Goal: Task Accomplishment & Management: Use online tool/utility

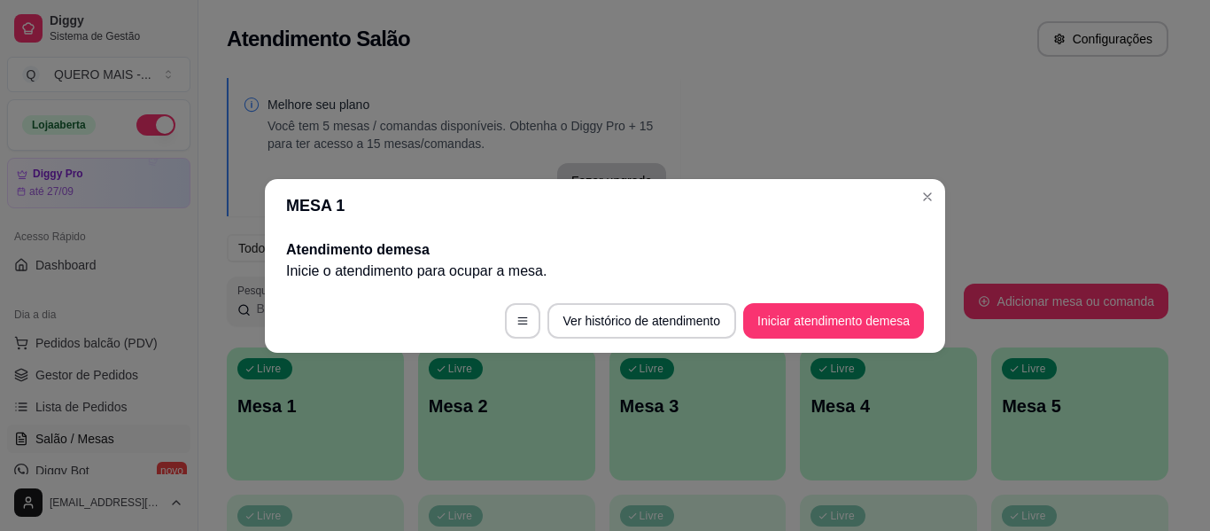
click at [875, 96] on body "Diggy Sistema de Gestão Q QUERO MAIS - ... Loja aberta Diggy Pro até 27/09 Aces…" at bounding box center [598, 265] width 1197 height 531
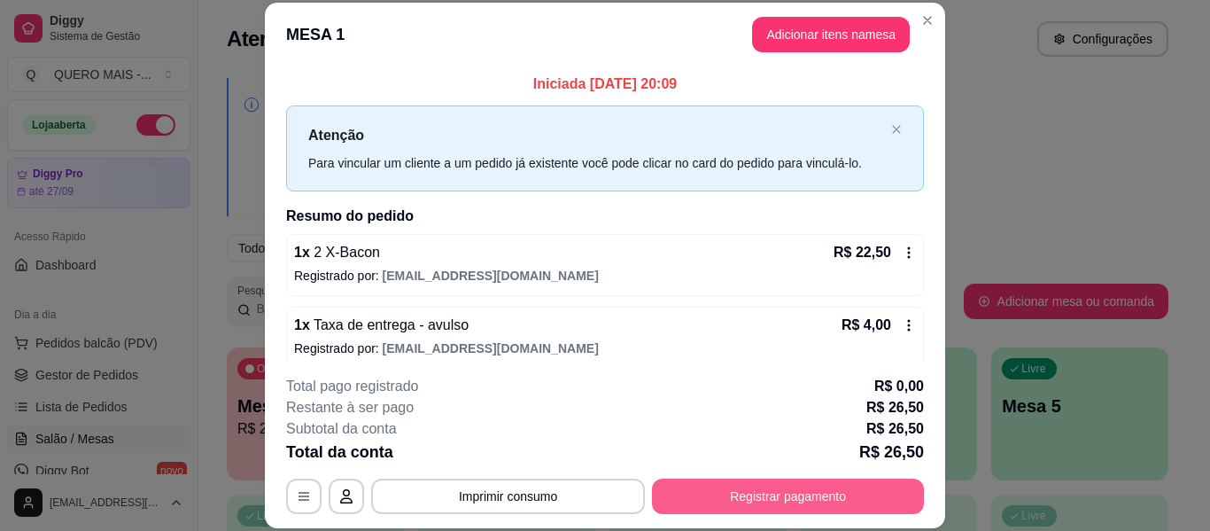
click at [752, 504] on button "Registrar pagamento" at bounding box center [788, 495] width 272 height 35
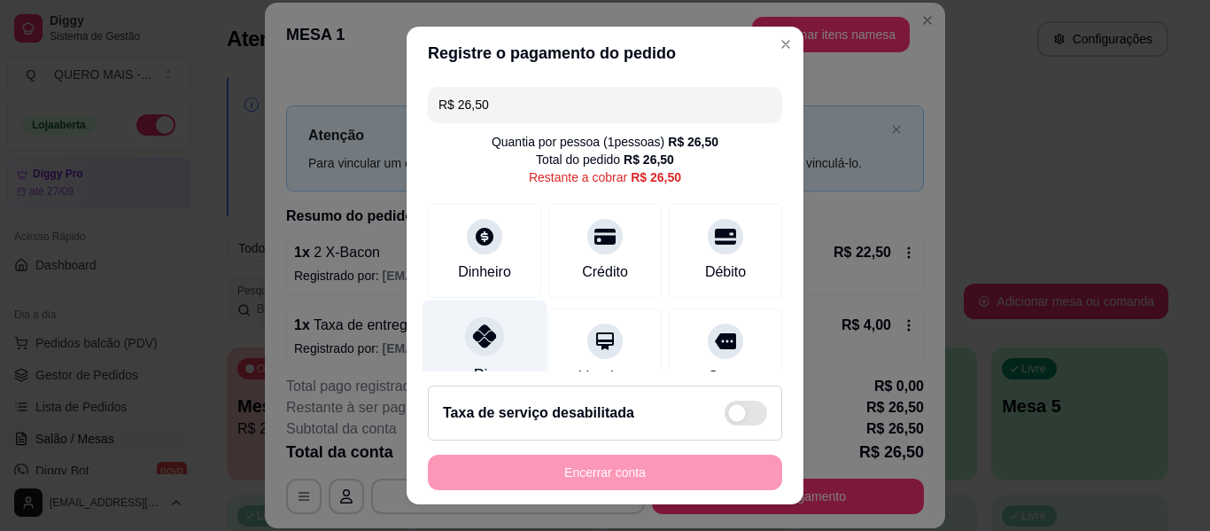
click at [473, 337] on icon at bounding box center [484, 335] width 23 height 23
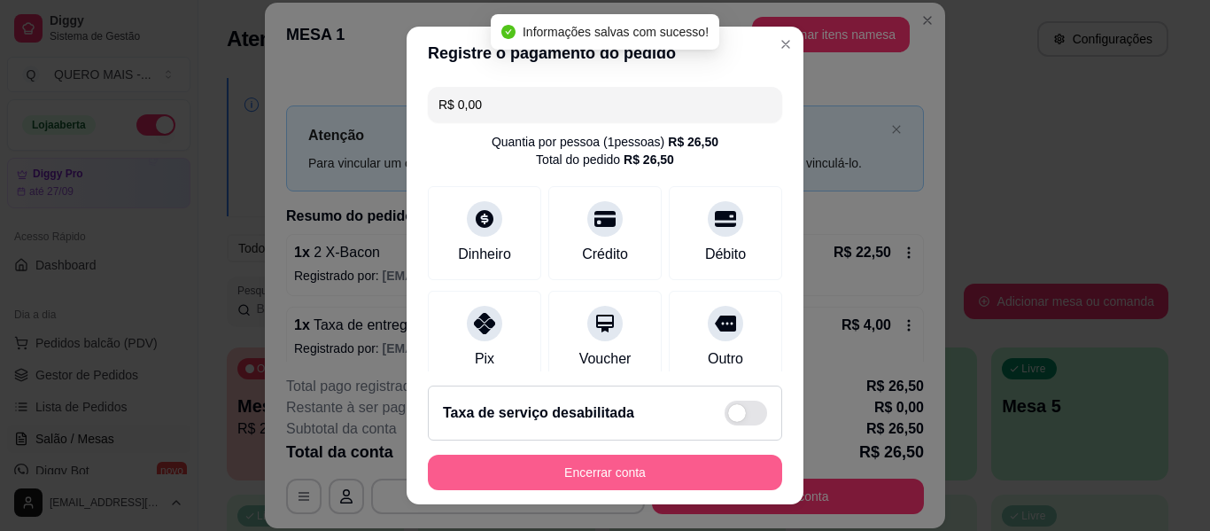
type input "R$ 0,00"
click at [575, 471] on button "Encerrar conta" at bounding box center [605, 472] width 344 height 35
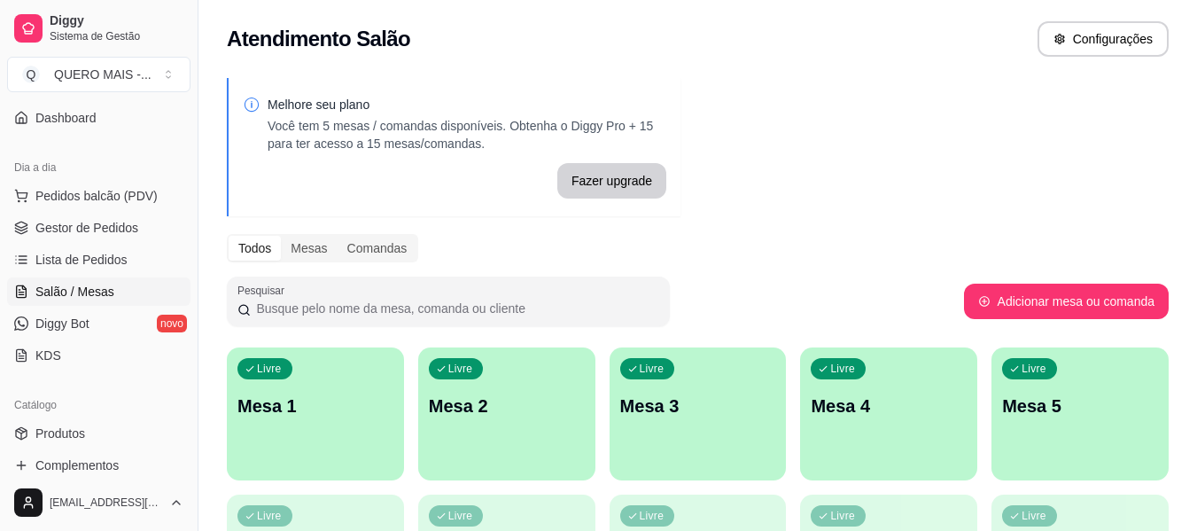
scroll to position [177, 0]
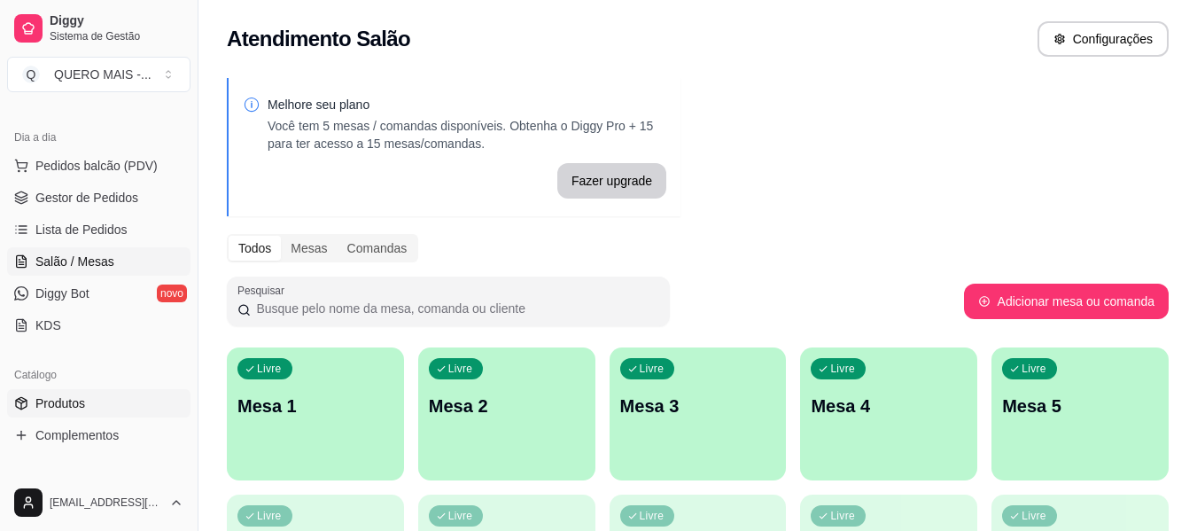
click at [89, 405] on link "Produtos" at bounding box center [98, 403] width 183 height 28
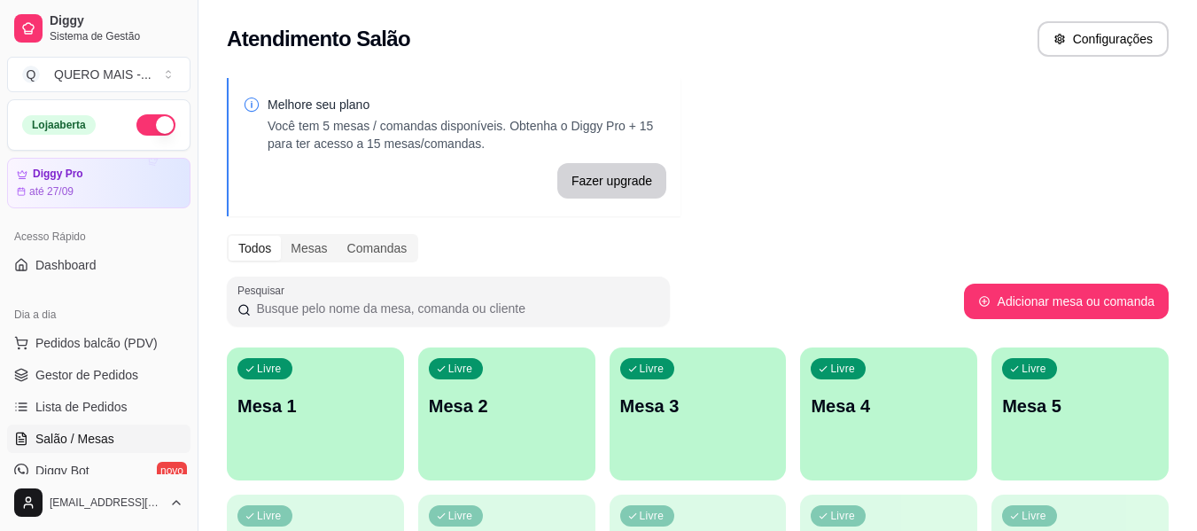
click at [292, 443] on div "Livre Mesa 1" at bounding box center [315, 403] width 177 height 112
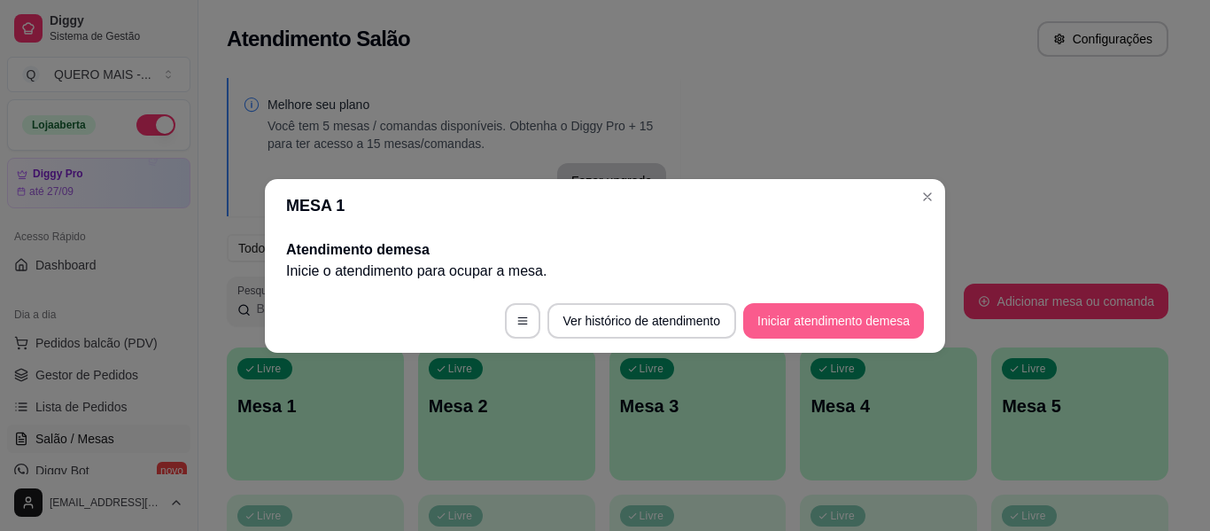
click at [783, 320] on button "Iniciar atendimento de mesa" at bounding box center [833, 320] width 181 height 35
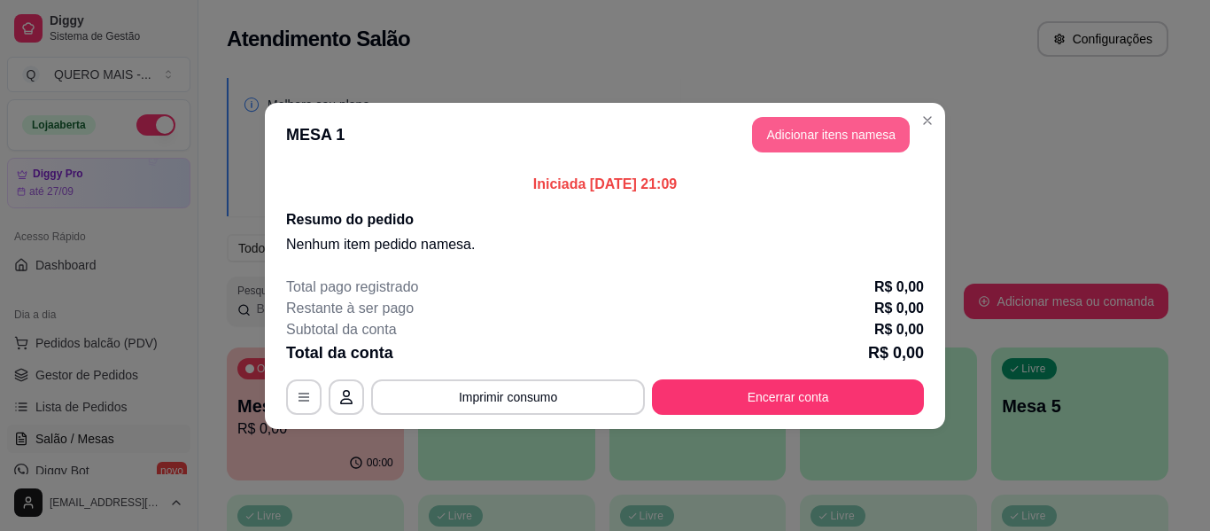
click at [823, 133] on button "Adicionar itens na mesa" at bounding box center [831, 134] width 158 height 35
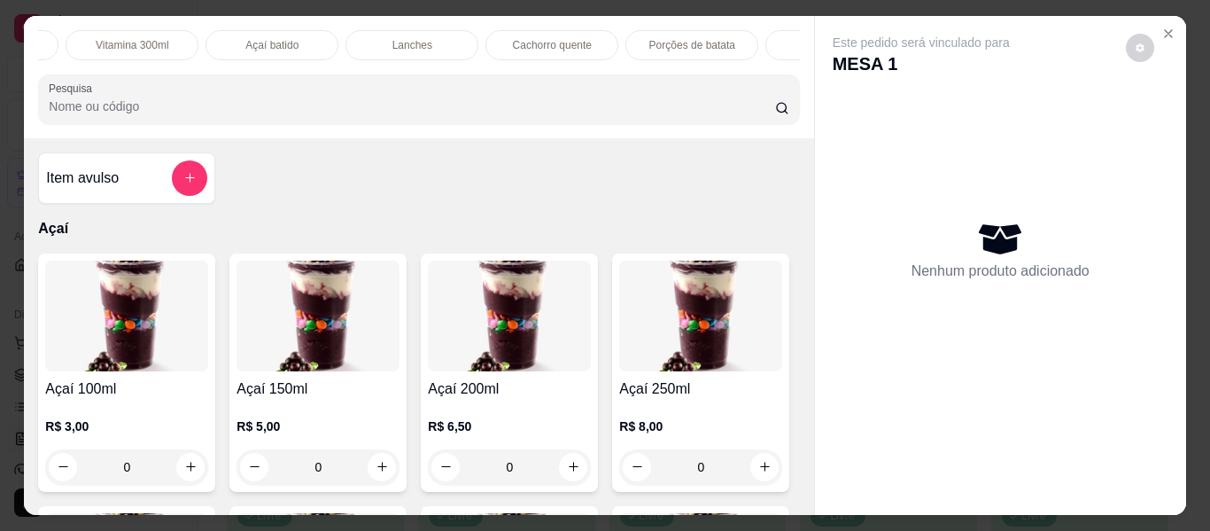
scroll to position [0, 534]
click at [423, 38] on div "Lanches" at bounding box center [410, 45] width 133 height 30
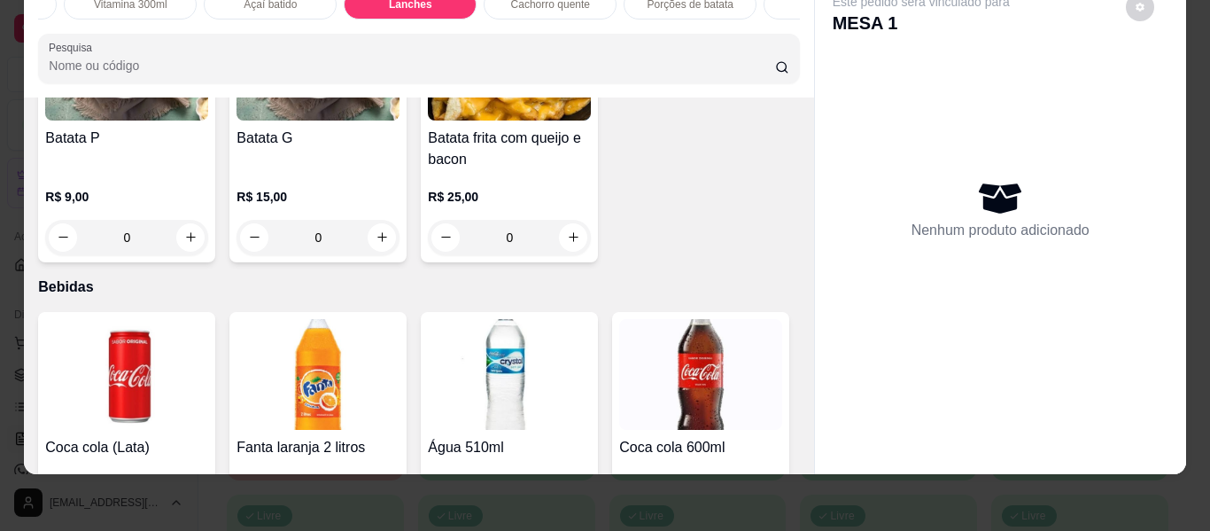
scroll to position [3842, 0]
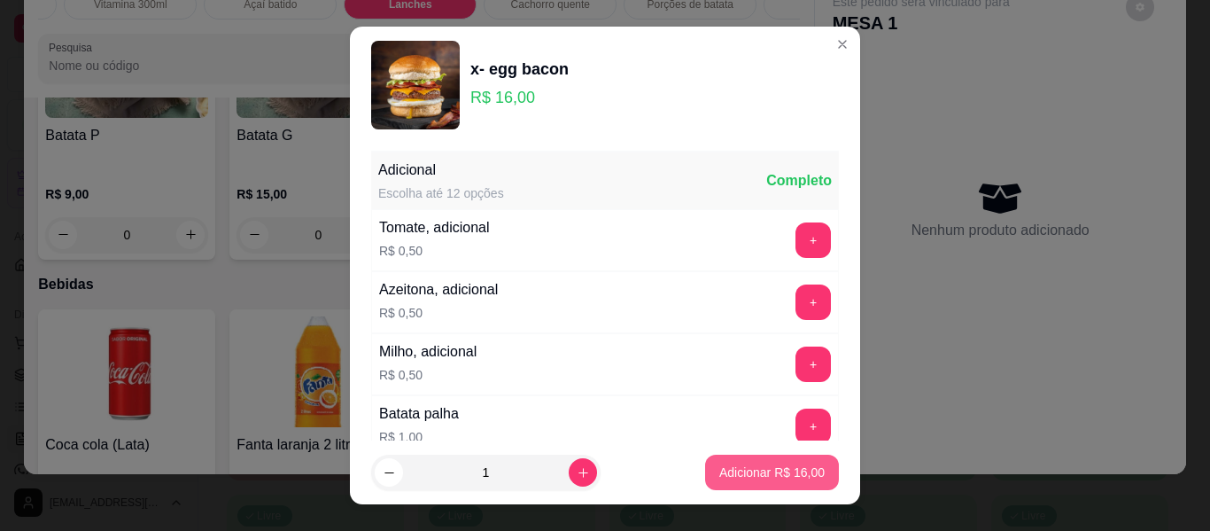
click at [719, 469] on p "Adicionar R$ 16,00" at bounding box center [771, 472] width 105 height 18
type input "1"
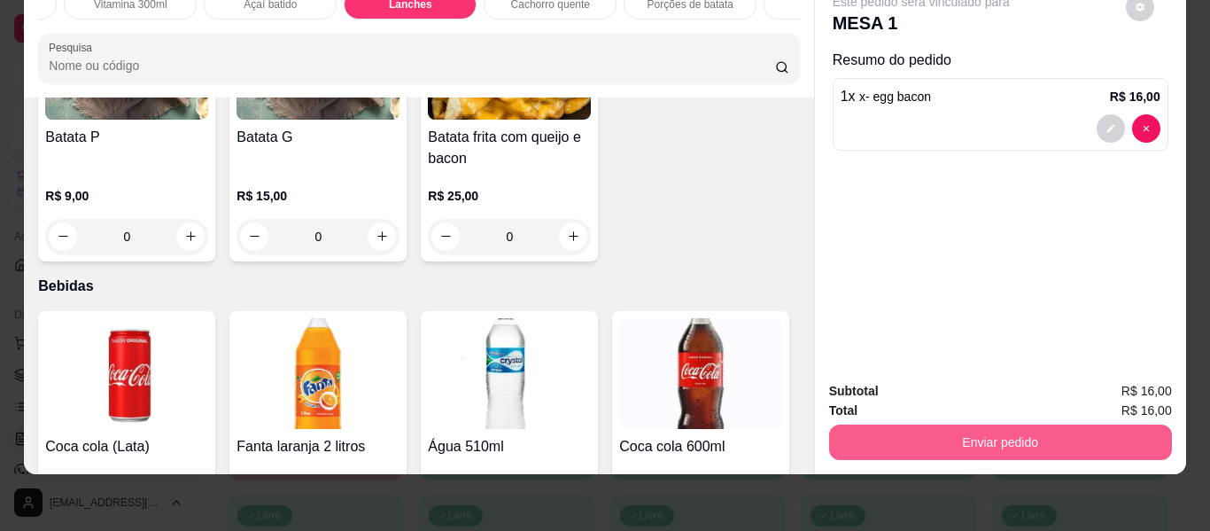
click at [960, 427] on button "Enviar pedido" at bounding box center [1000, 441] width 343 height 35
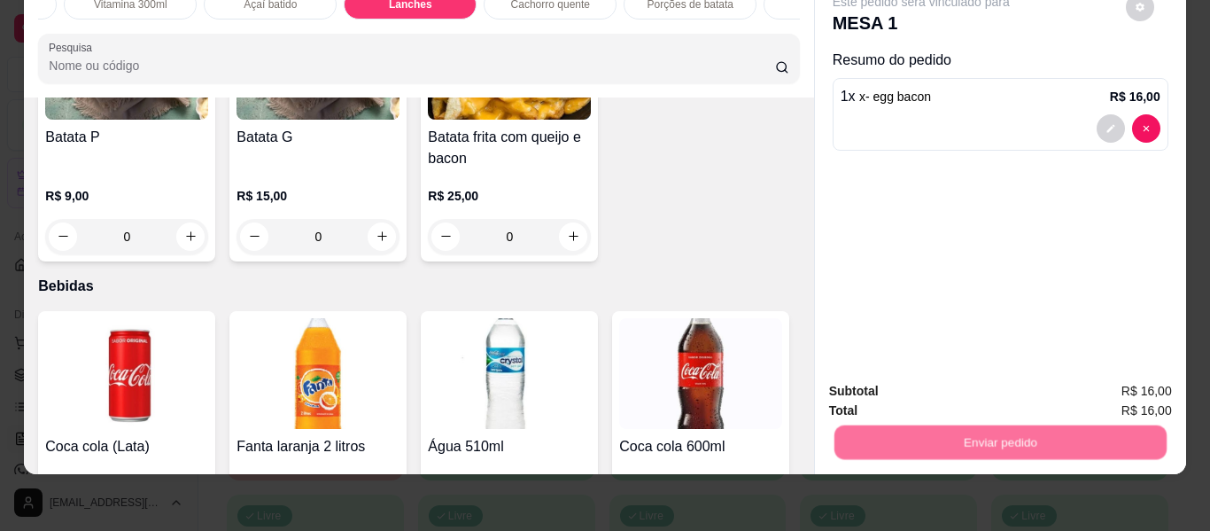
click at [905, 384] on button "Não registrar e enviar pedido" at bounding box center [941, 384] width 179 height 33
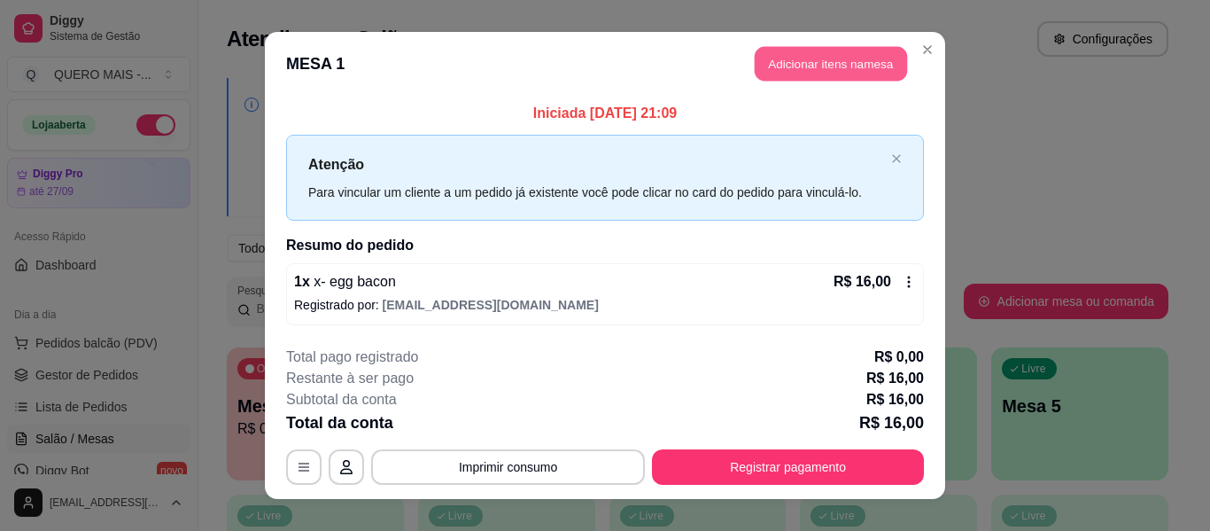
click at [796, 63] on button "Adicionar itens na mesa" at bounding box center [831, 64] width 152 height 35
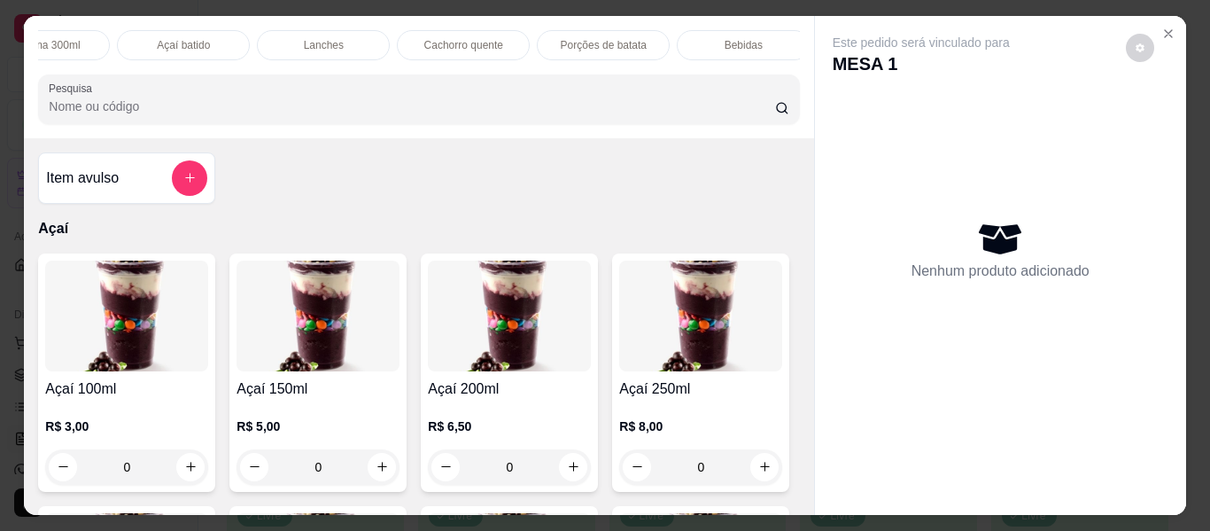
scroll to position [0, 725]
click at [647, 38] on p "Bebidas" at bounding box center [640, 45] width 38 height 14
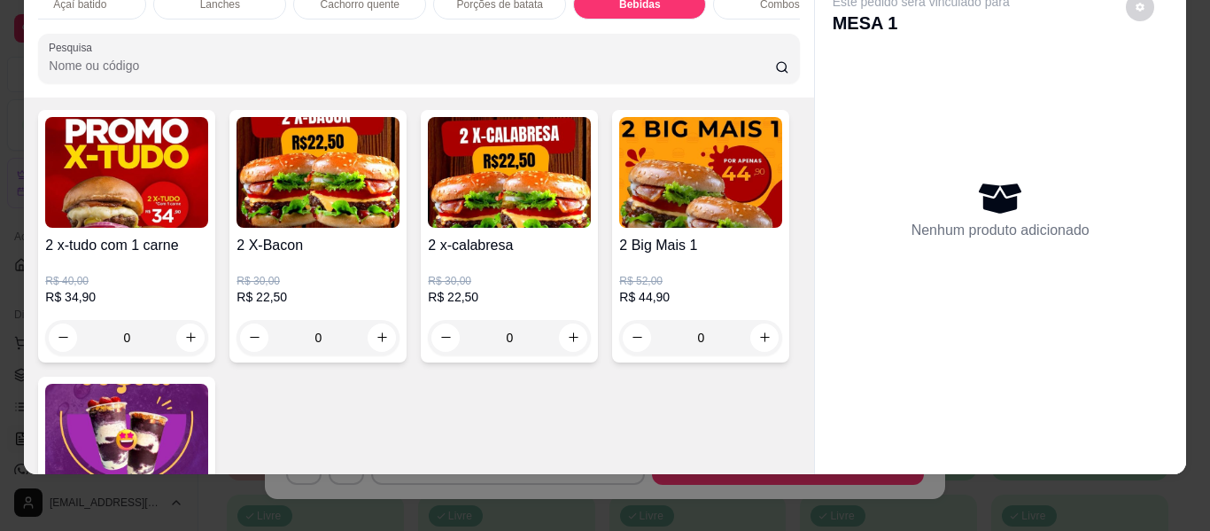
scroll to position [5573, 0]
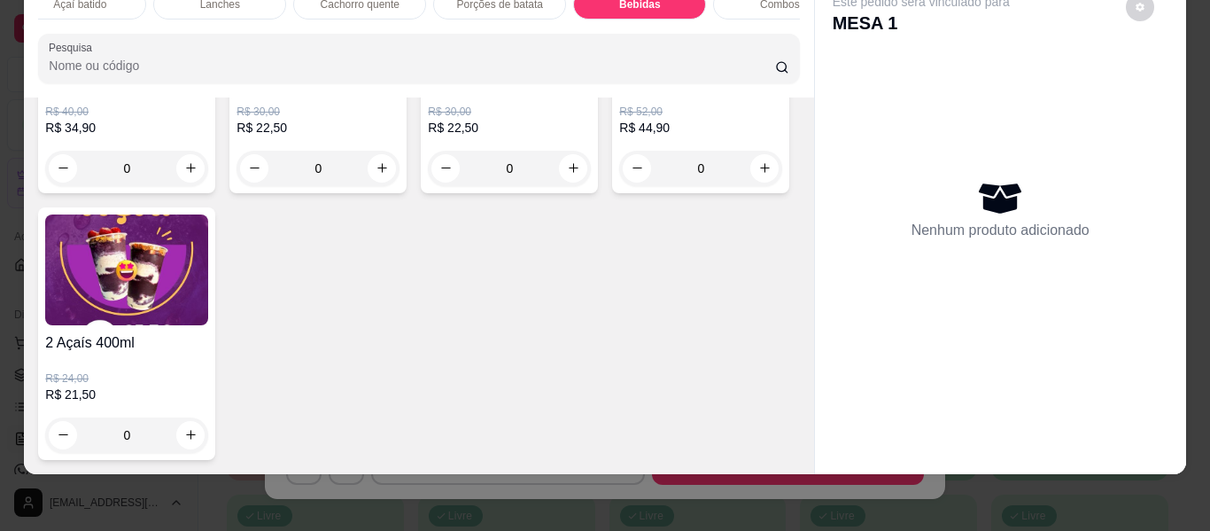
type input "1"
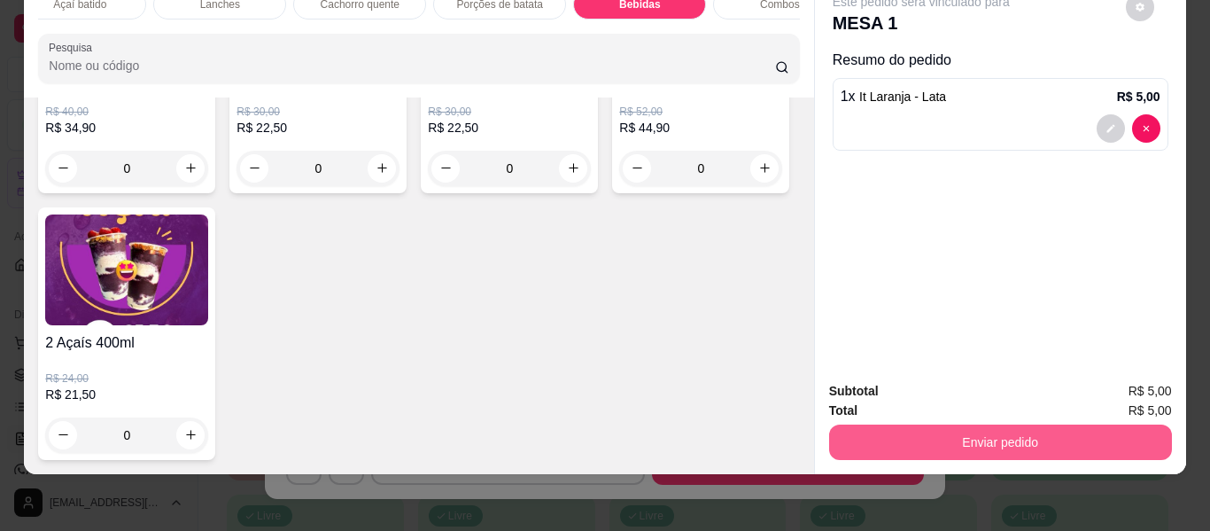
click at [912, 426] on button "Enviar pedido" at bounding box center [1000, 441] width 343 height 35
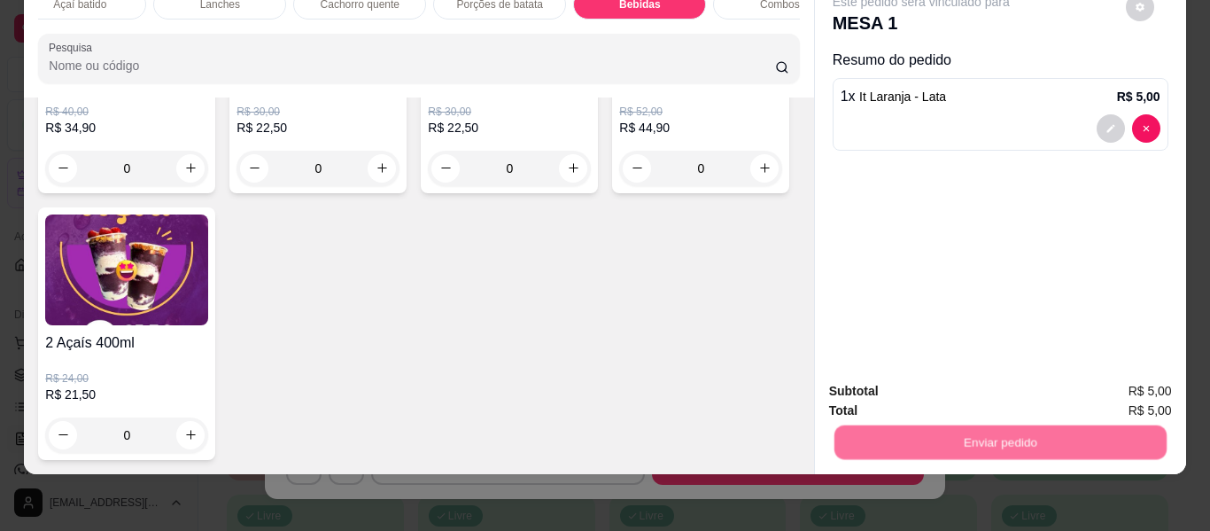
click at [958, 387] on button "Não registrar e enviar pedido" at bounding box center [942, 385] width 184 height 34
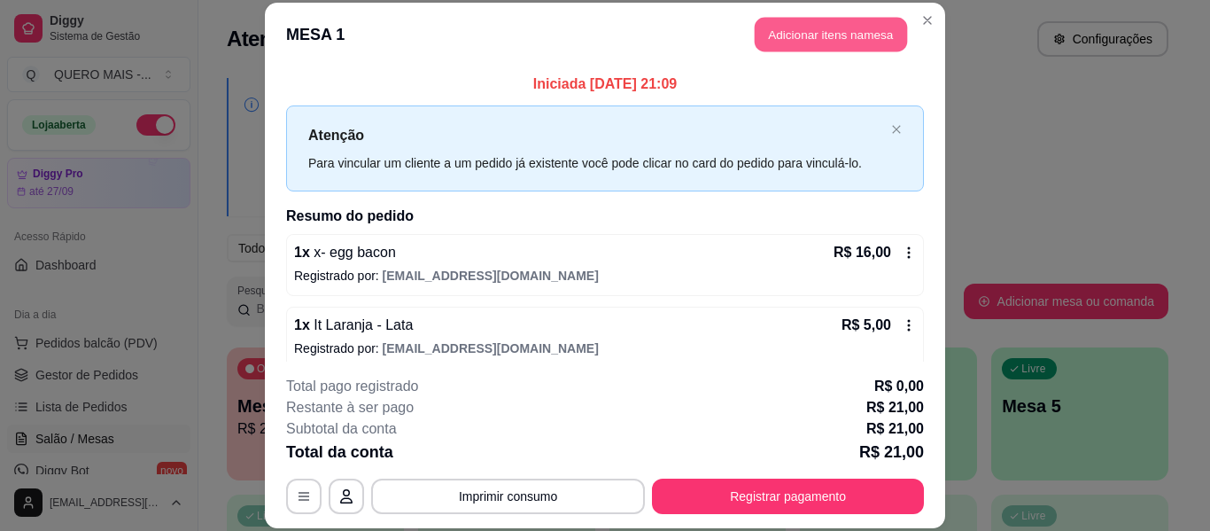
click at [775, 34] on button "Adicionar itens na mesa" at bounding box center [831, 35] width 152 height 35
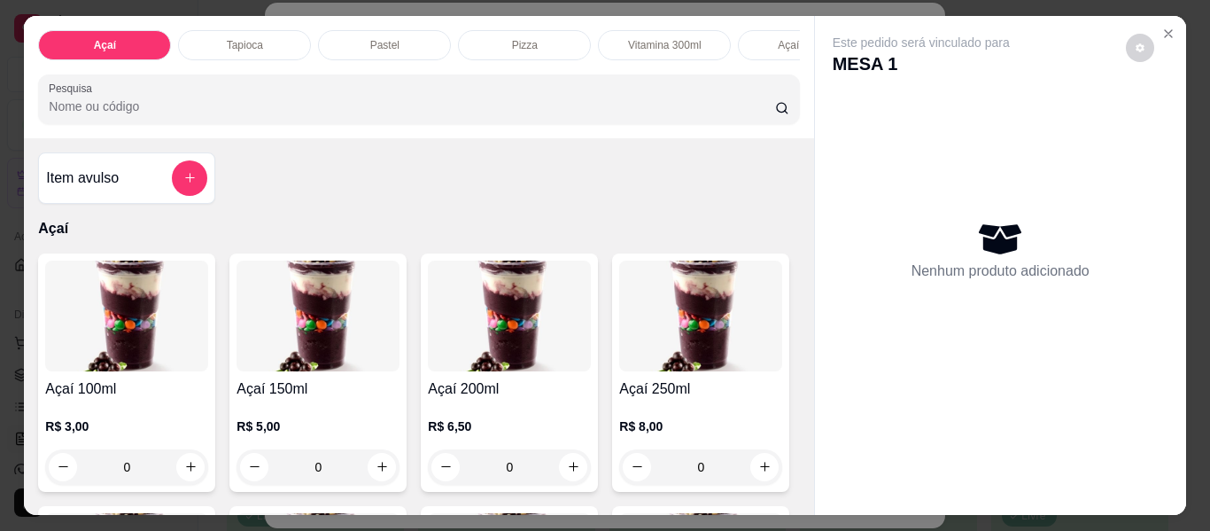
scroll to position [0, 506]
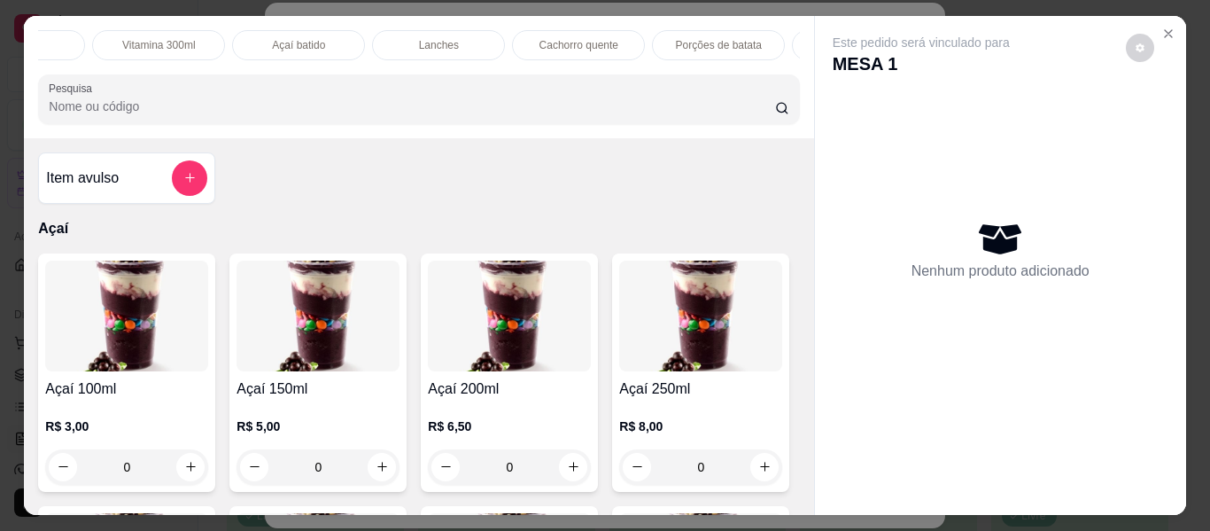
click at [279, 38] on p "Açaí batido" at bounding box center [298, 45] width 53 height 14
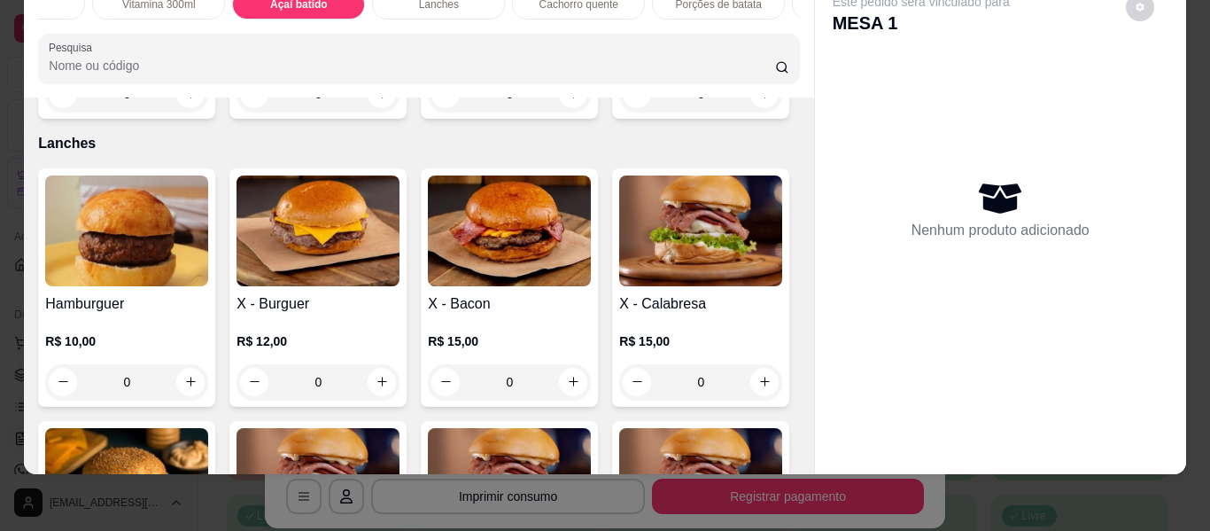
click at [184, 112] on div "0" at bounding box center [126, 93] width 163 height 35
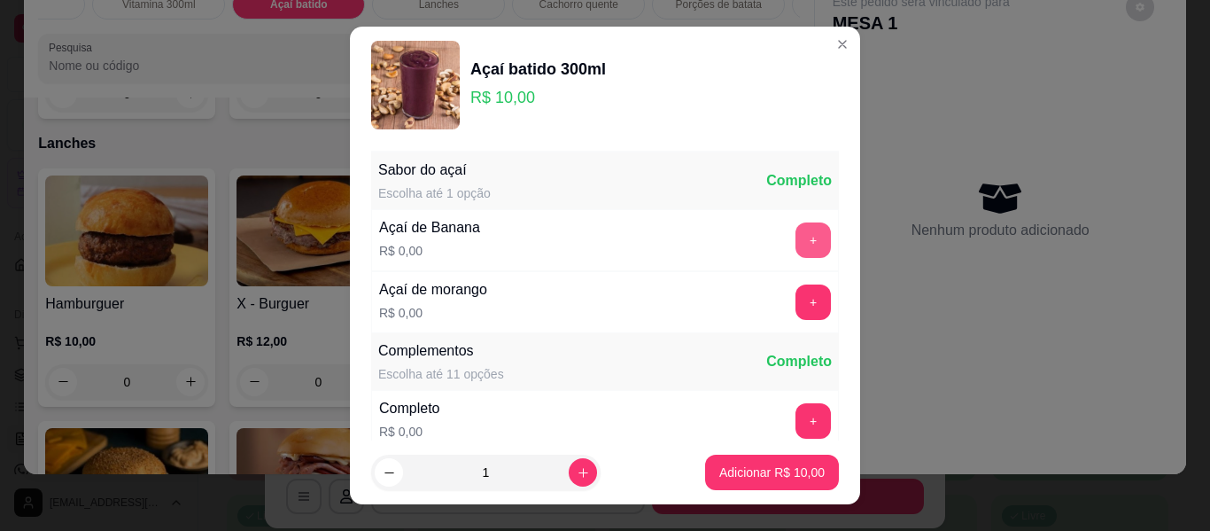
click at [796, 250] on button "+" at bounding box center [813, 239] width 35 height 35
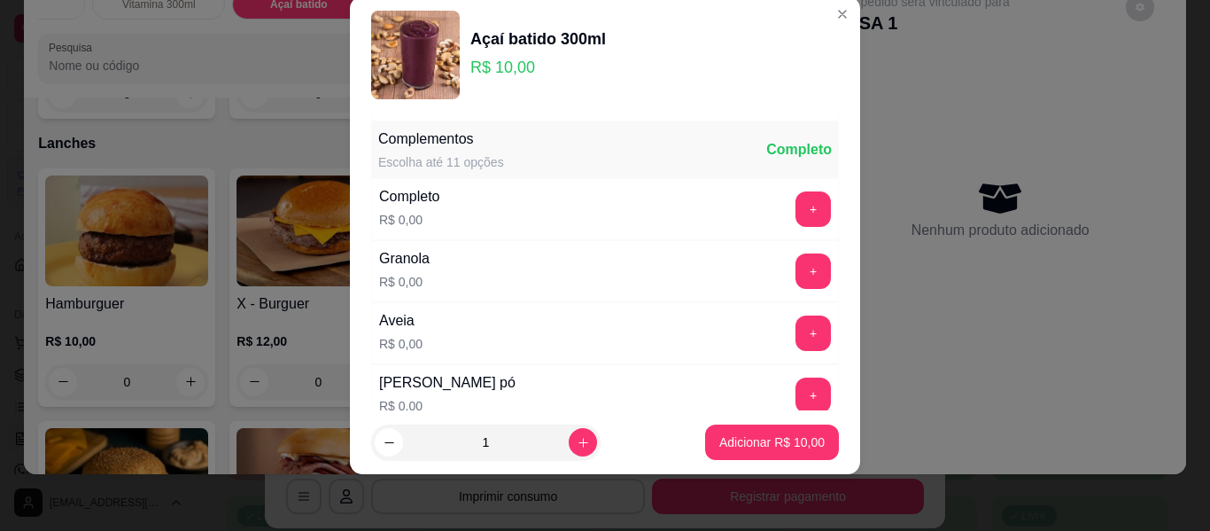
scroll to position [190, 0]
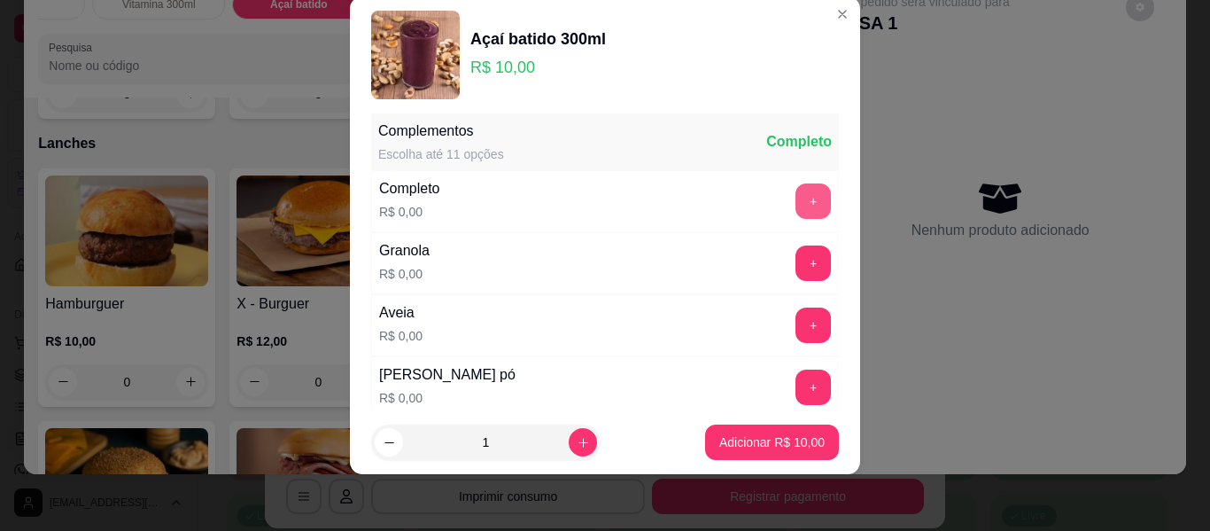
click at [796, 201] on button "+" at bounding box center [813, 200] width 35 height 35
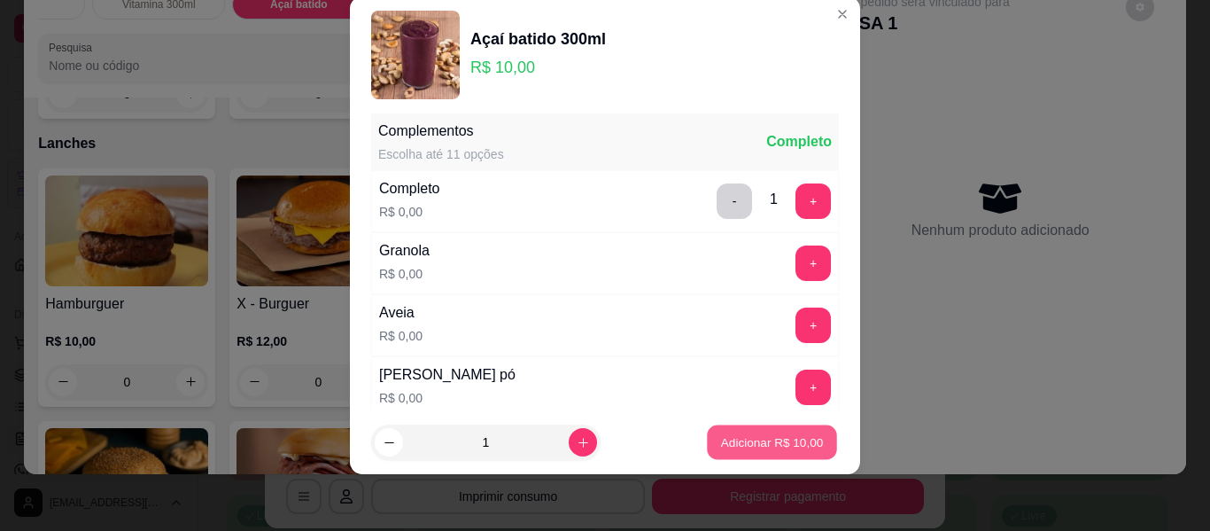
click at [741, 441] on p "Adicionar R$ 10,00" at bounding box center [772, 441] width 103 height 17
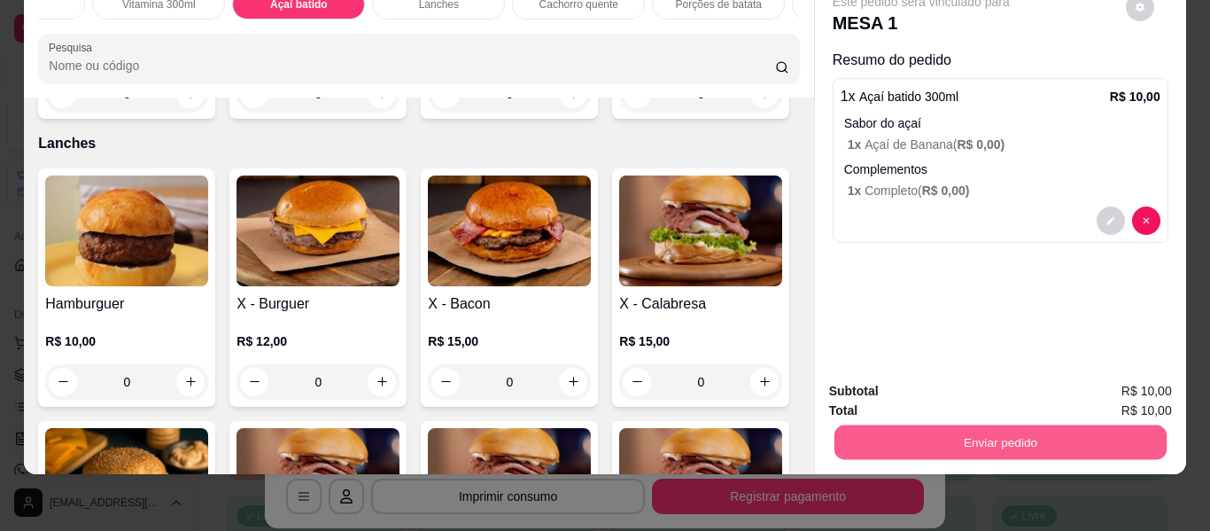
click at [958, 428] on button "Enviar pedido" at bounding box center [1000, 442] width 332 height 35
click at [931, 384] on button "Não registrar e enviar pedido" at bounding box center [941, 385] width 179 height 33
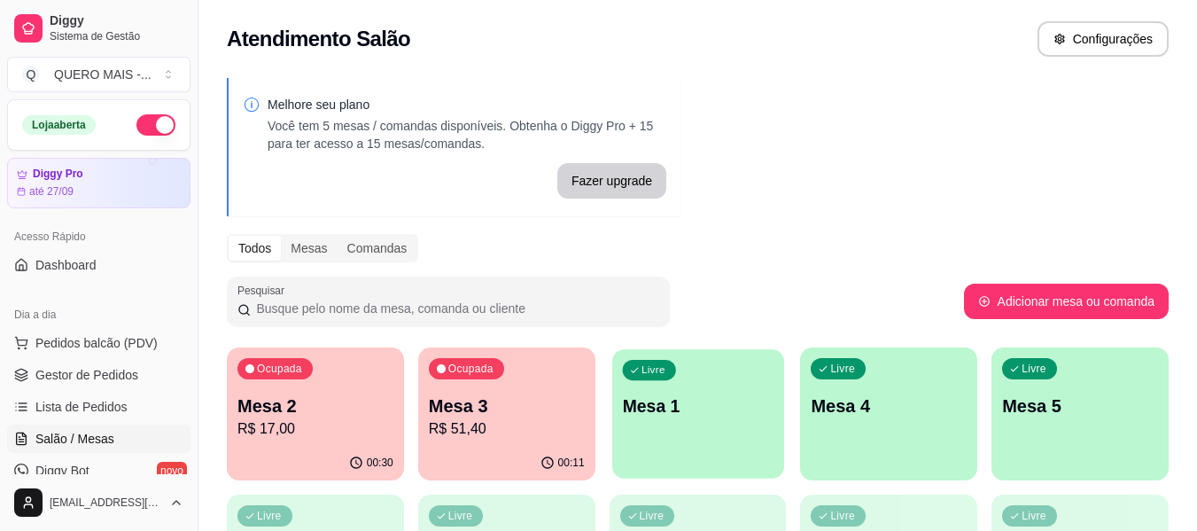
click at [725, 407] on p "Mesa 1" at bounding box center [697, 406] width 151 height 24
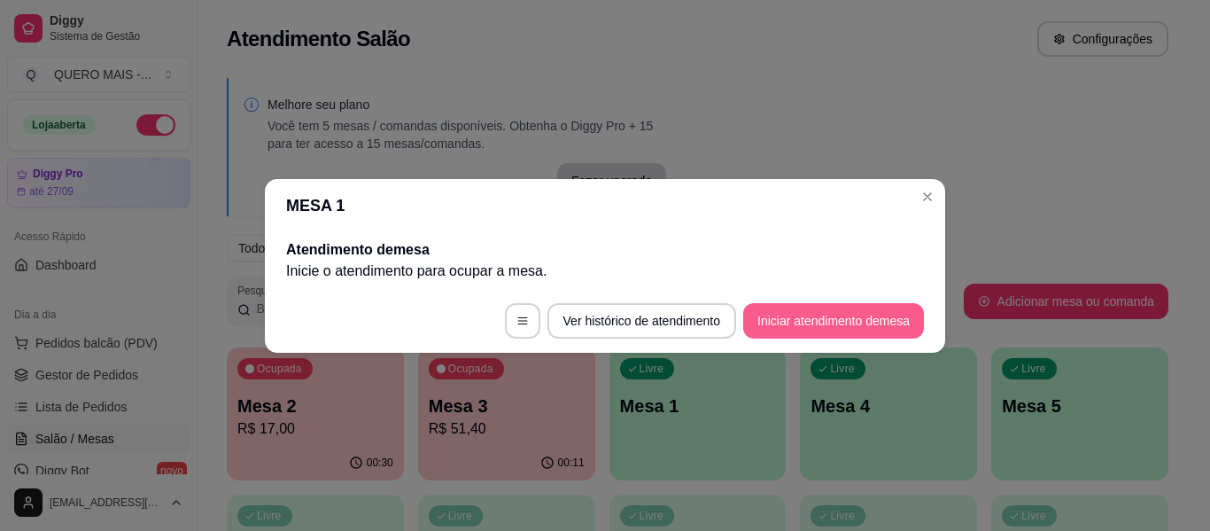
click at [779, 328] on button "Iniciar atendimento de mesa" at bounding box center [833, 320] width 181 height 35
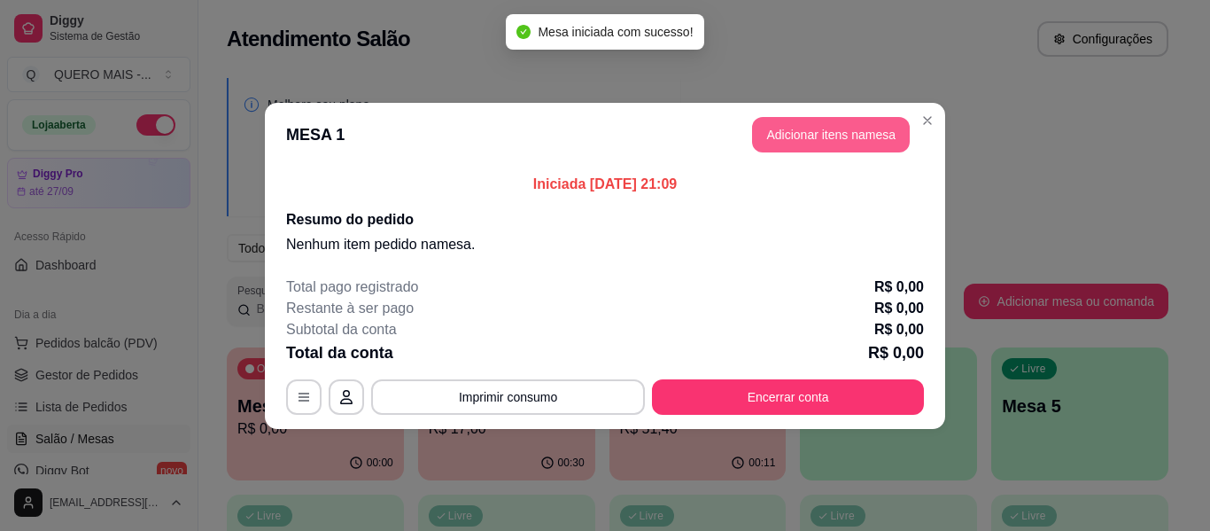
click at [787, 138] on button "Adicionar itens na mesa" at bounding box center [831, 134] width 158 height 35
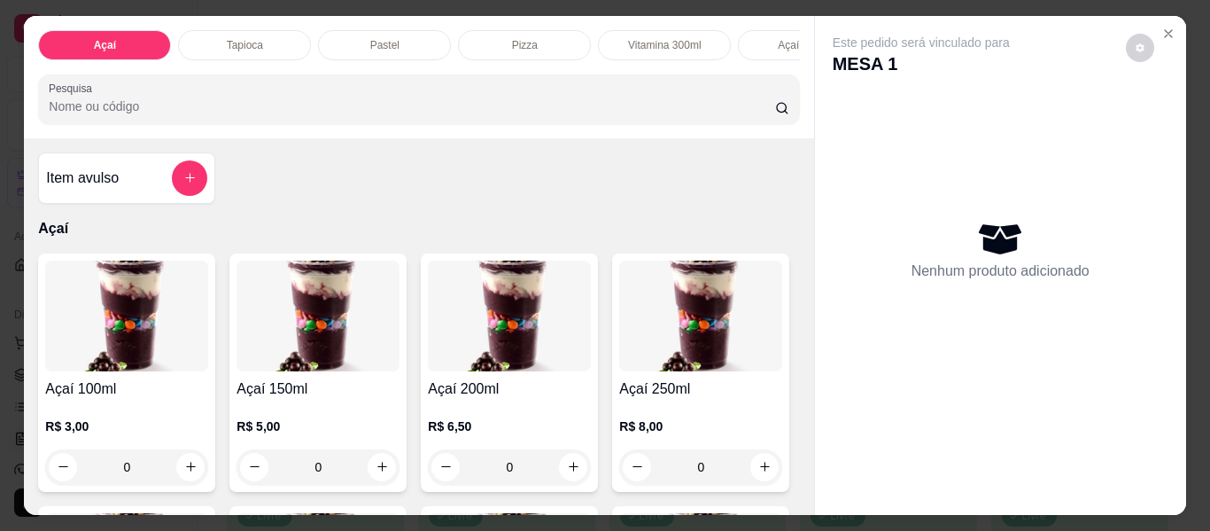
scroll to position [0, 386]
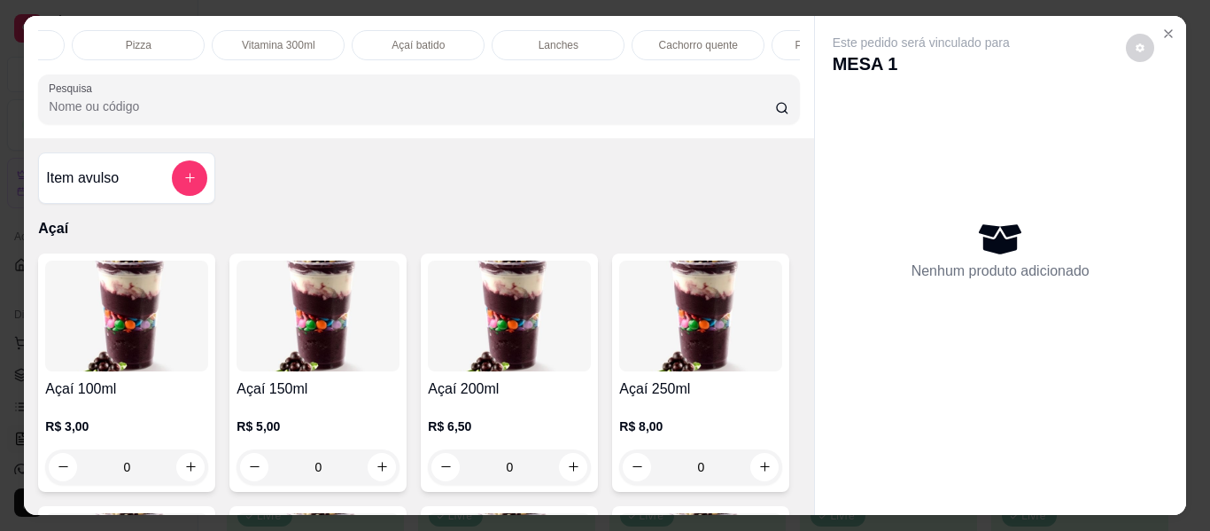
click at [659, 38] on p "Cachorro quente" at bounding box center [698, 45] width 79 height 14
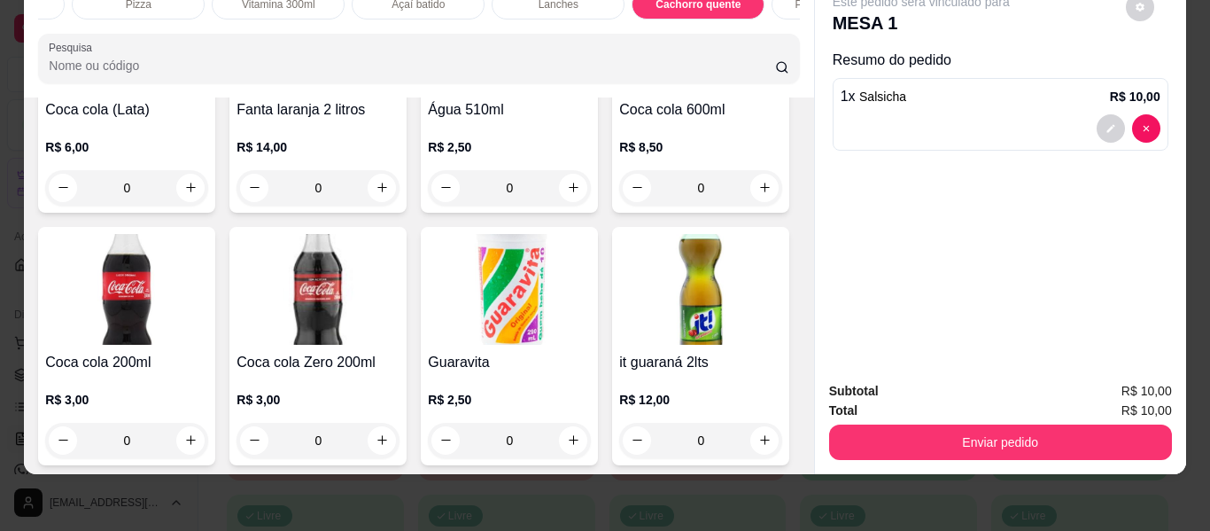
type input "1"
click at [1106, 123] on icon "decrease-product-quantity" at bounding box center [1111, 128] width 11 height 11
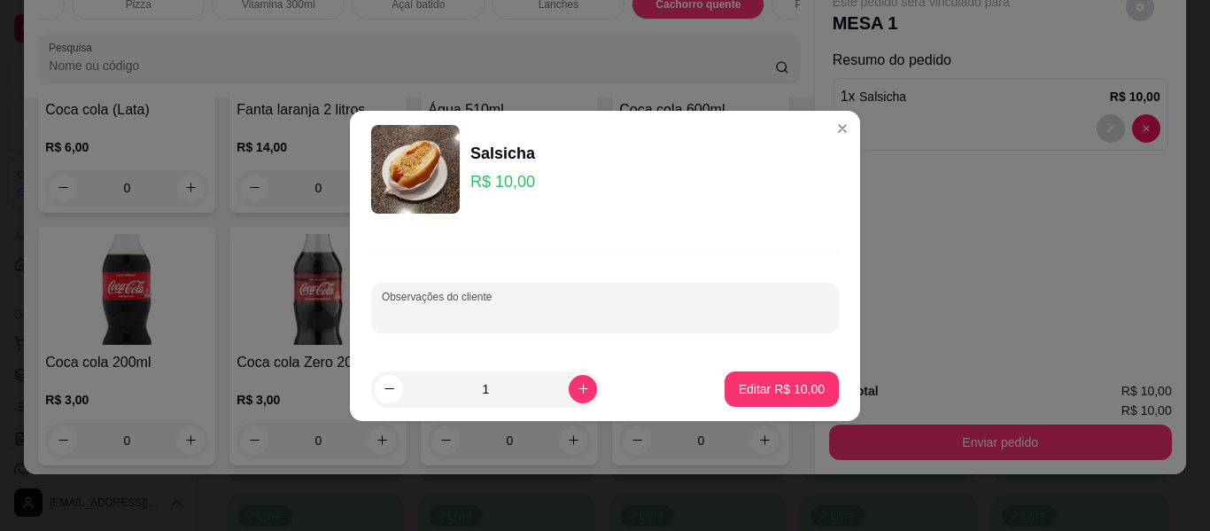
click at [551, 315] on input "Observações do cliente" at bounding box center [605, 315] width 447 height 18
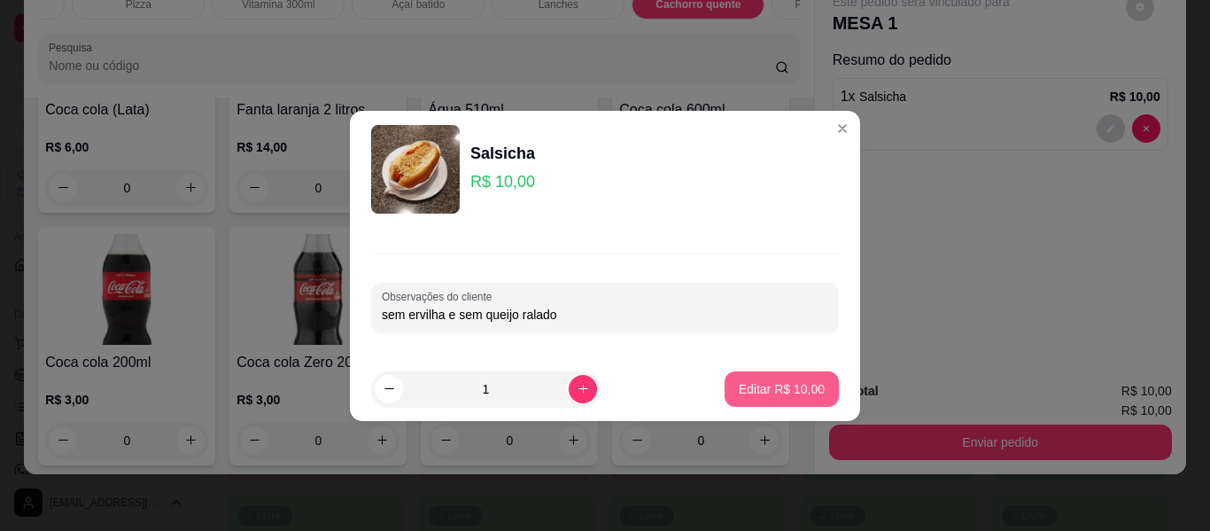
type input "sem ervilha e sem queijo ralado"
click at [796, 392] on p "Editar R$ 10,00" at bounding box center [782, 389] width 86 height 18
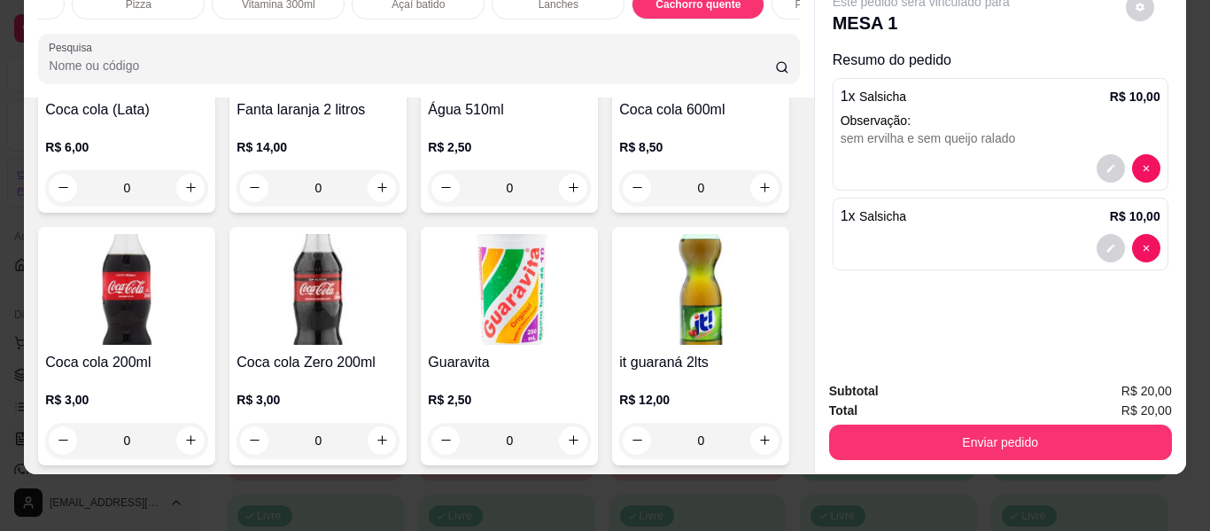
type input "1"
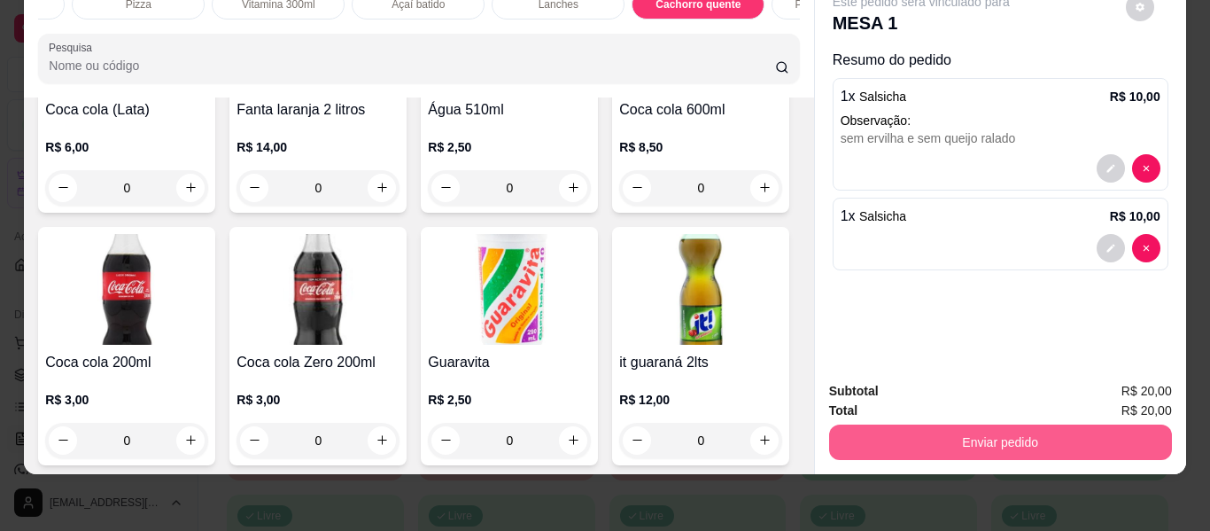
click at [912, 428] on button "Enviar pedido" at bounding box center [1000, 441] width 343 height 35
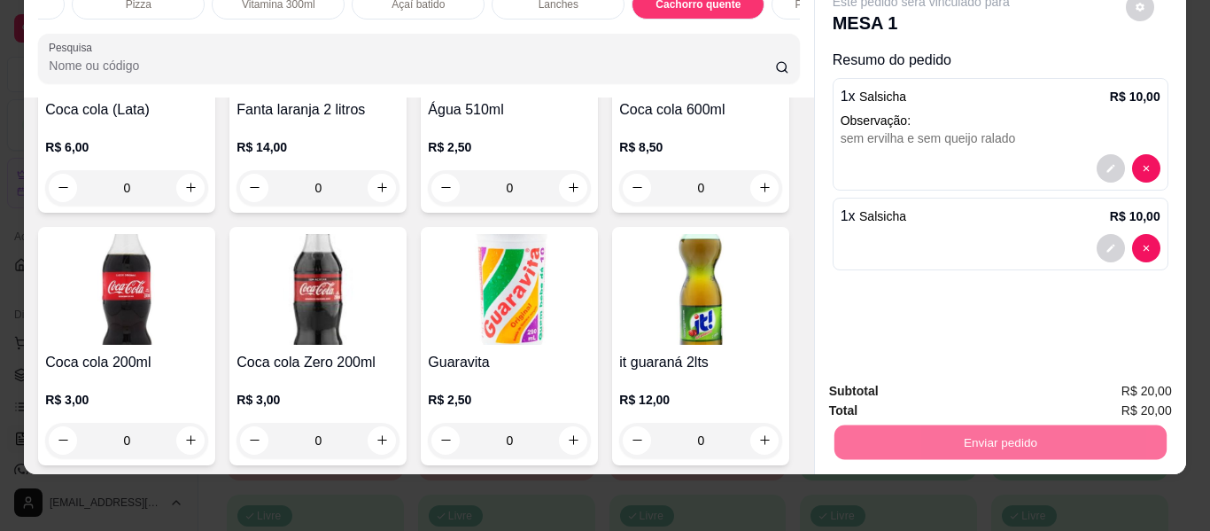
click at [912, 388] on button "Não registrar e enviar pedido" at bounding box center [942, 386] width 184 height 34
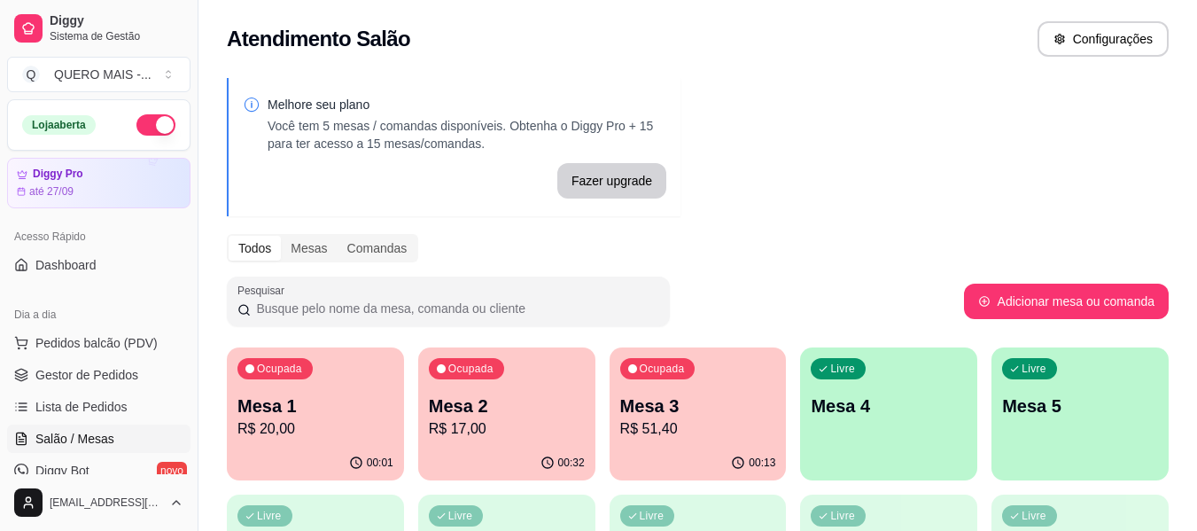
click at [330, 454] on div "00:01" at bounding box center [315, 463] width 177 height 35
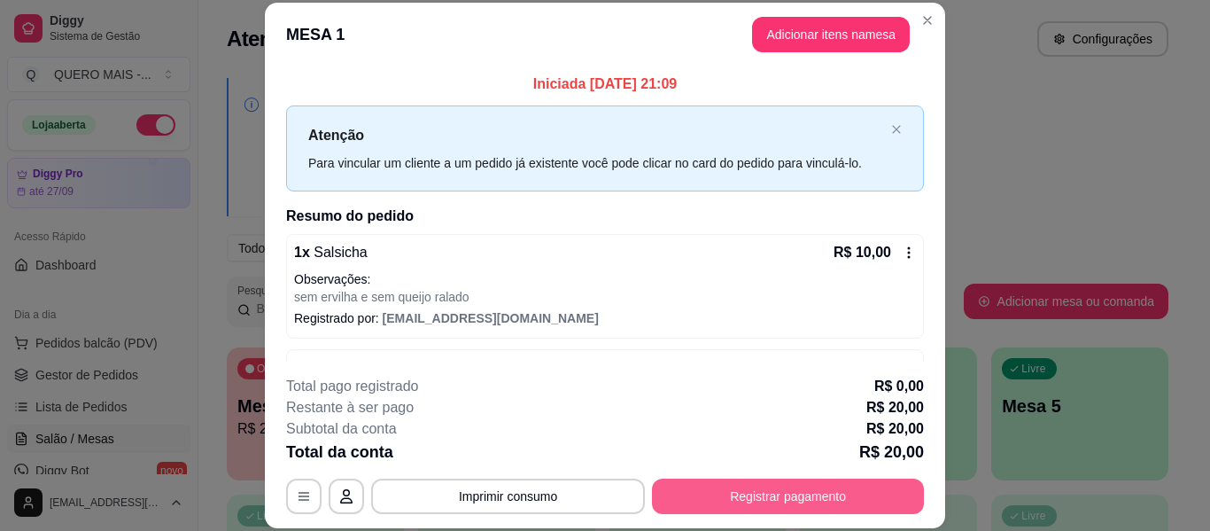
click at [704, 497] on button "Registrar pagamento" at bounding box center [788, 495] width 272 height 35
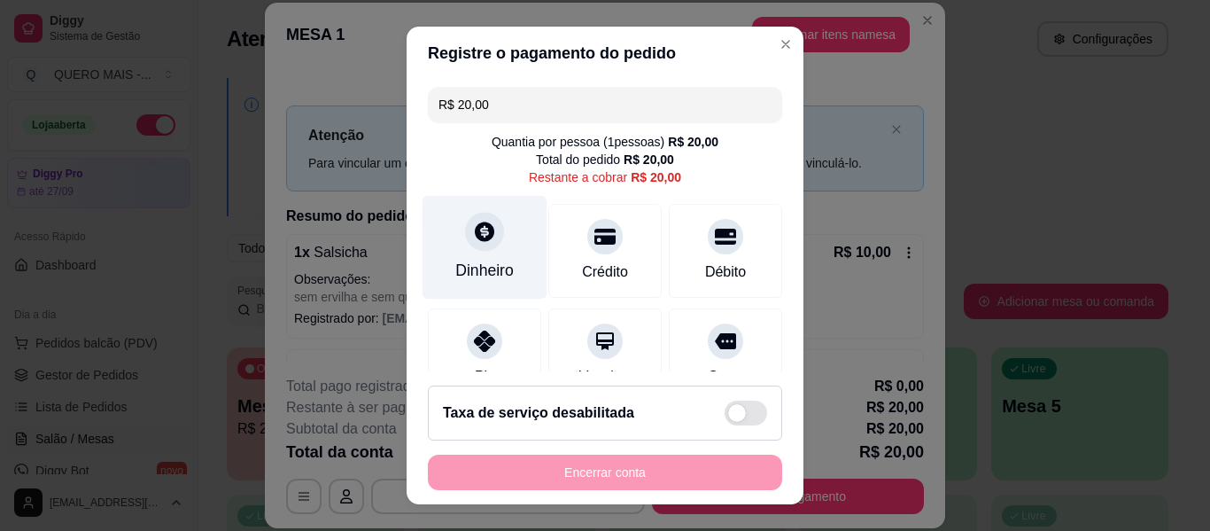
click at [472, 254] on div "Dinheiro" at bounding box center [485, 248] width 125 height 104
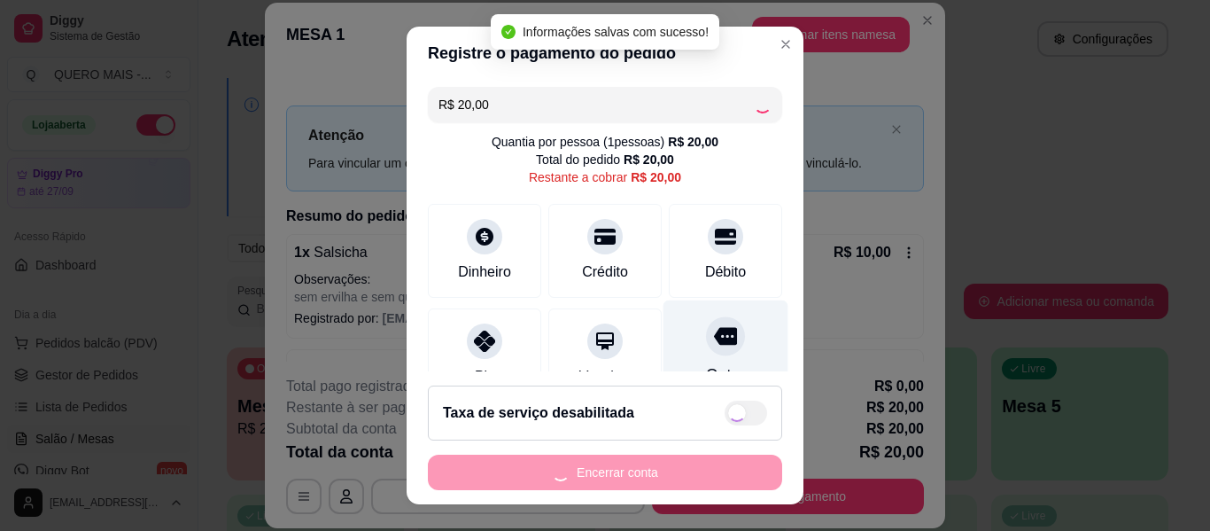
type input "R$ 0,00"
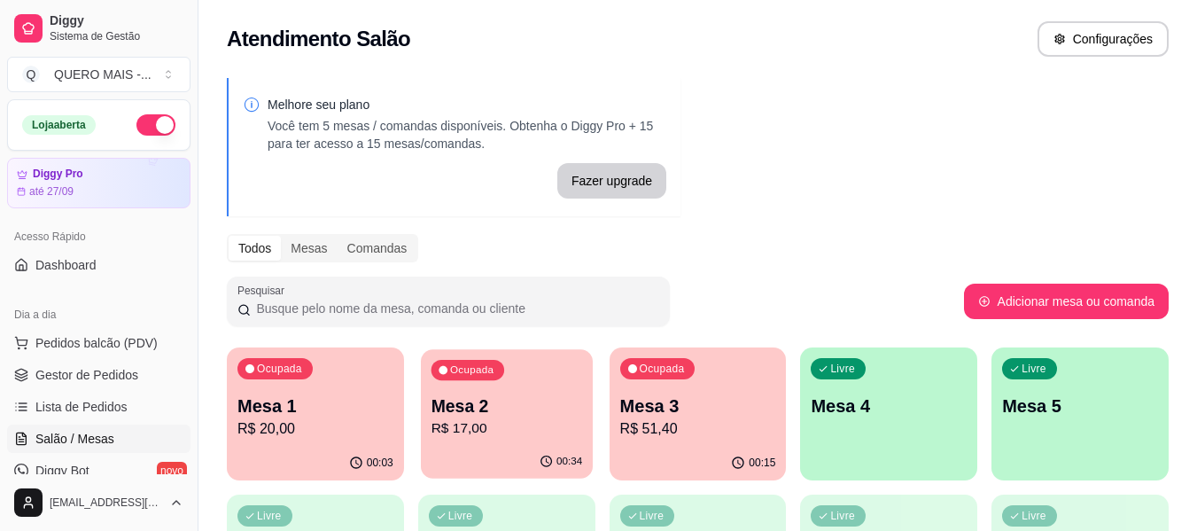
click at [445, 431] on p "R$ 17,00" at bounding box center [506, 428] width 151 height 20
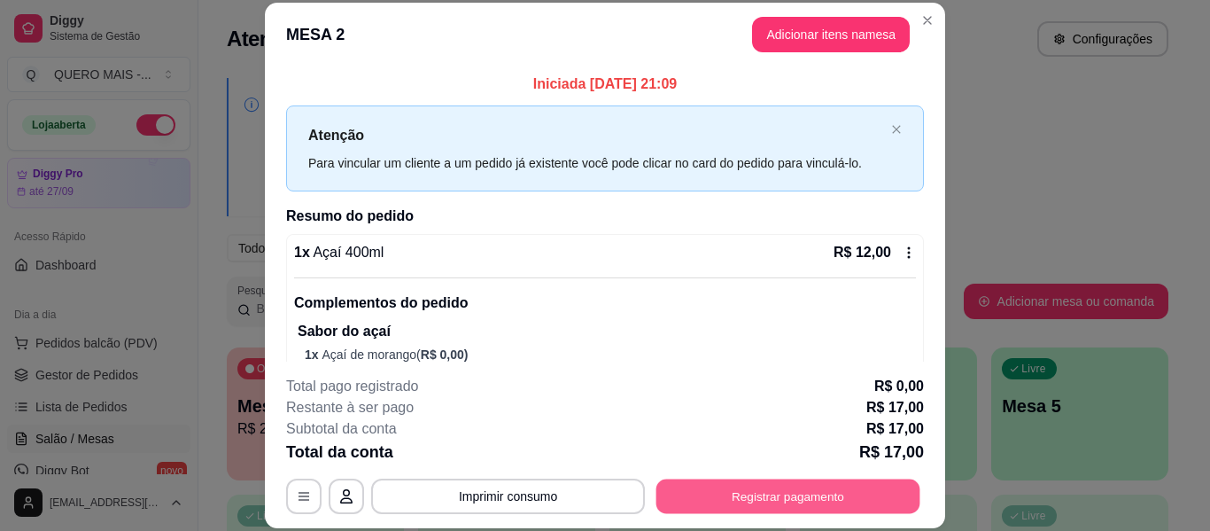
click at [785, 494] on button "Registrar pagamento" at bounding box center [788, 496] width 264 height 35
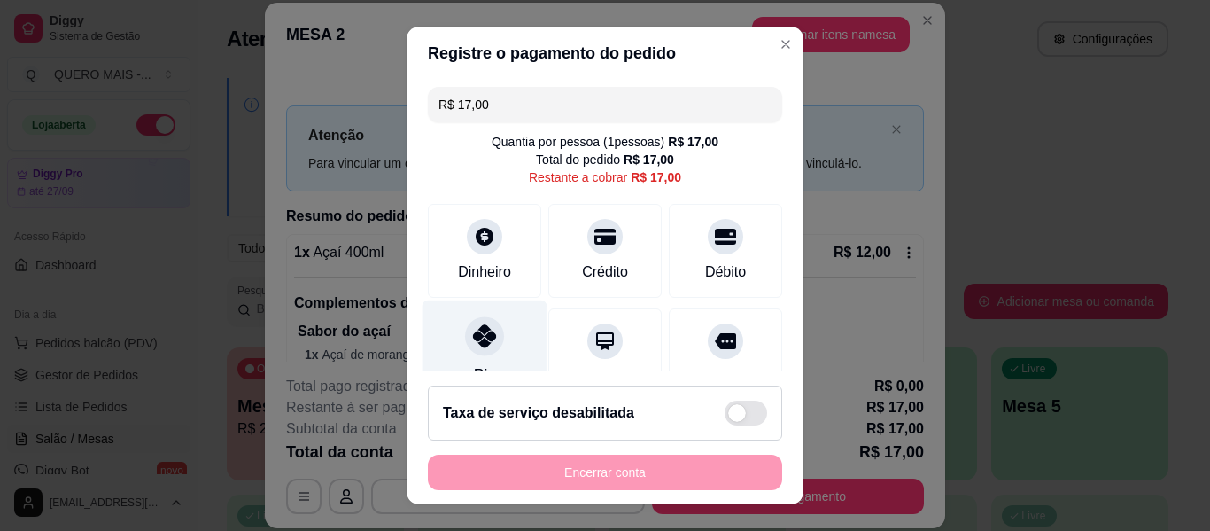
click at [489, 346] on div at bounding box center [484, 335] width 39 height 39
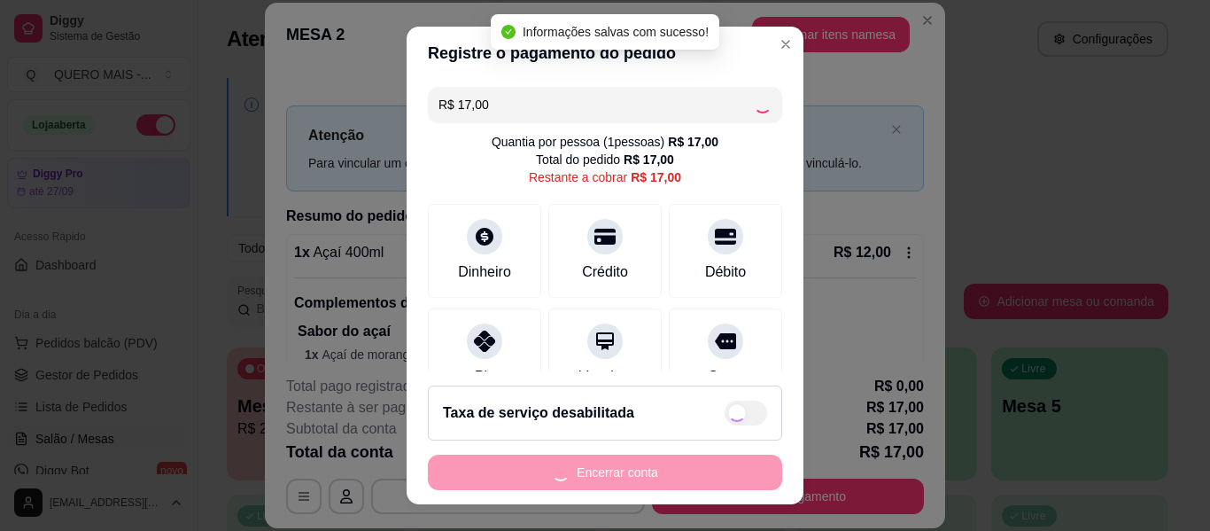
type input "R$ 0,00"
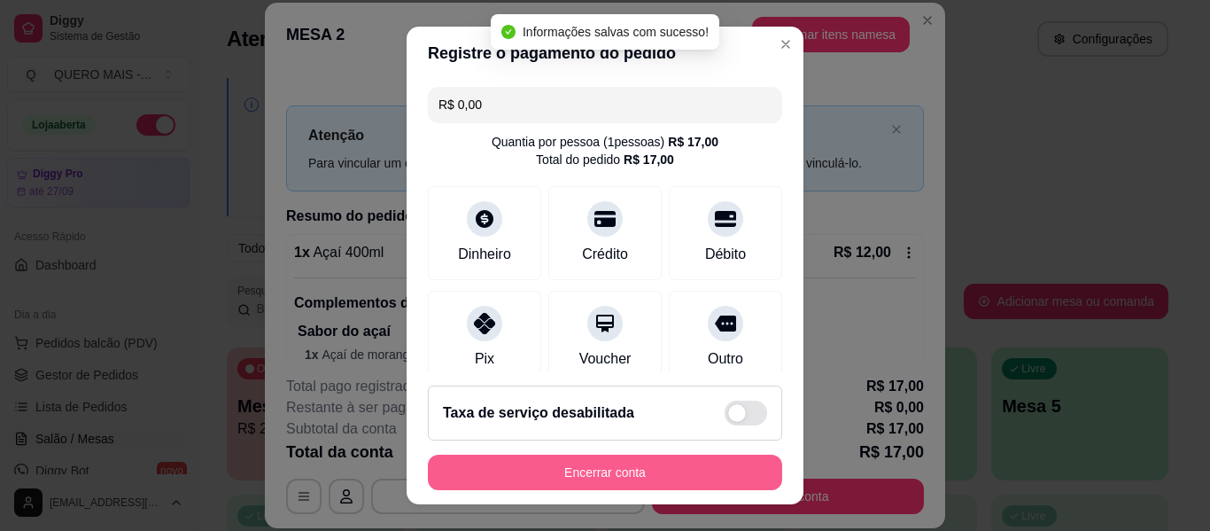
click at [577, 472] on button "Encerrar conta" at bounding box center [605, 471] width 354 height 35
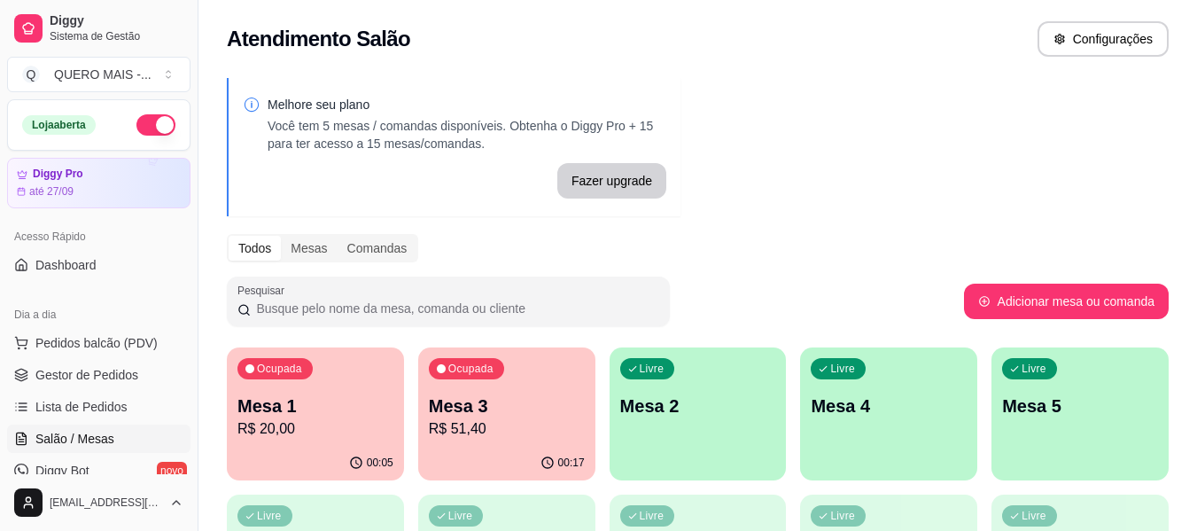
click at [703, 421] on div "Livre Mesa 2" at bounding box center [698, 403] width 177 height 112
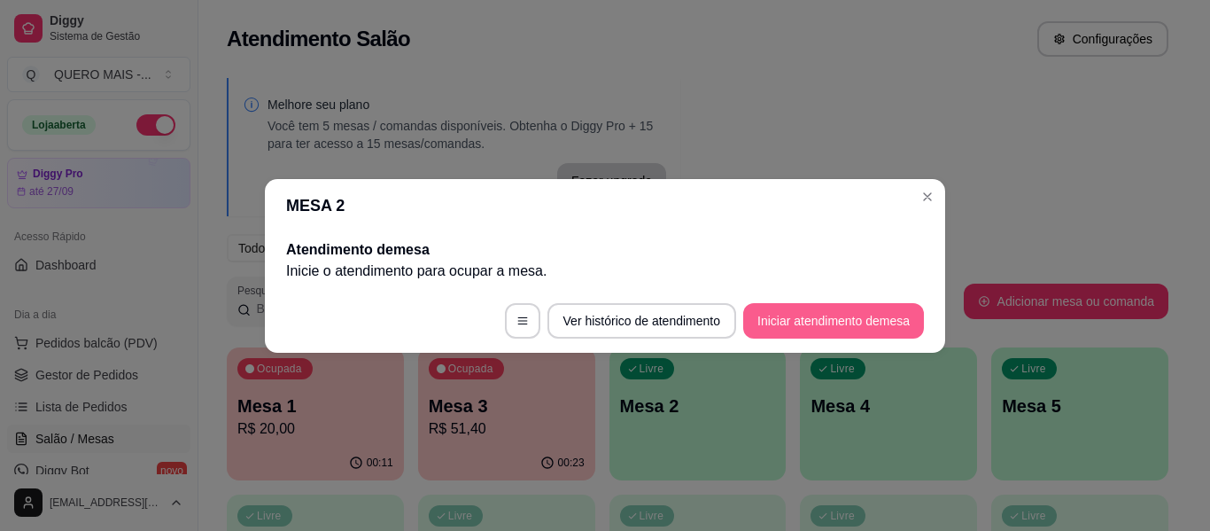
click at [840, 322] on button "Iniciar atendimento de mesa" at bounding box center [833, 320] width 181 height 35
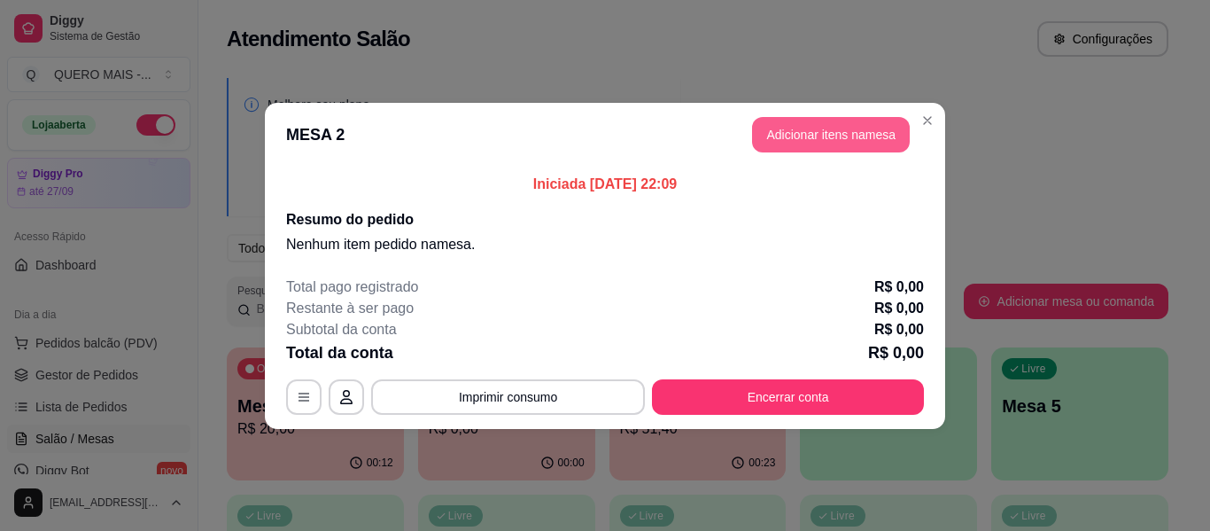
click at [782, 141] on button "Adicionar itens na mesa" at bounding box center [831, 134] width 158 height 35
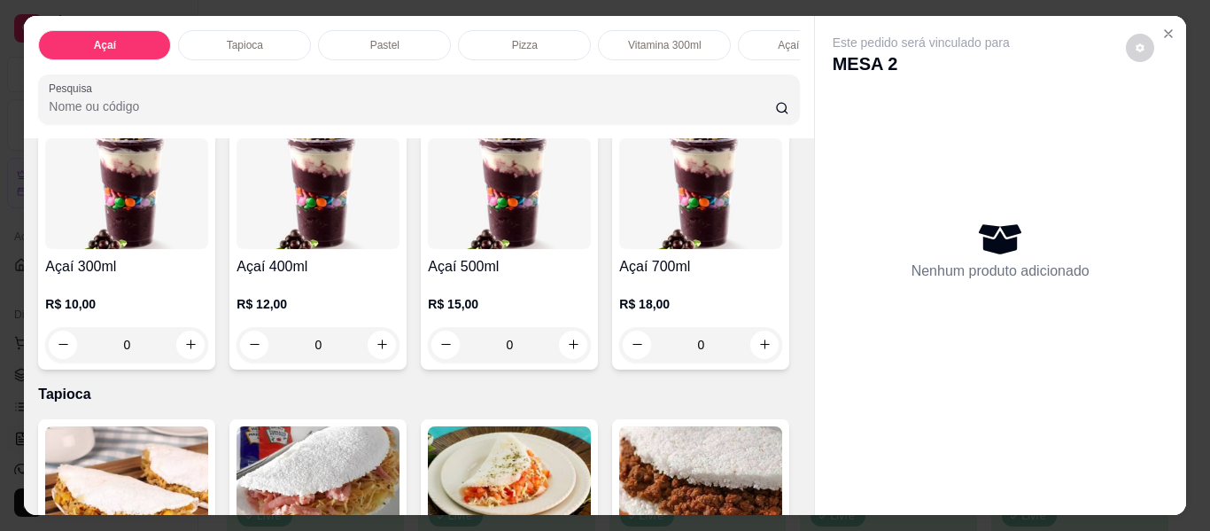
scroll to position [443, 0]
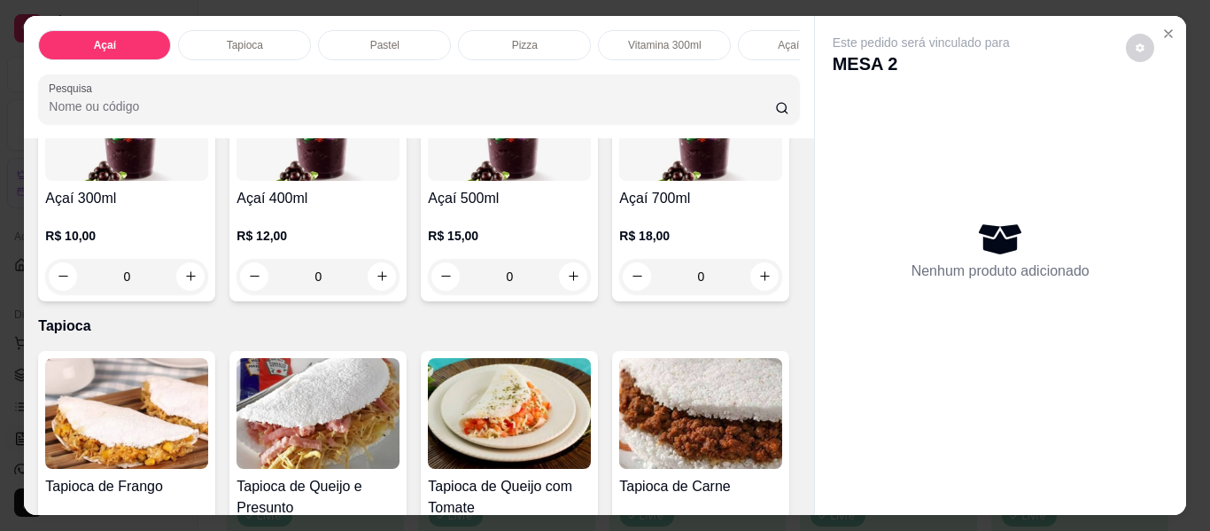
click at [208, 283] on div "0" at bounding box center [126, 276] width 163 height 35
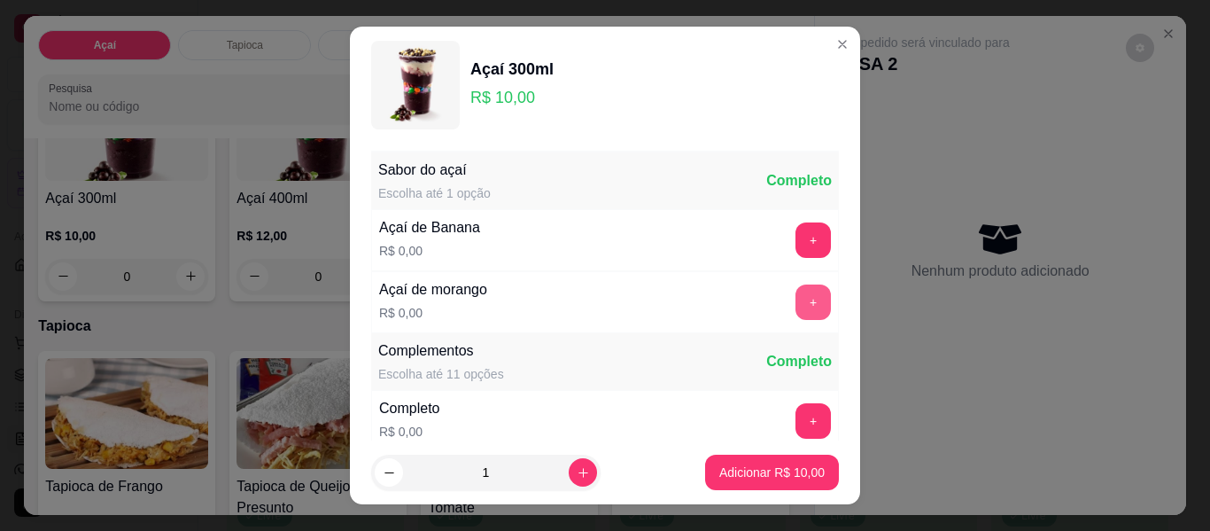
click at [796, 307] on button "+" at bounding box center [813, 301] width 35 height 35
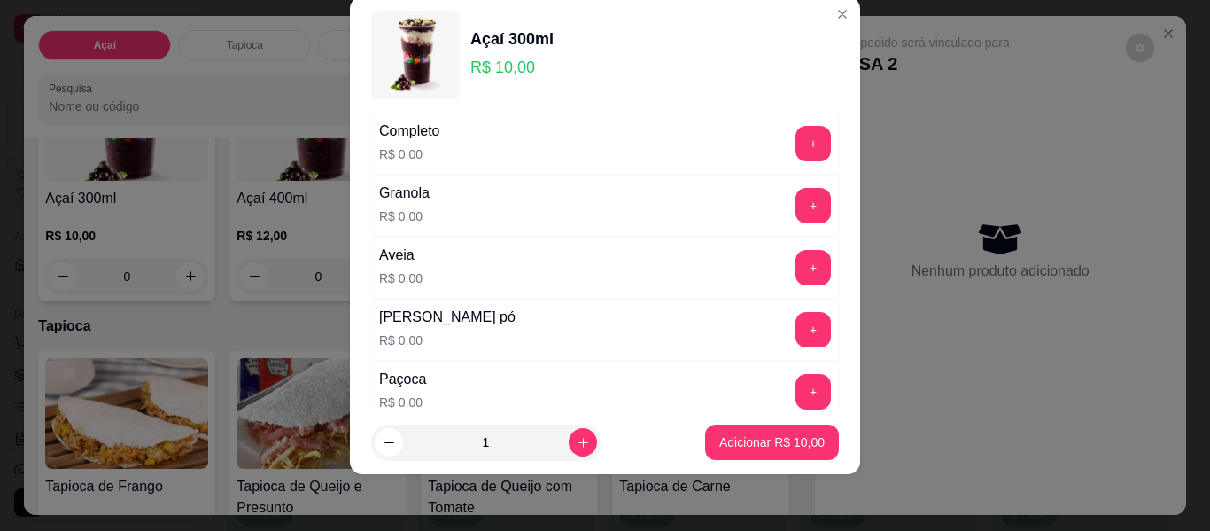
scroll to position [278, 0]
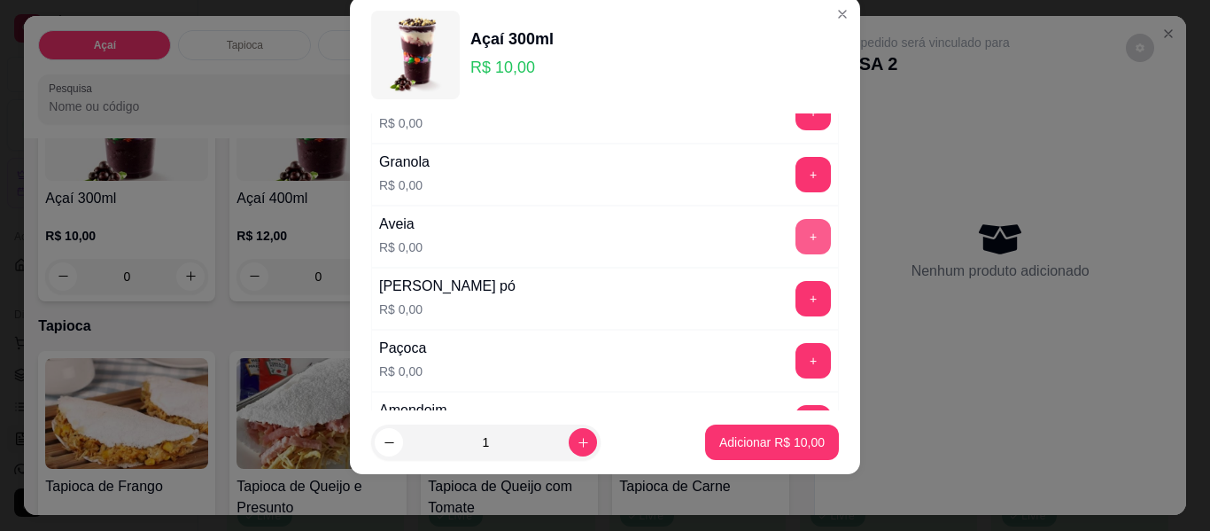
click at [796, 234] on button "+" at bounding box center [813, 236] width 35 height 35
click at [796, 293] on button "+" at bounding box center [813, 298] width 35 height 35
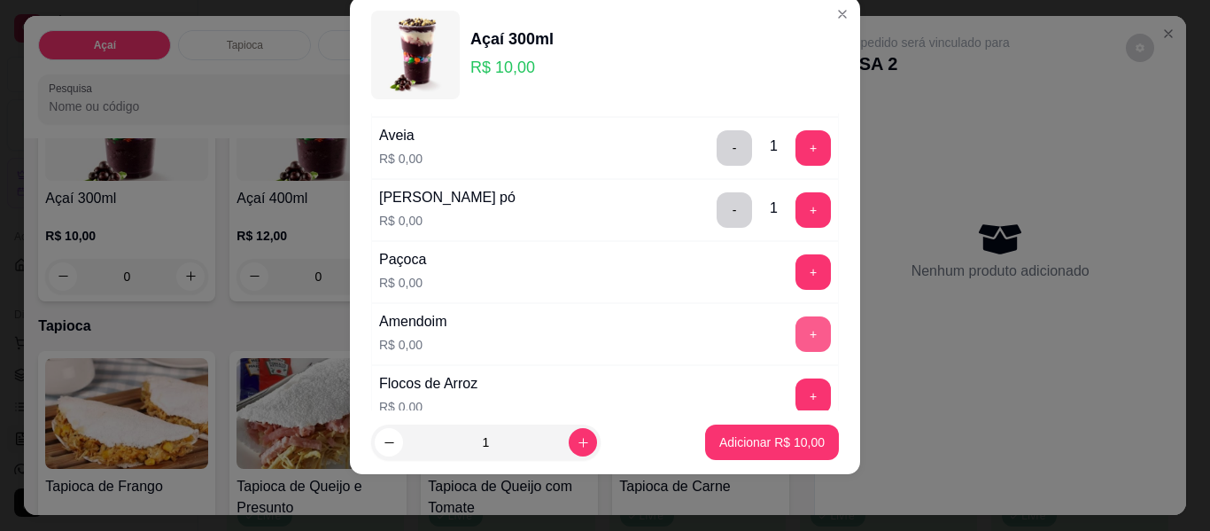
click at [796, 343] on button "+" at bounding box center [813, 333] width 35 height 35
click at [796, 263] on button "+" at bounding box center [813, 272] width 35 height 35
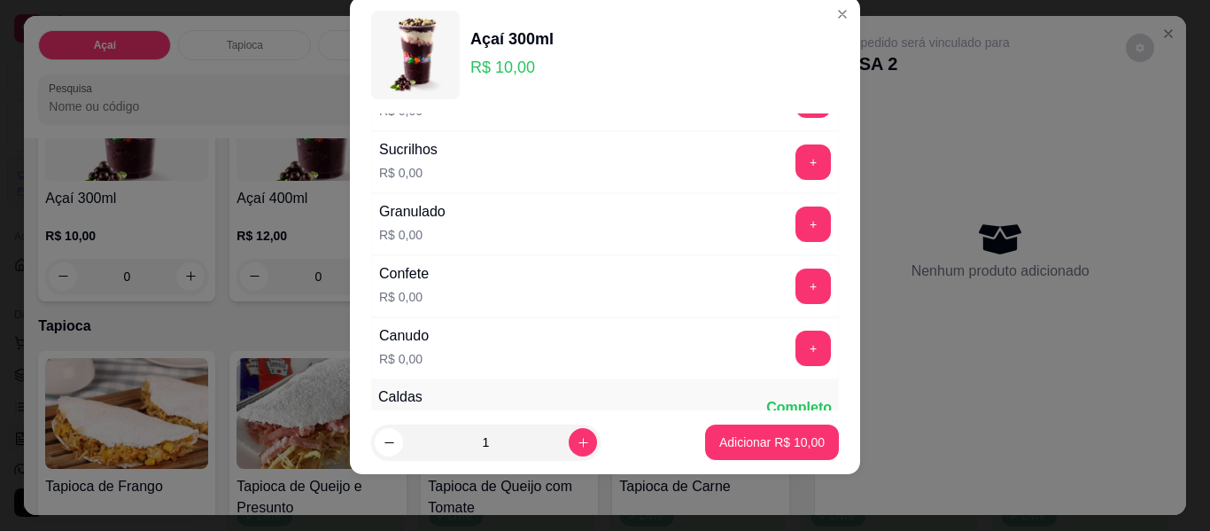
scroll to position [810, 0]
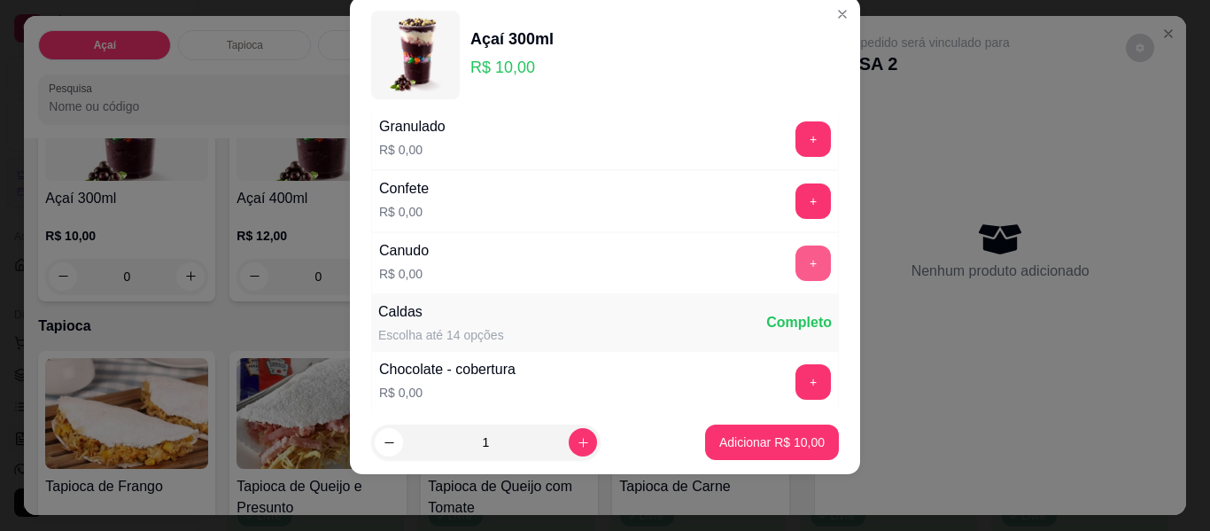
click at [796, 272] on button "+" at bounding box center [813, 262] width 35 height 35
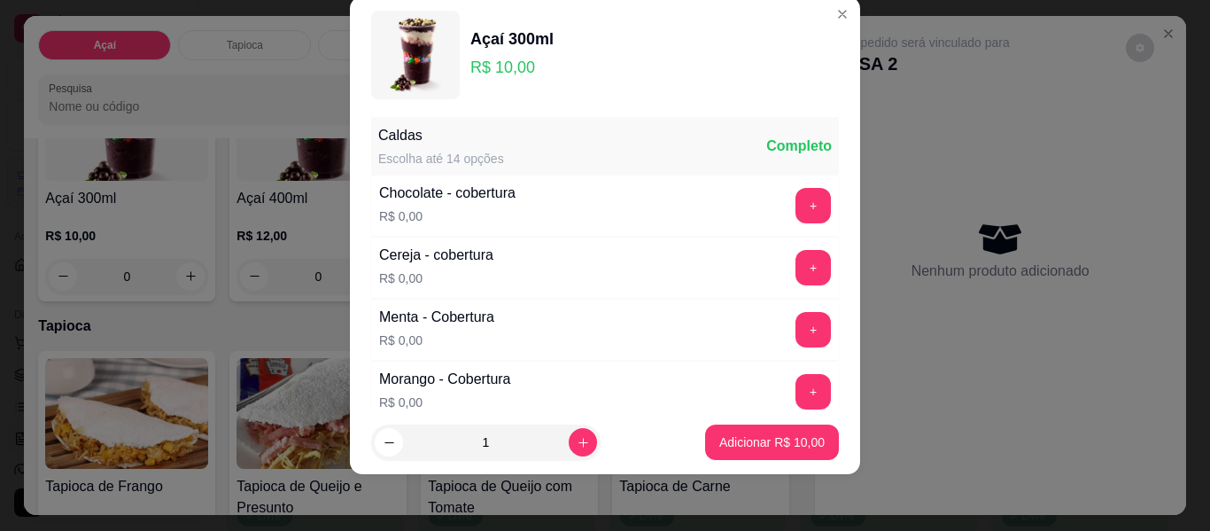
scroll to position [987, 0]
click at [796, 400] on button "+" at bounding box center [813, 391] width 35 height 35
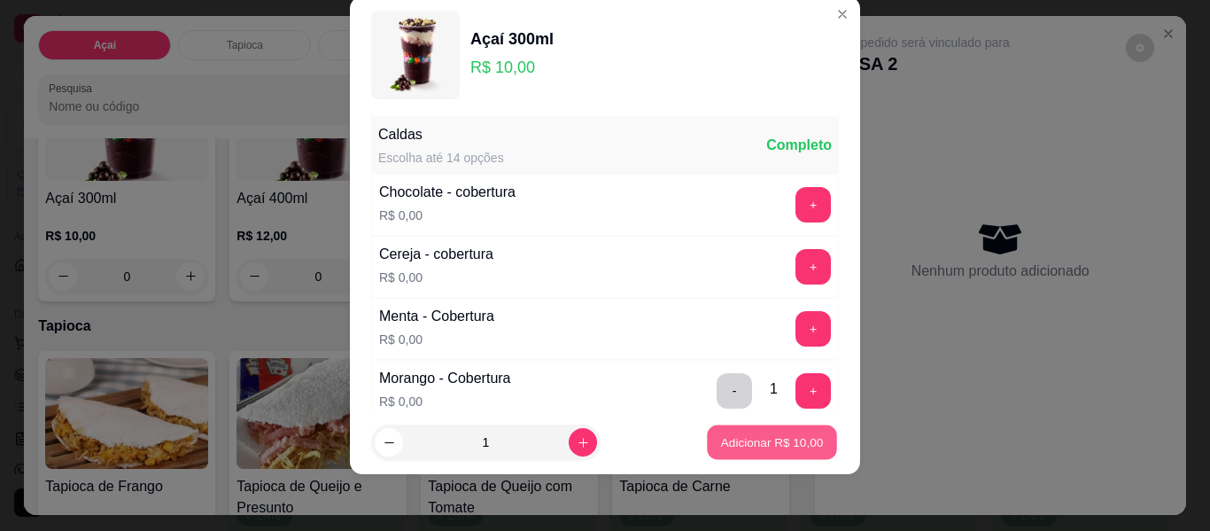
click at [757, 435] on p "Adicionar R$ 10,00" at bounding box center [772, 441] width 103 height 17
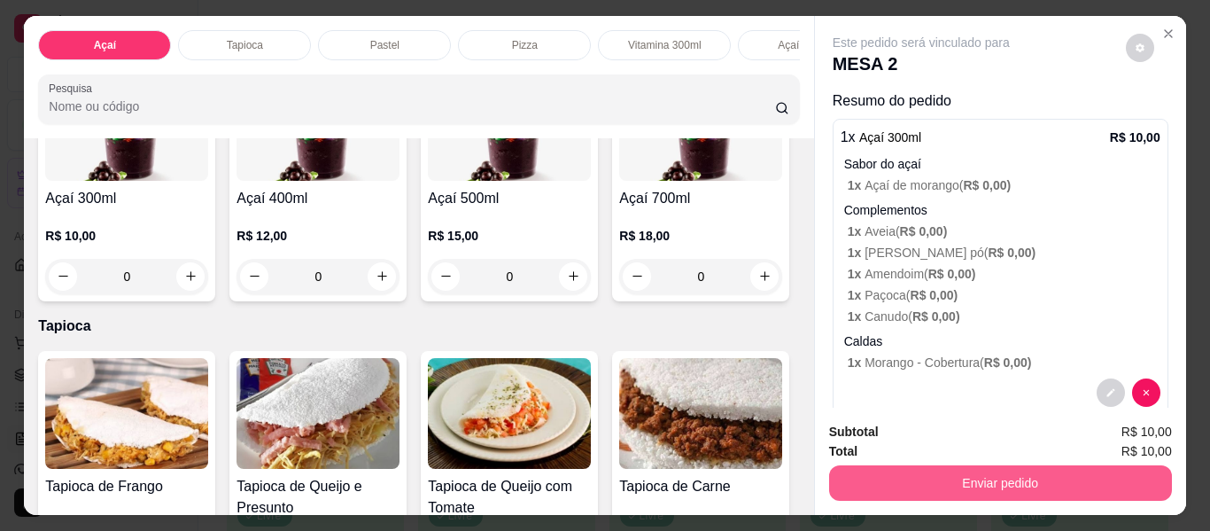
click at [1016, 481] on button "Enviar pedido" at bounding box center [1000, 482] width 343 height 35
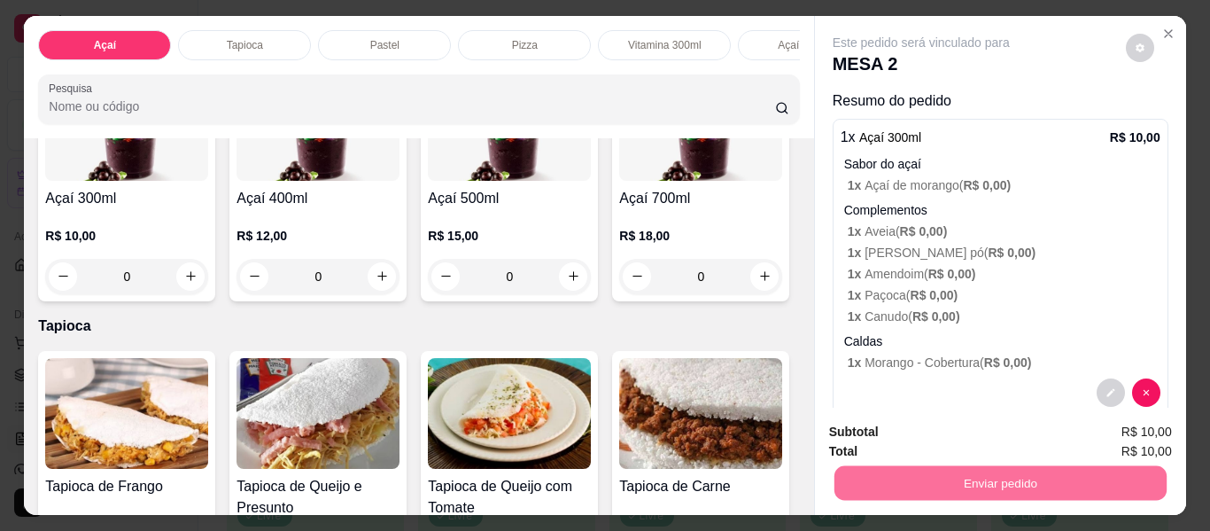
click at [916, 431] on button "Não registrar e enviar pedido" at bounding box center [942, 433] width 184 height 34
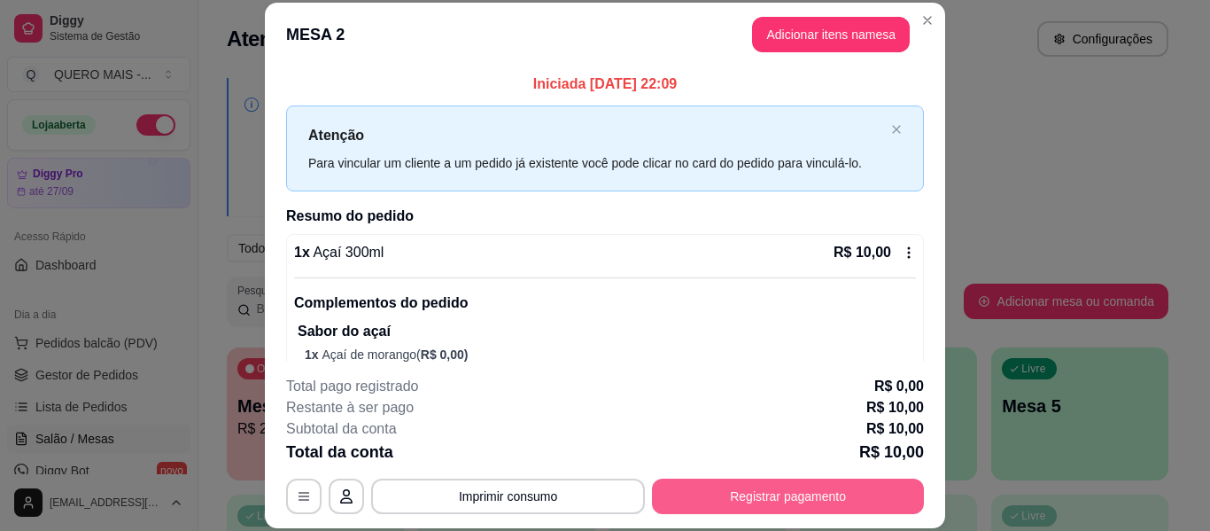
click at [791, 501] on button "Registrar pagamento" at bounding box center [788, 495] width 272 height 35
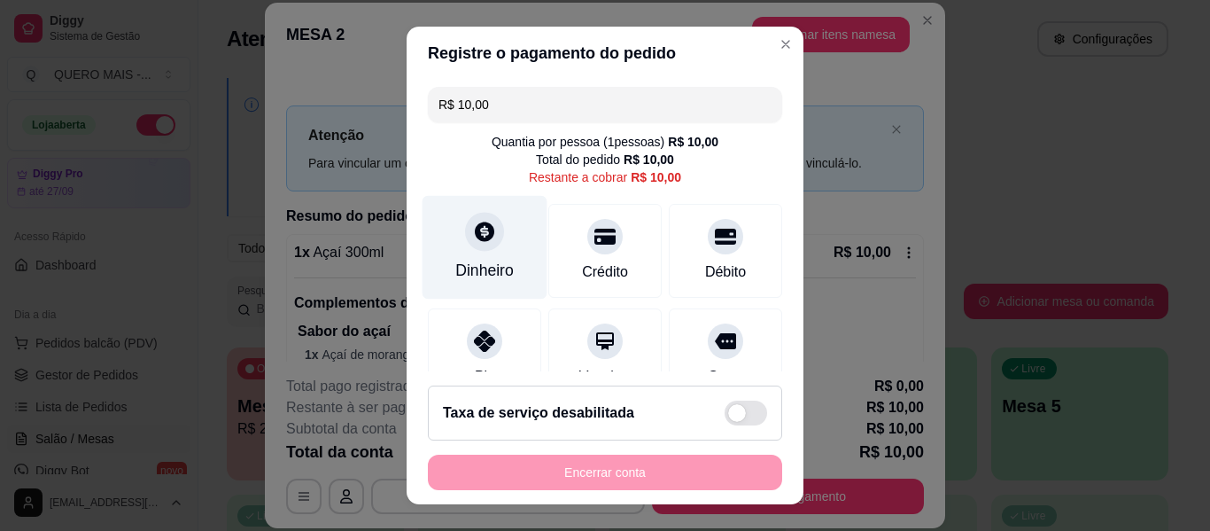
click at [469, 244] on div at bounding box center [484, 231] width 39 height 39
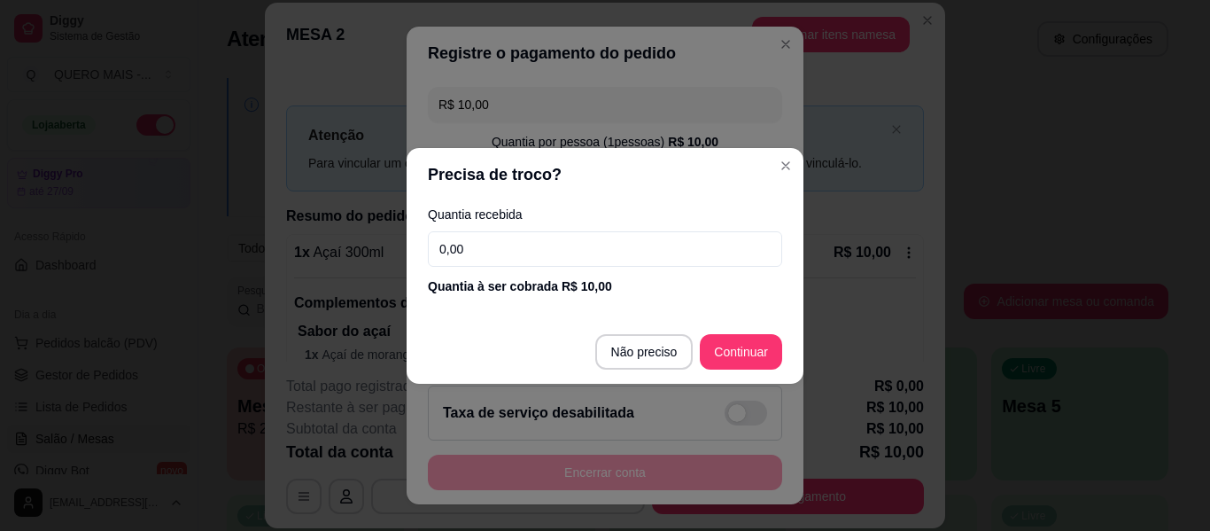
click at [645, 257] on input "0,00" at bounding box center [605, 248] width 354 height 35
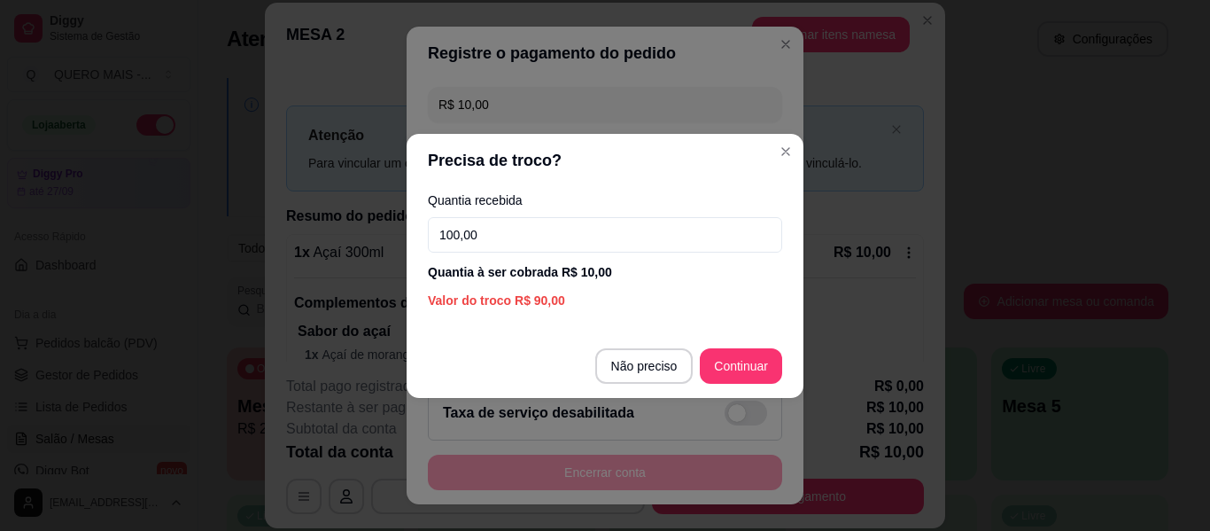
type input "100,00"
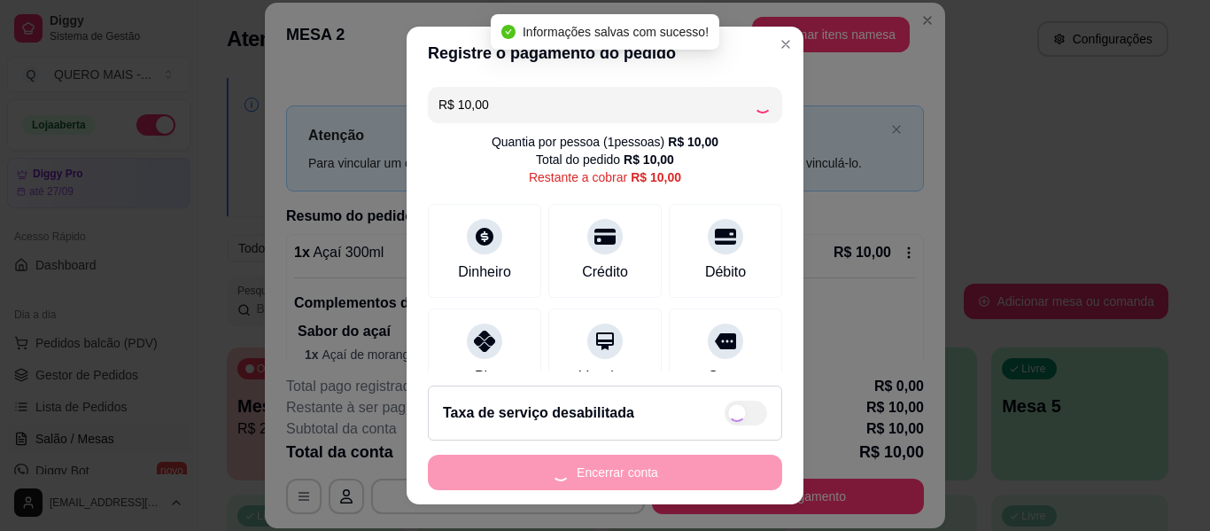
type input "R$ 0,00"
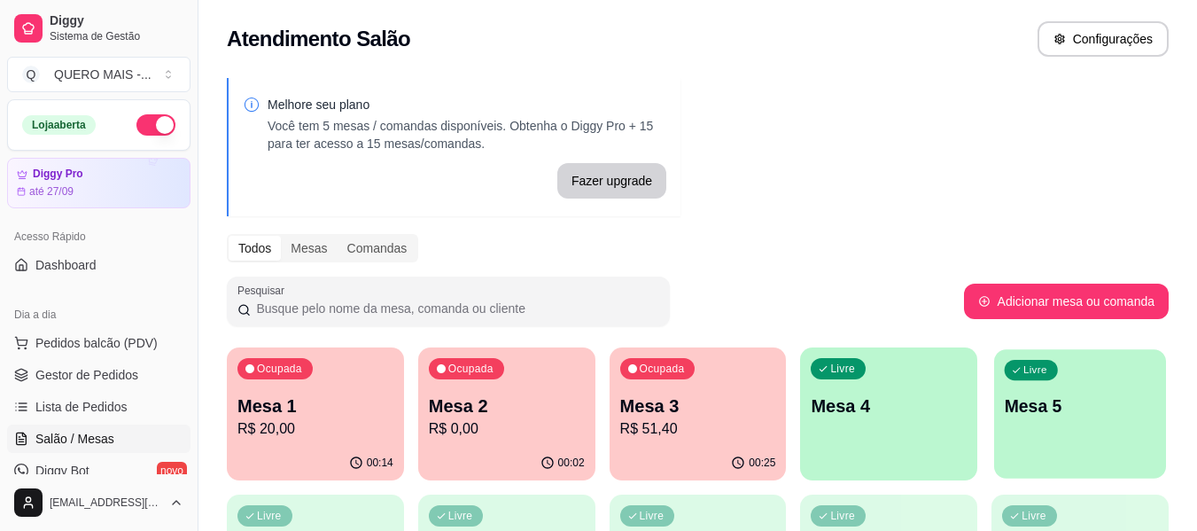
click at [1023, 437] on div "Livre Mesa 5" at bounding box center [1080, 403] width 172 height 108
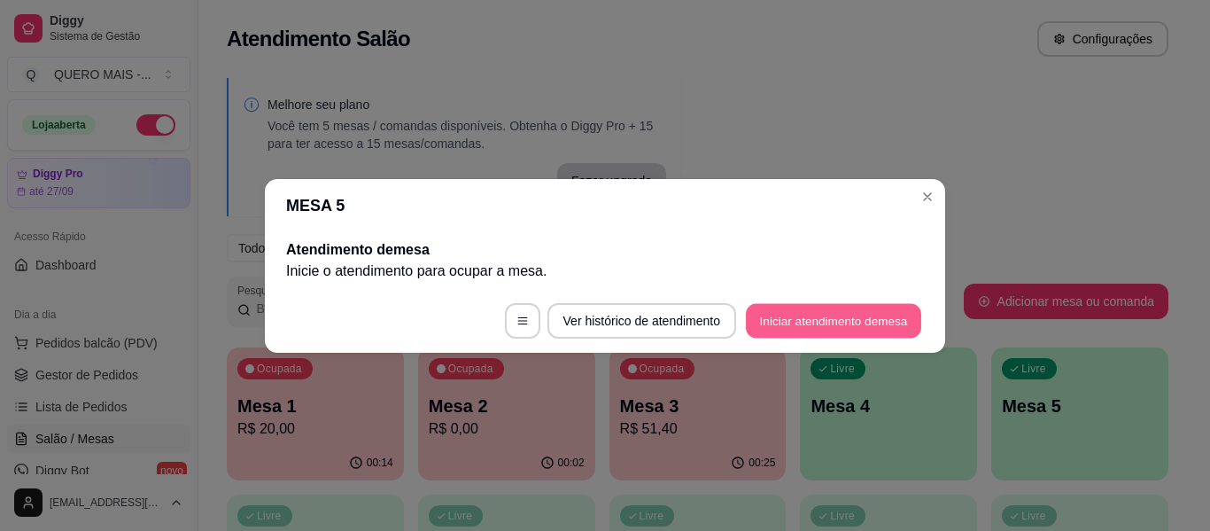
click at [801, 319] on button "Iniciar atendimento de mesa" at bounding box center [833, 320] width 175 height 35
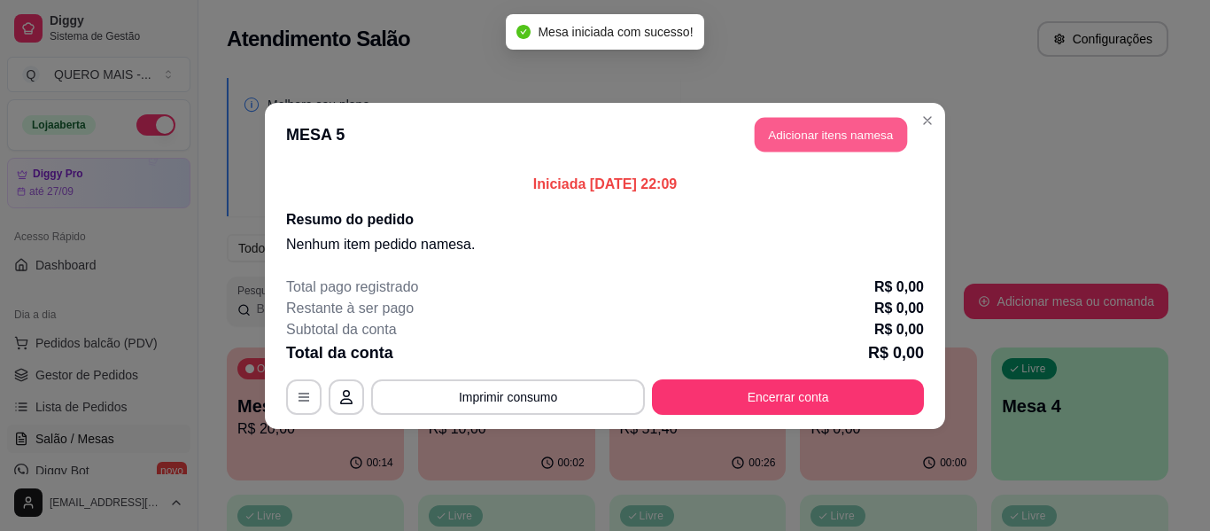
click at [801, 137] on button "Adicionar itens na mesa" at bounding box center [831, 134] width 152 height 35
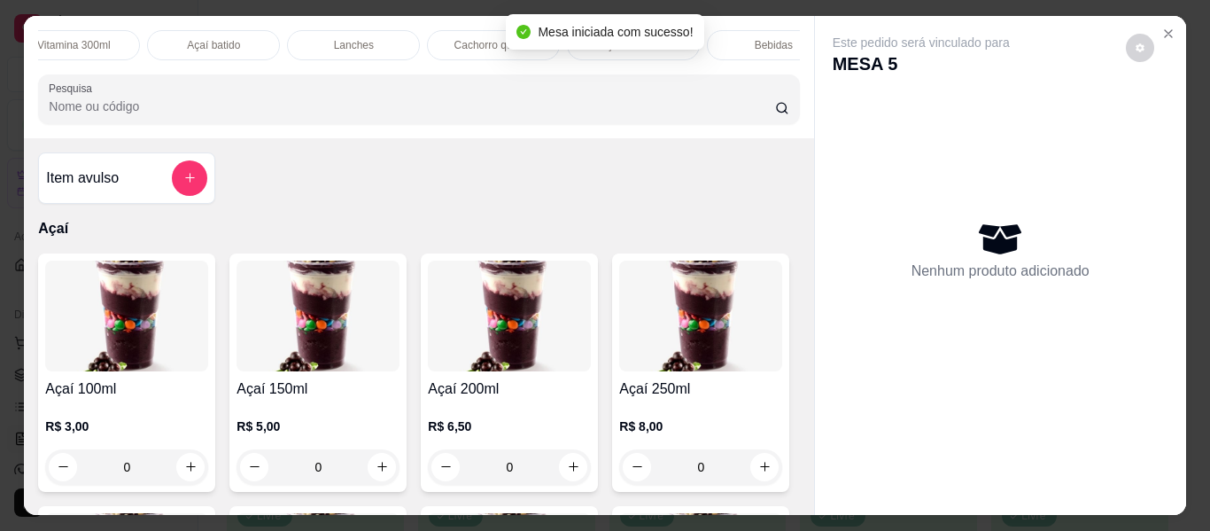
scroll to position [0, 596]
click at [371, 30] on div "Lanches" at bounding box center [348, 45] width 133 height 30
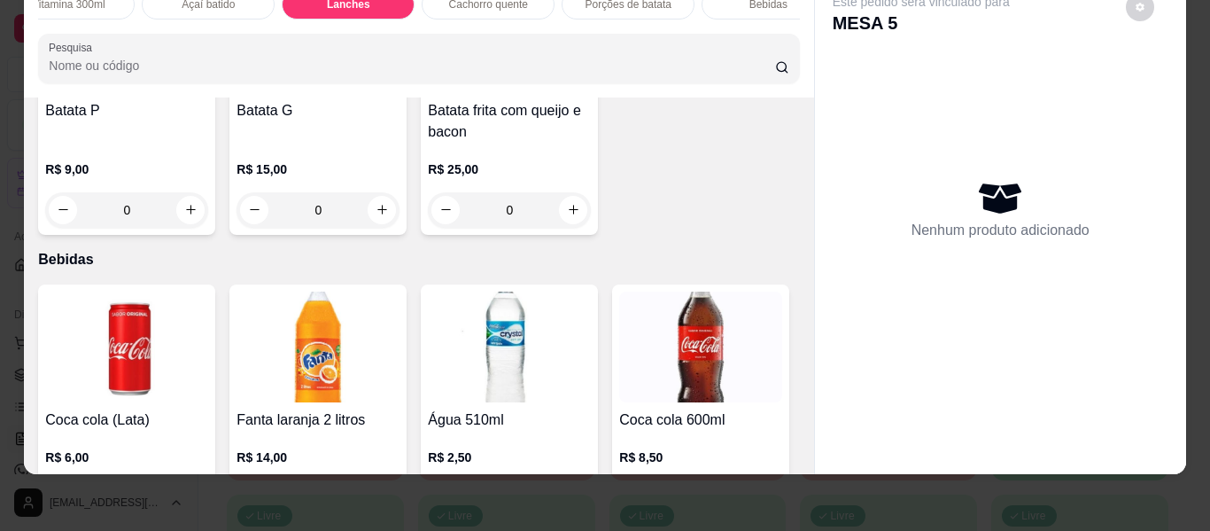
scroll to position [3931, 0]
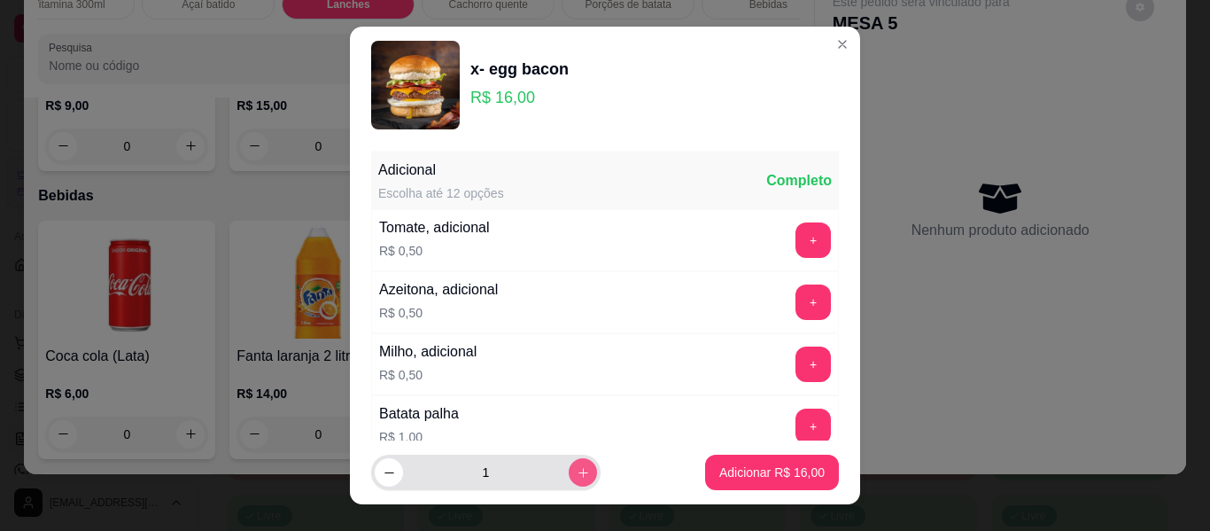
click at [577, 475] on icon "increase-product-quantity" at bounding box center [583, 472] width 13 height 13
type input "2"
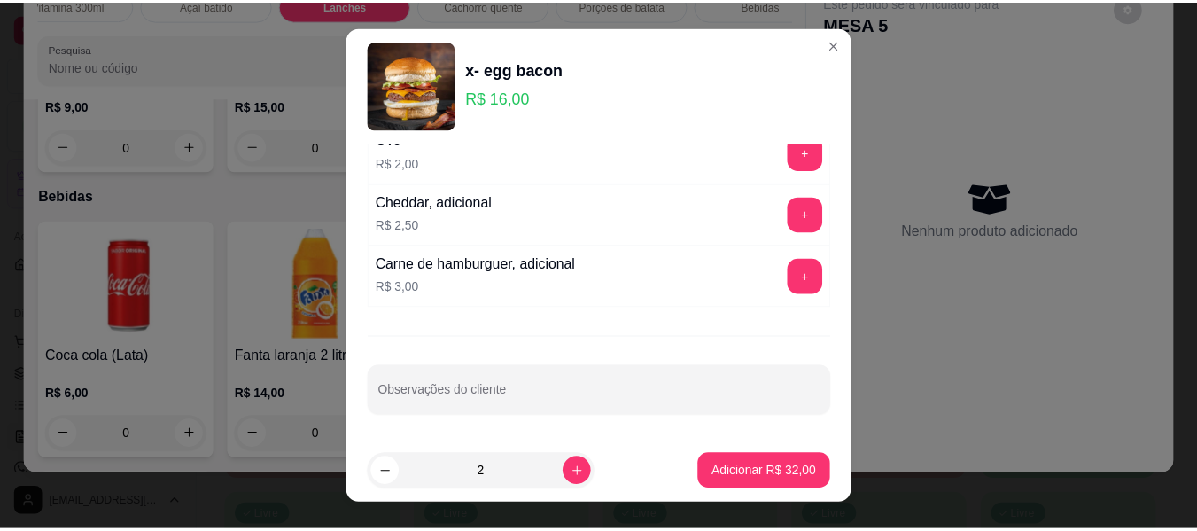
scroll to position [30, 0]
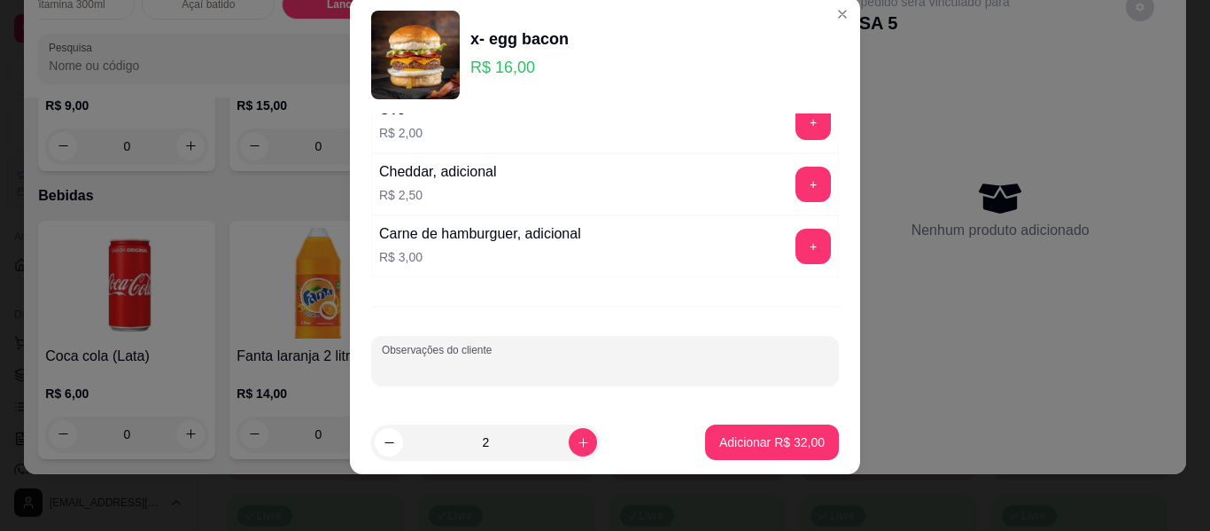
click at [579, 360] on input "Observações do cliente" at bounding box center [605, 368] width 447 height 18
type input "sem salada"
click at [719, 434] on p "Adicionar R$ 32,00" at bounding box center [771, 442] width 105 height 18
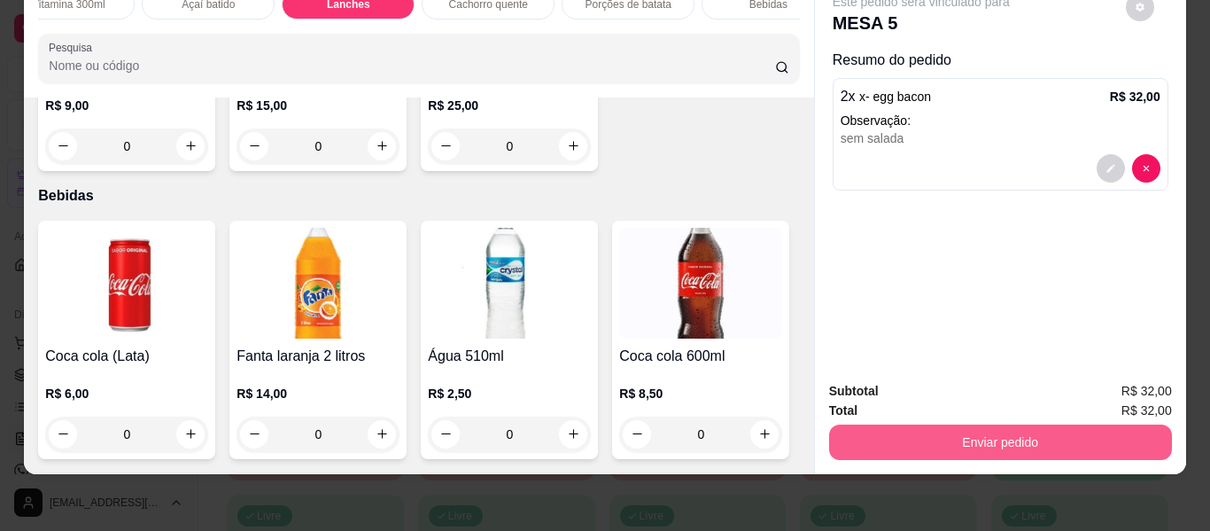
click at [943, 439] on button "Enviar pedido" at bounding box center [1000, 441] width 343 height 35
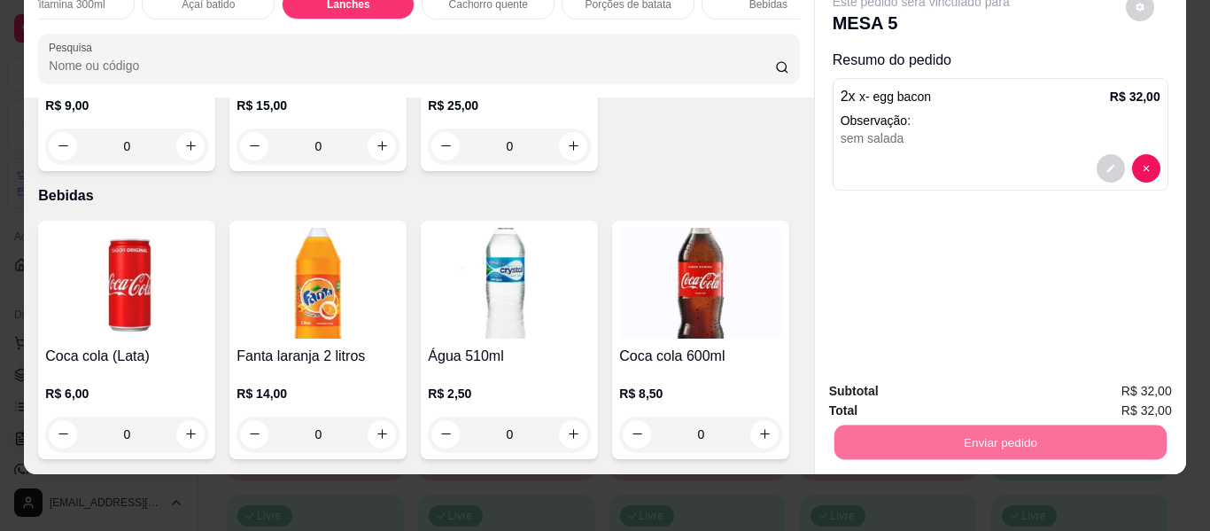
click at [937, 380] on button "Não registrar e enviar pedido" at bounding box center [942, 385] width 184 height 34
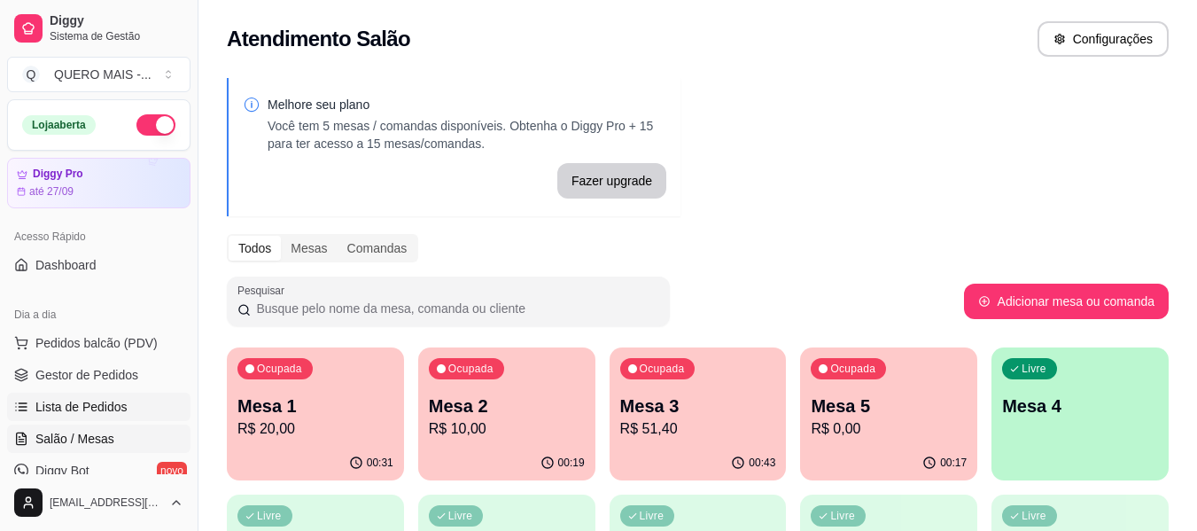
click at [99, 396] on link "Lista de Pedidos" at bounding box center [98, 406] width 183 height 28
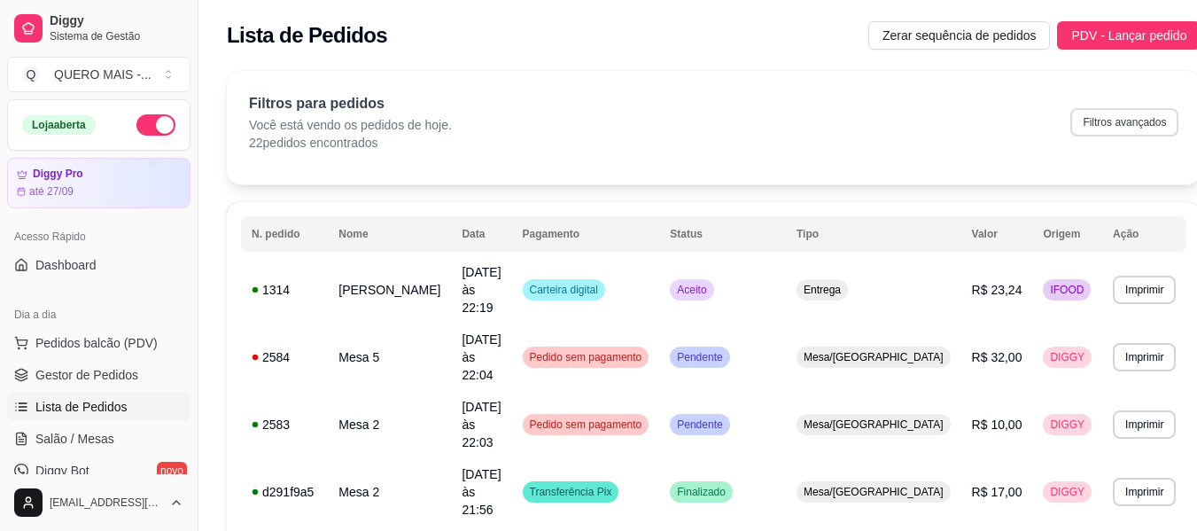
click at [1070, 123] on button "Filtros avançados" at bounding box center [1124, 122] width 108 height 28
select select "0"
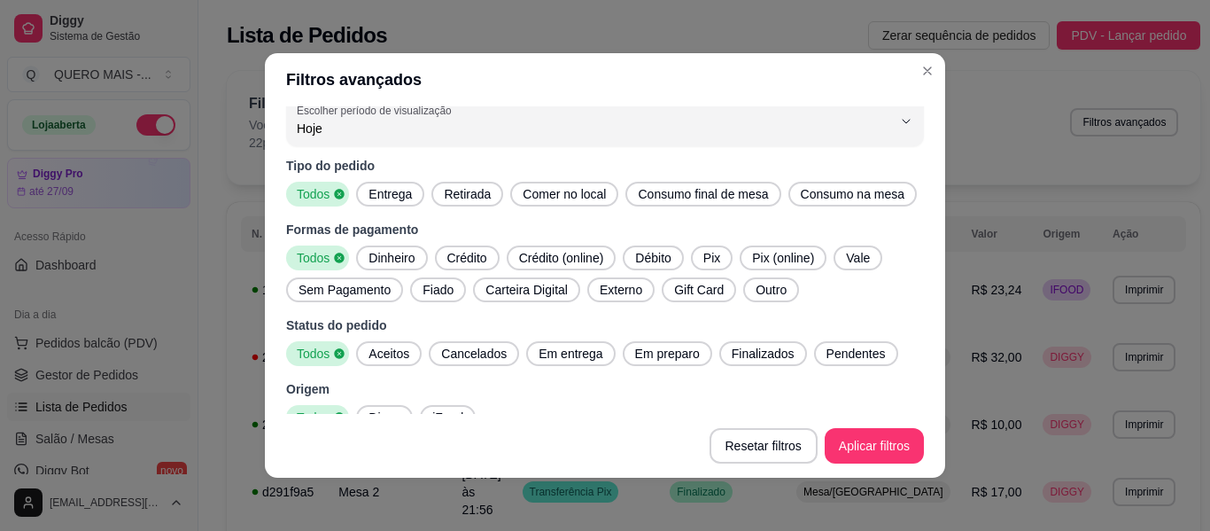
scroll to position [40, 0]
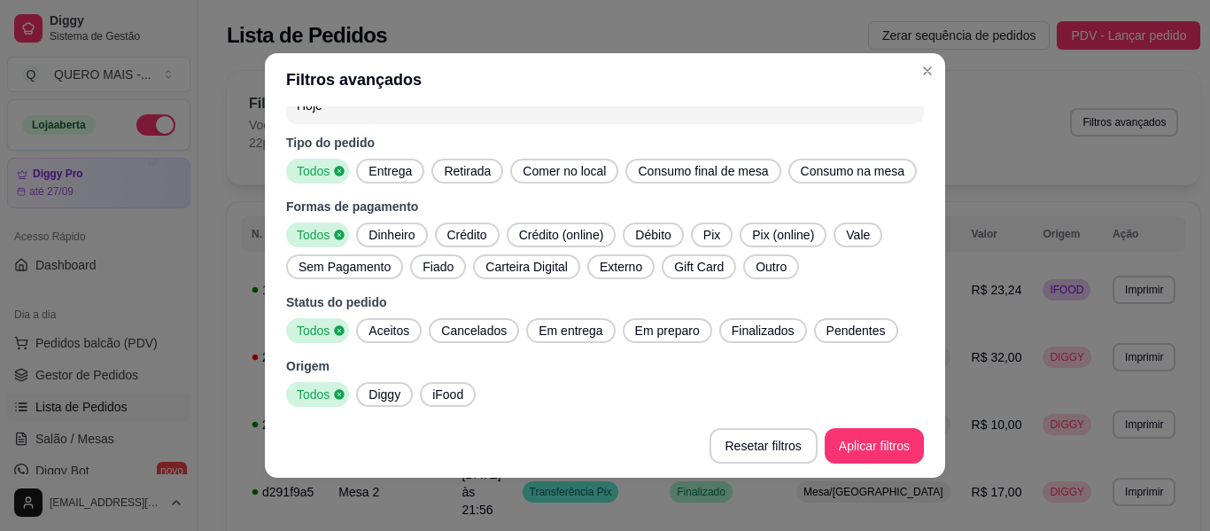
click at [447, 402] on span "iFood" at bounding box center [447, 394] width 45 height 18
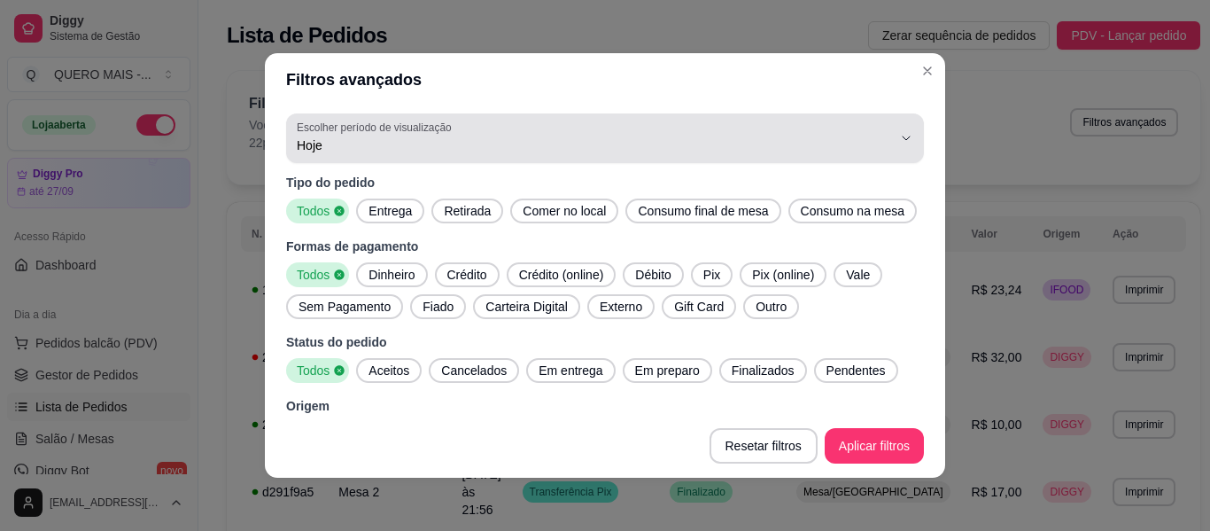
click at [890, 129] on button "Escolher período de visualização Hoje" at bounding box center [605, 138] width 638 height 50
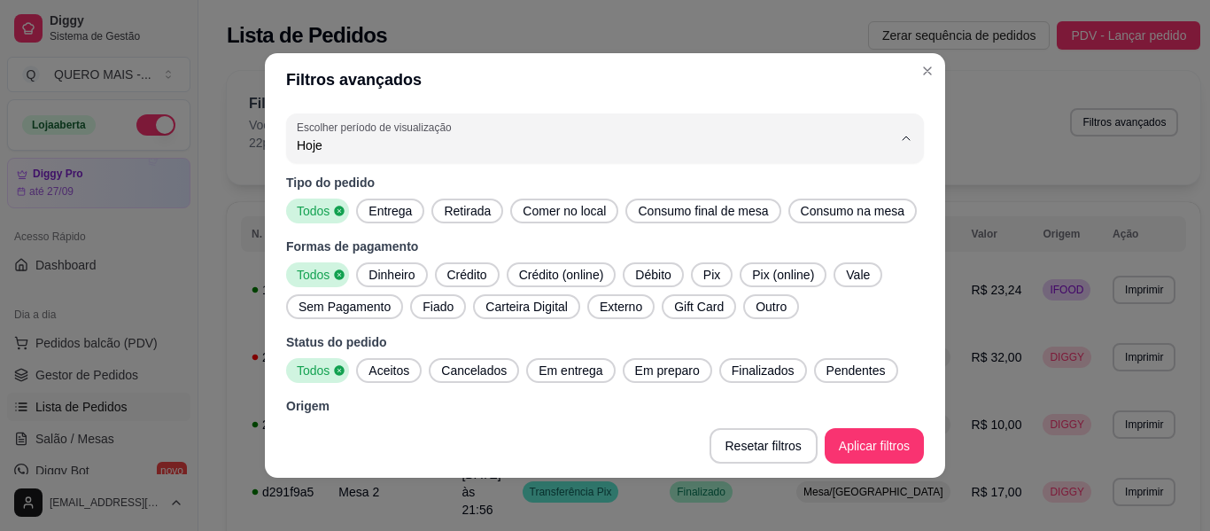
click at [334, 220] on span "Ontem" at bounding box center [583, 216] width 555 height 17
type input "1"
select select "1"
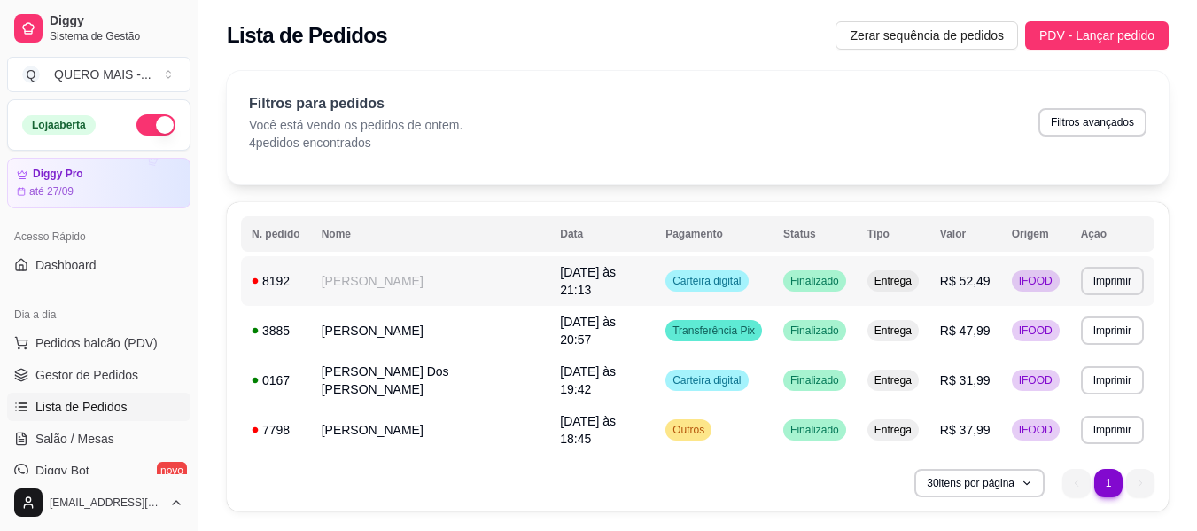
click at [395, 282] on td "[PERSON_NAME]" at bounding box center [430, 281] width 239 height 50
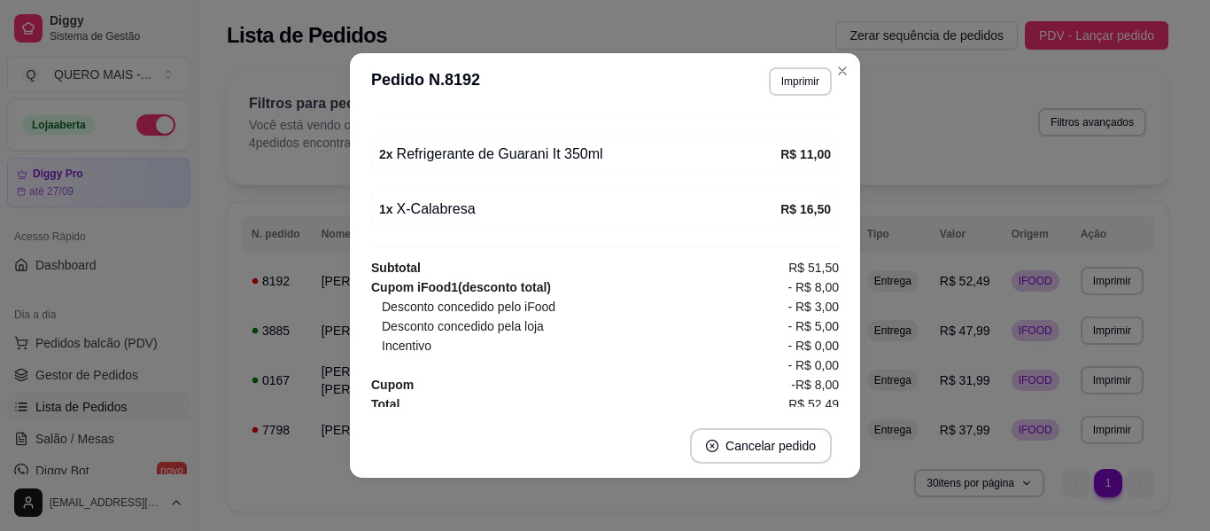
scroll to position [696, 0]
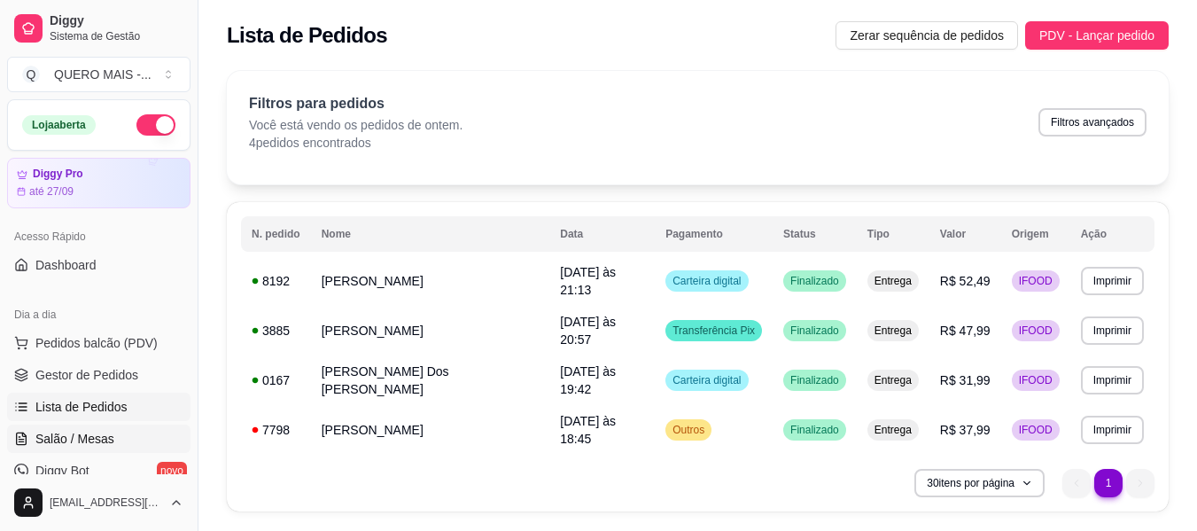
click at [96, 435] on span "Salão / Mesas" at bounding box center [74, 439] width 79 height 18
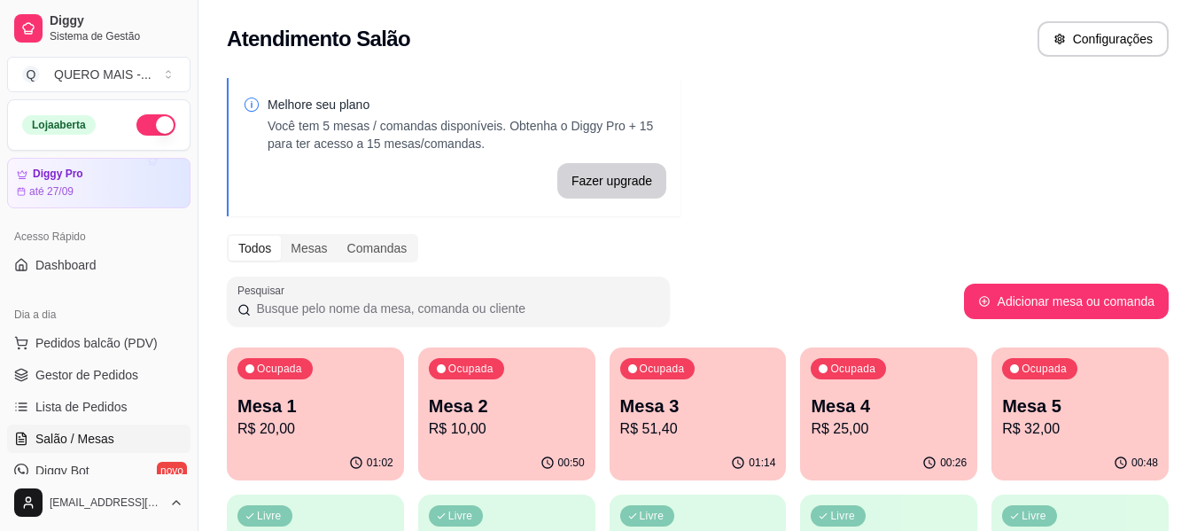
click at [151, 128] on button "button" at bounding box center [155, 124] width 39 height 21
click at [673, 433] on p "R$ 51,40" at bounding box center [697, 428] width 151 height 20
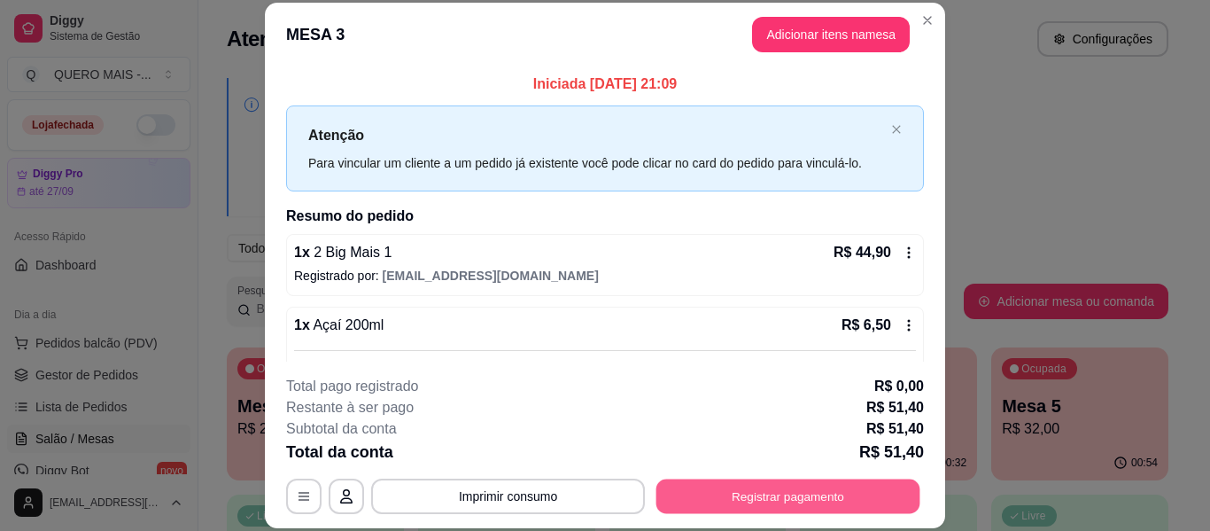
click at [787, 494] on button "Registrar pagamento" at bounding box center [788, 496] width 264 height 35
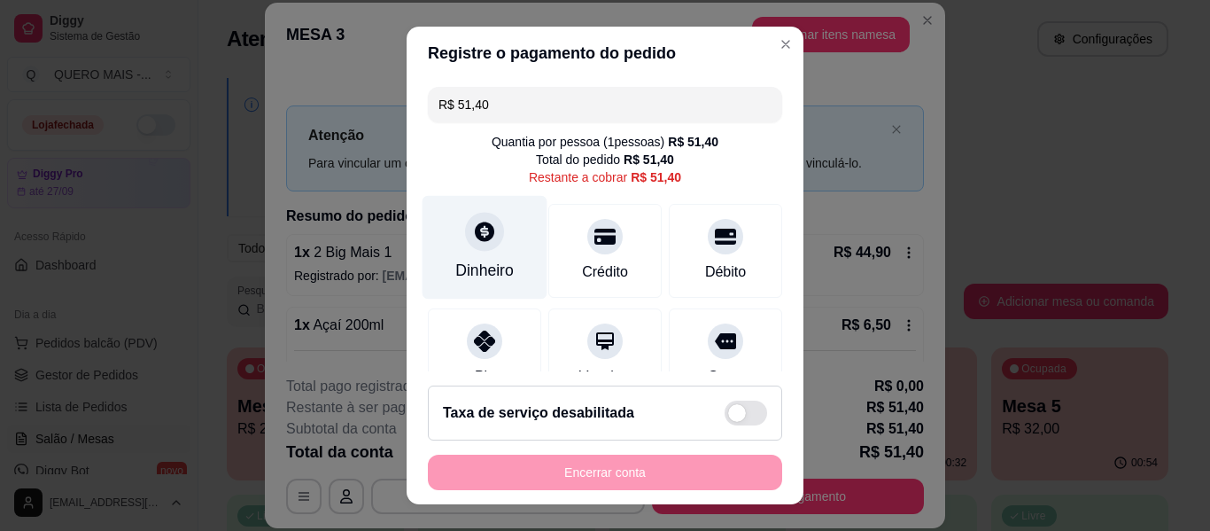
click at [476, 242] on icon at bounding box center [484, 231] width 23 height 23
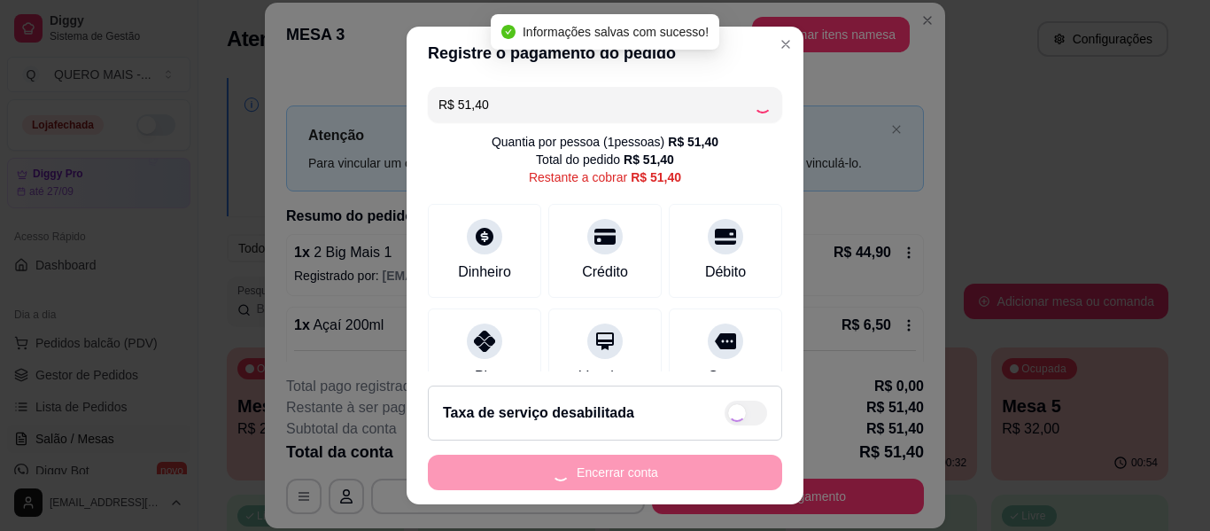
type input "R$ 0,00"
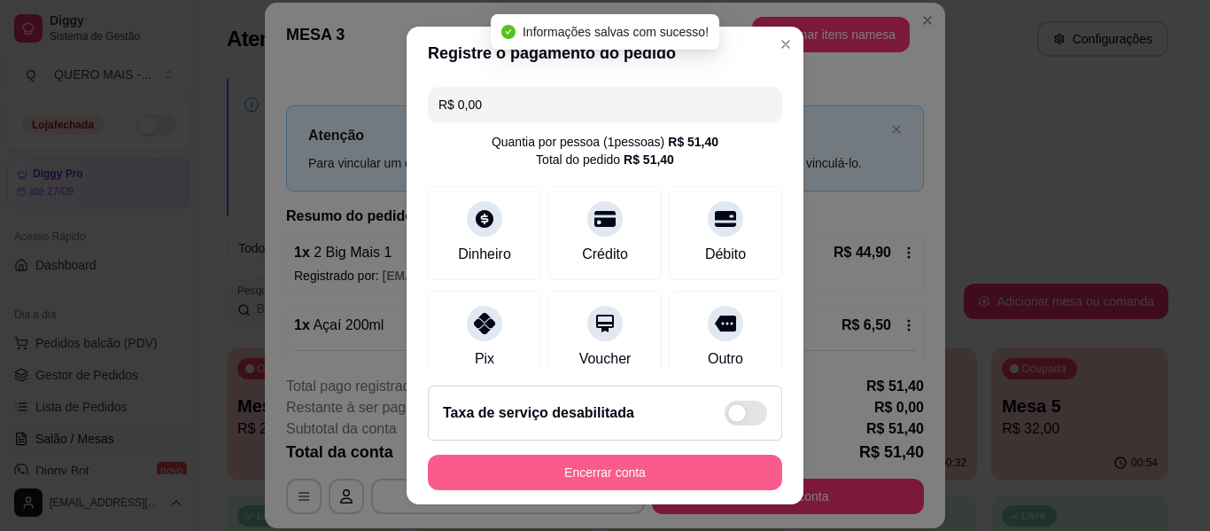
click at [610, 472] on button "Encerrar conta" at bounding box center [605, 471] width 354 height 35
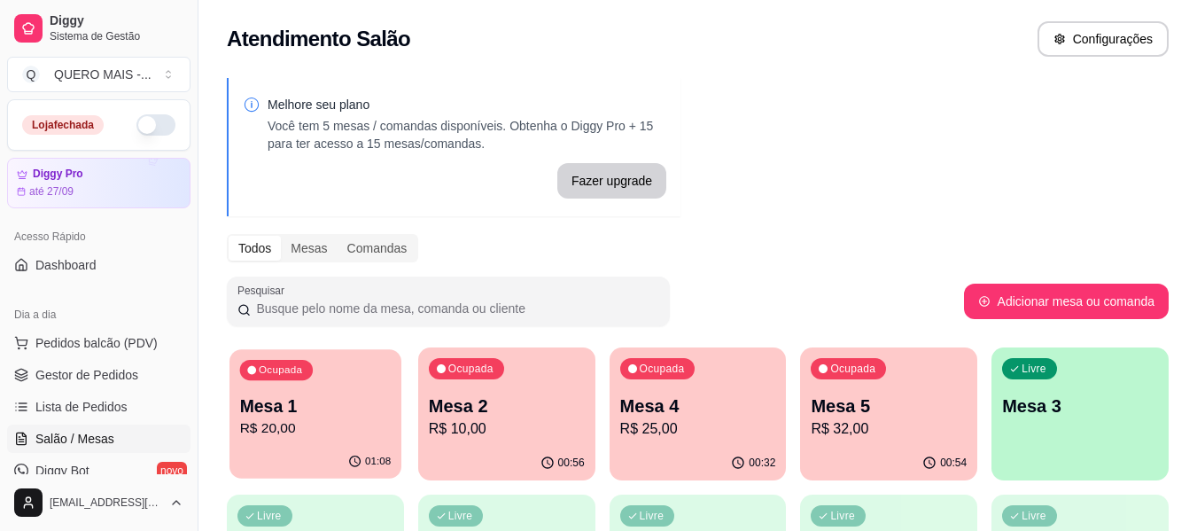
click at [331, 439] on div "Ocupada Mesa 1 R$ 20,00" at bounding box center [315, 397] width 172 height 96
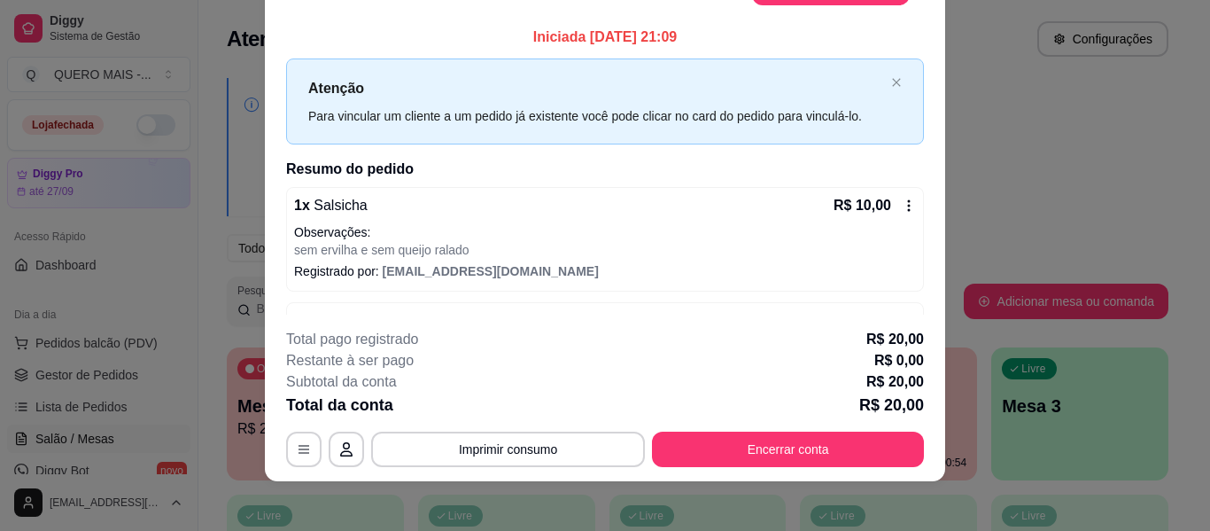
scroll to position [54, 0]
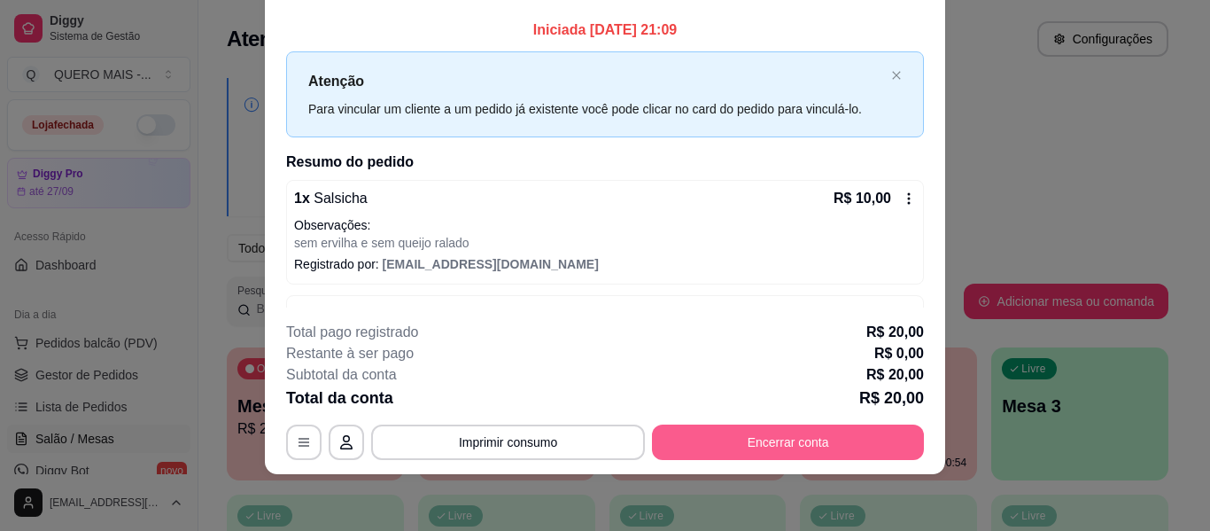
click at [659, 436] on button "Encerrar conta" at bounding box center [788, 441] width 272 height 35
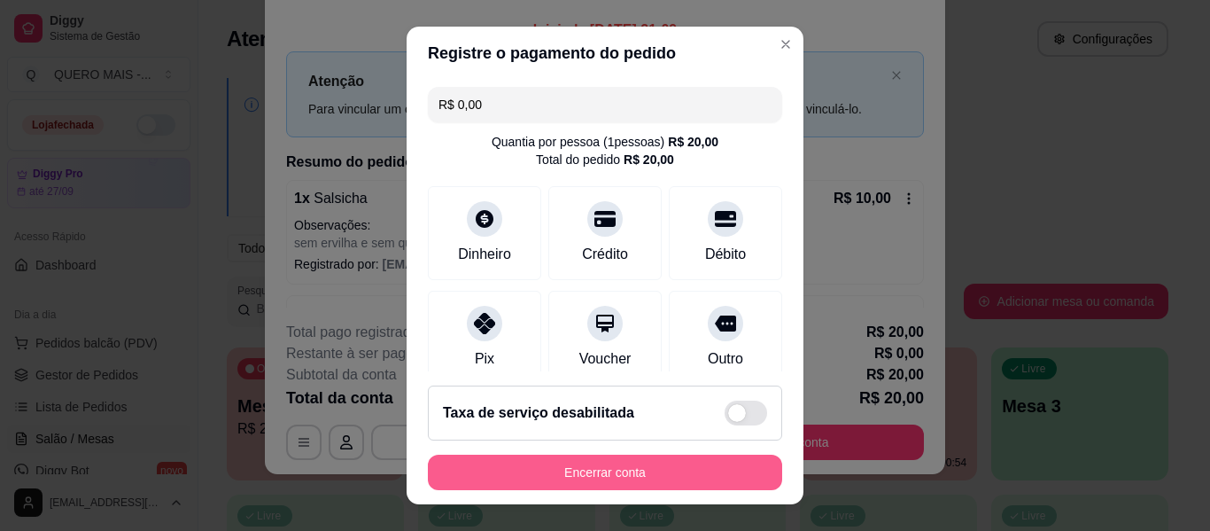
click at [604, 466] on button "Encerrar conta" at bounding box center [605, 471] width 354 height 35
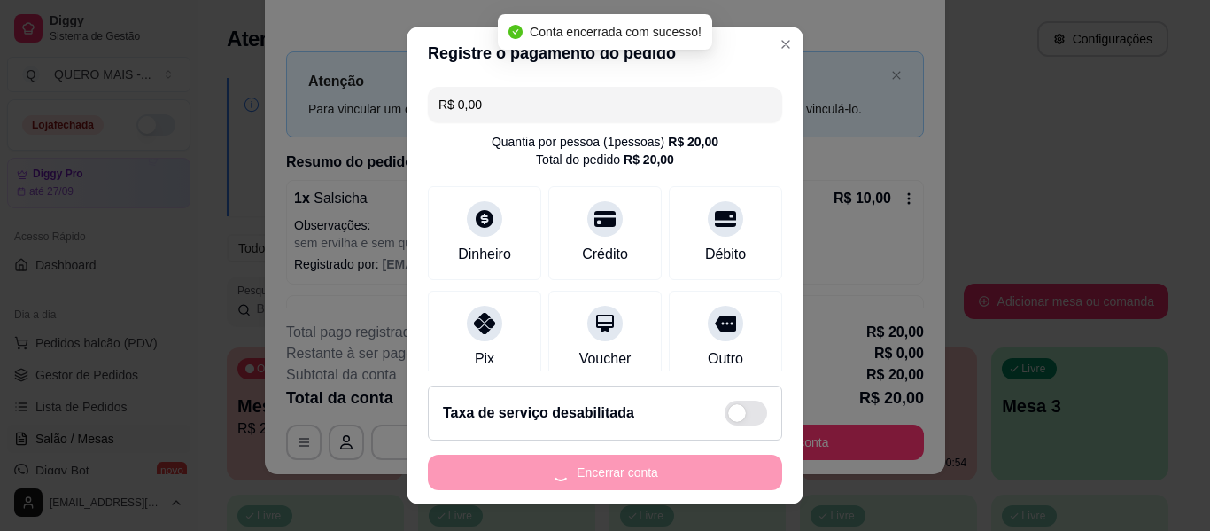
scroll to position [0, 0]
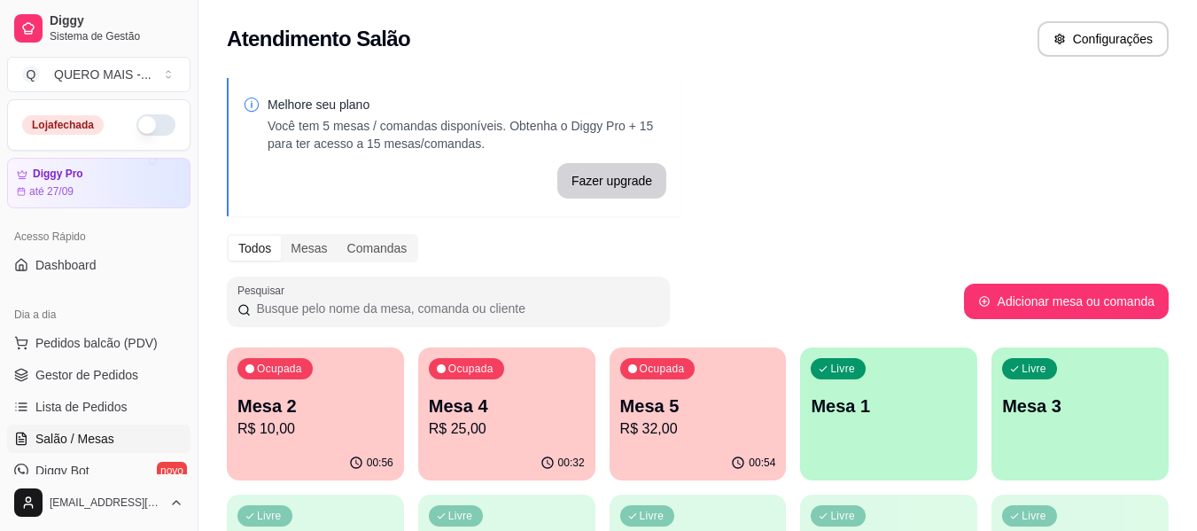
click at [346, 441] on div "Ocupada Mesa 2 R$ 10,00" at bounding box center [315, 396] width 177 height 98
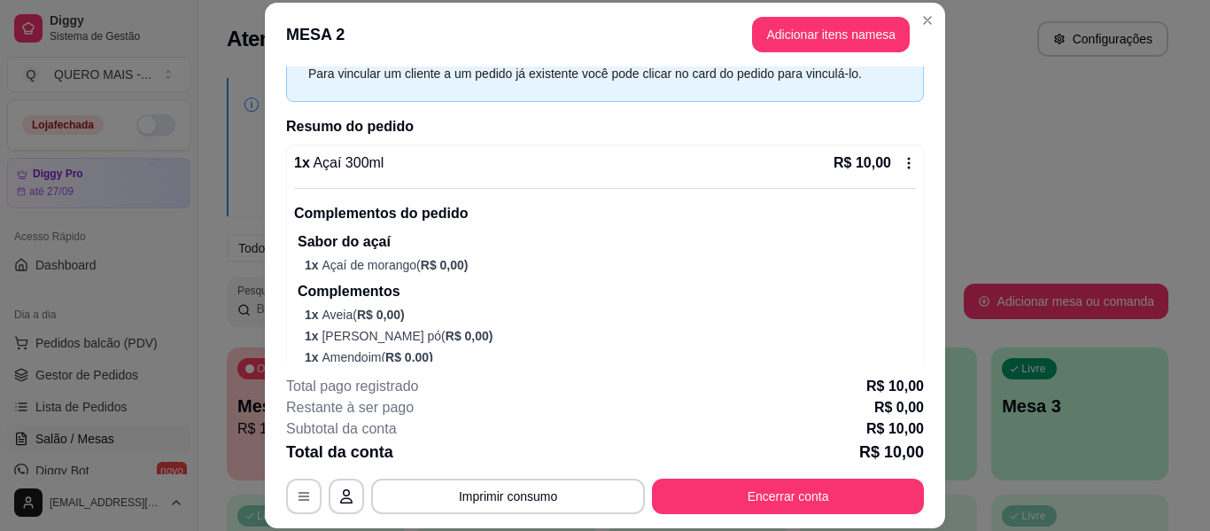
scroll to position [226, 0]
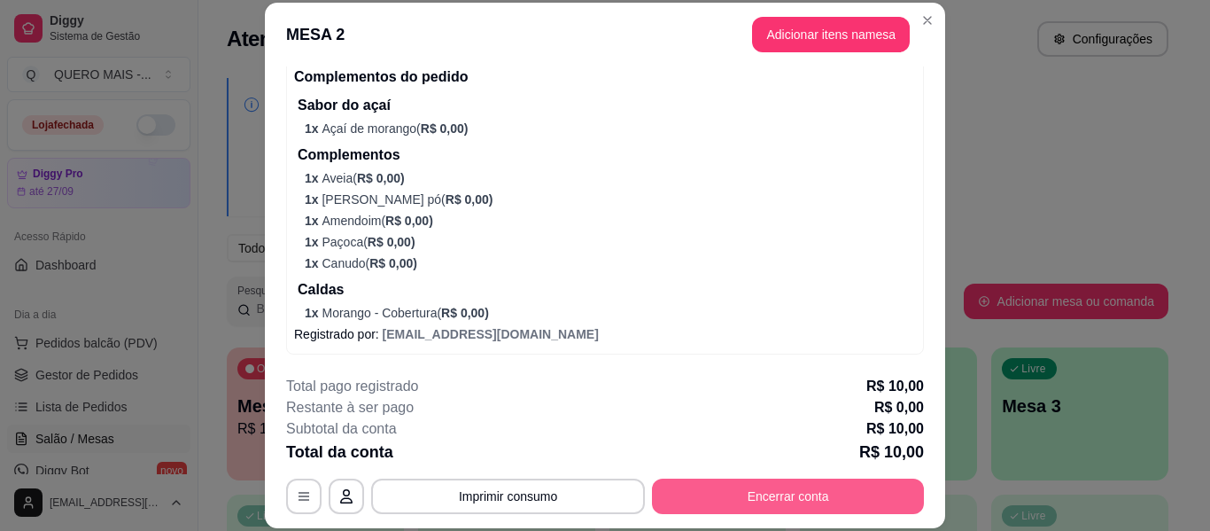
click at [715, 488] on button "Encerrar conta" at bounding box center [788, 495] width 272 height 35
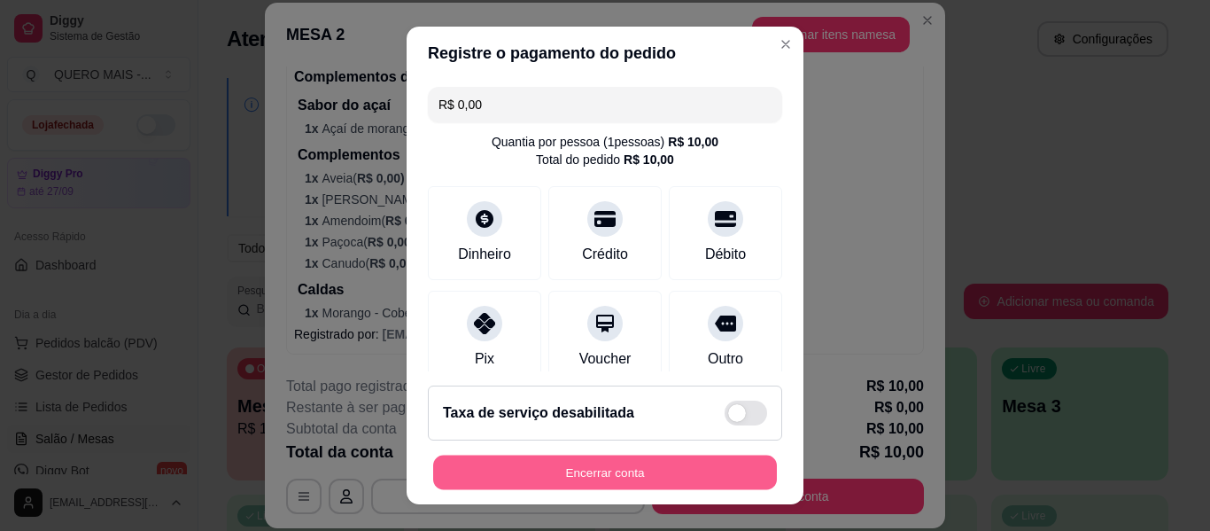
click at [603, 477] on button "Encerrar conta" at bounding box center [605, 472] width 344 height 35
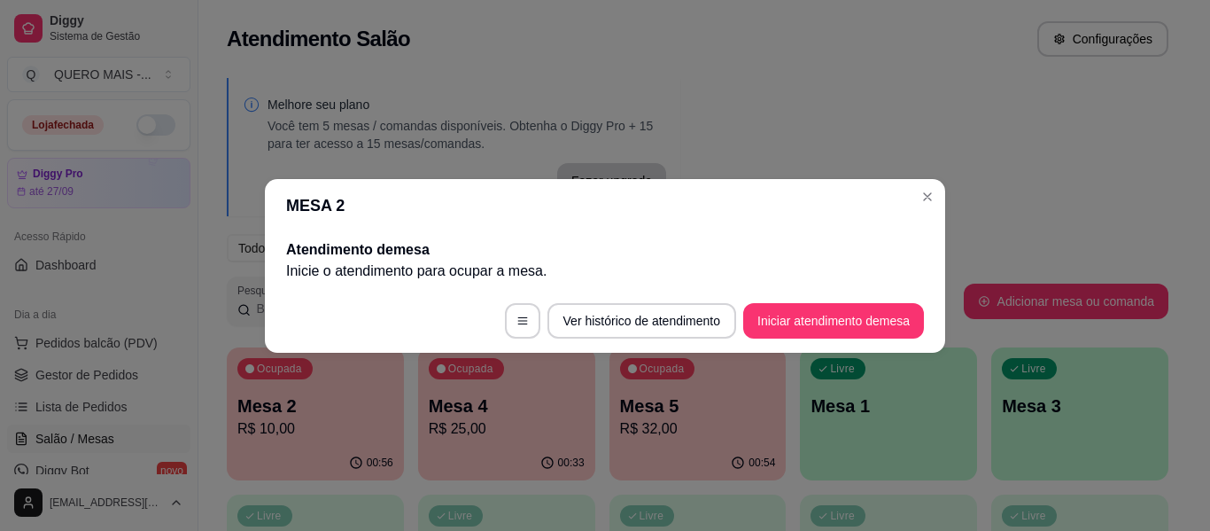
scroll to position [0, 0]
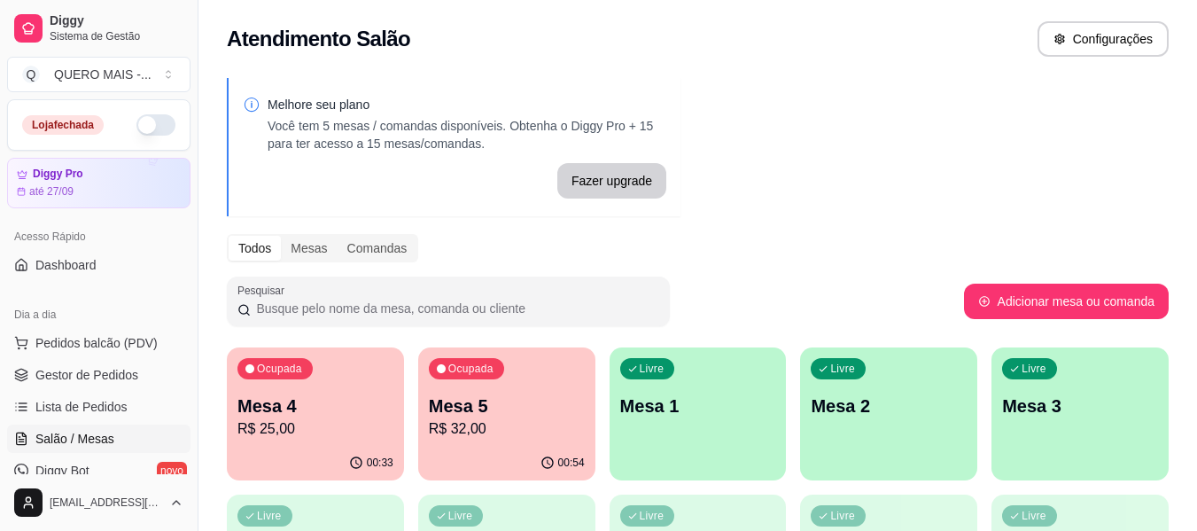
click at [279, 432] on p "R$ 25,00" at bounding box center [315, 428] width 156 height 21
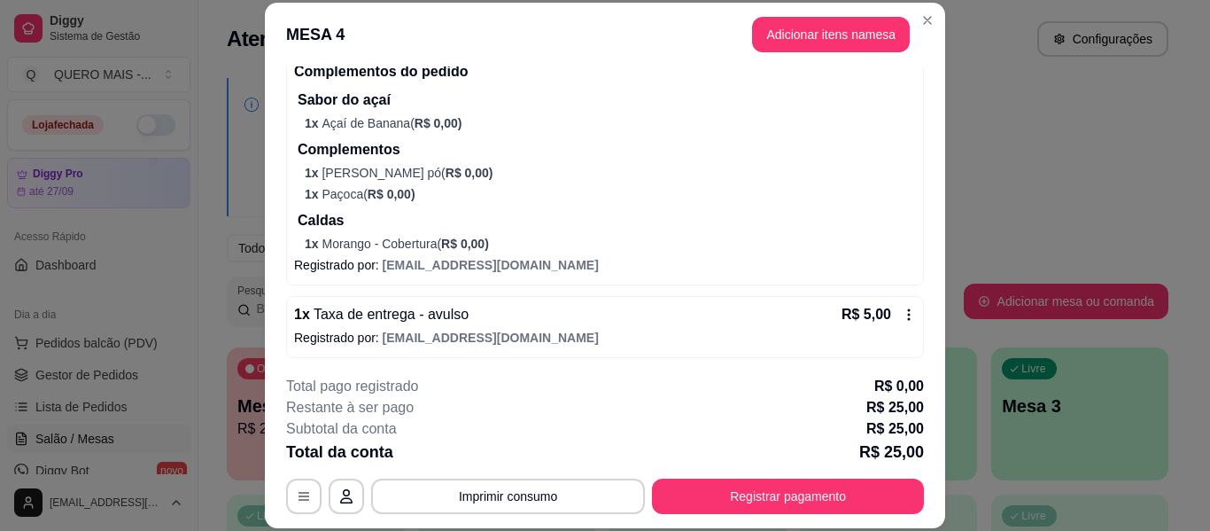
scroll to position [549, 0]
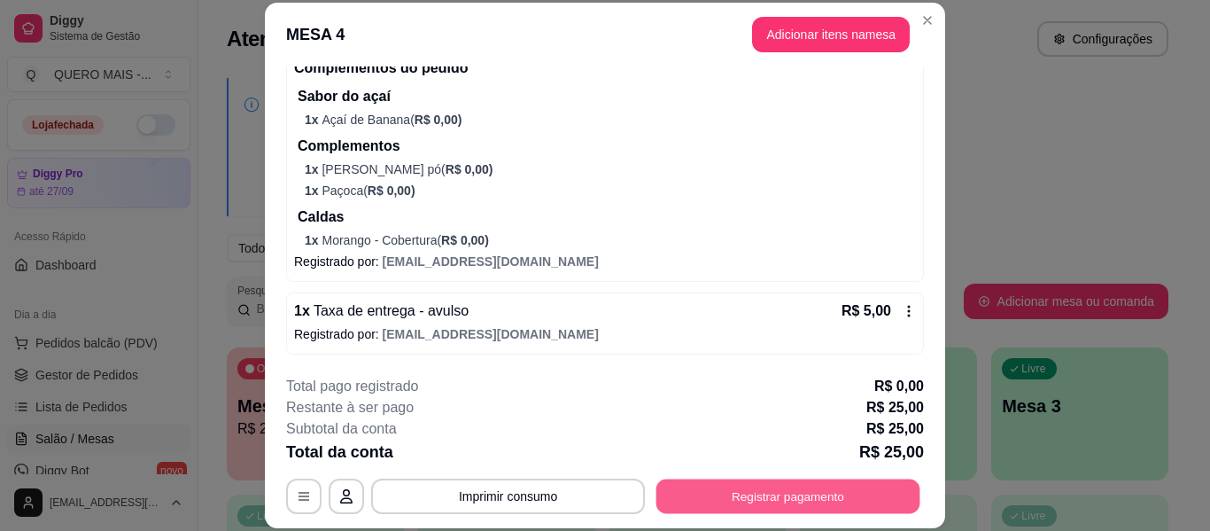
click at [786, 486] on button "Registrar pagamento" at bounding box center [788, 496] width 264 height 35
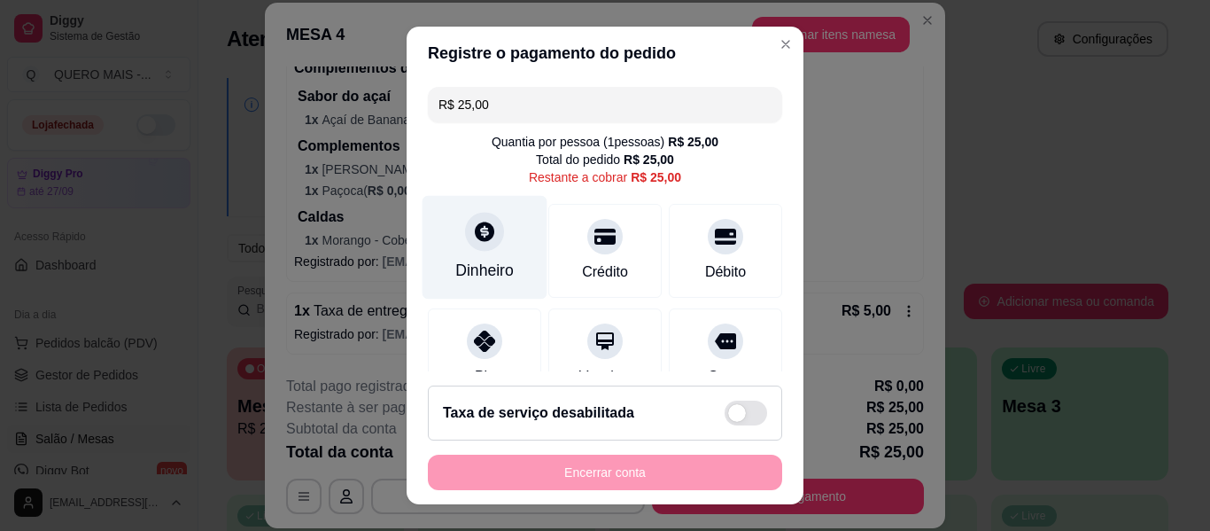
click at [474, 231] on icon at bounding box center [484, 231] width 23 height 23
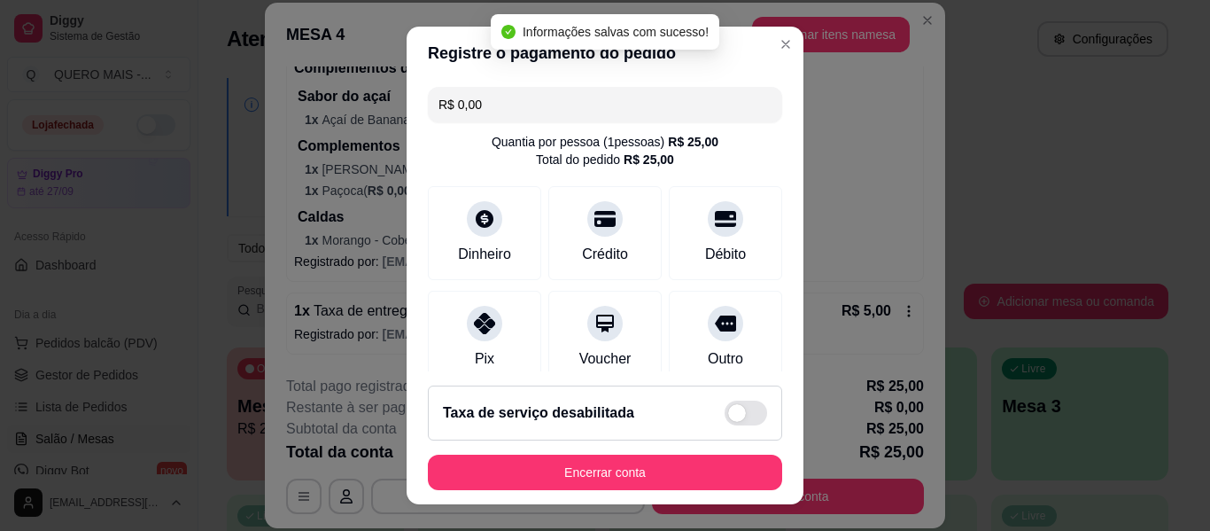
type input "R$ 0,00"
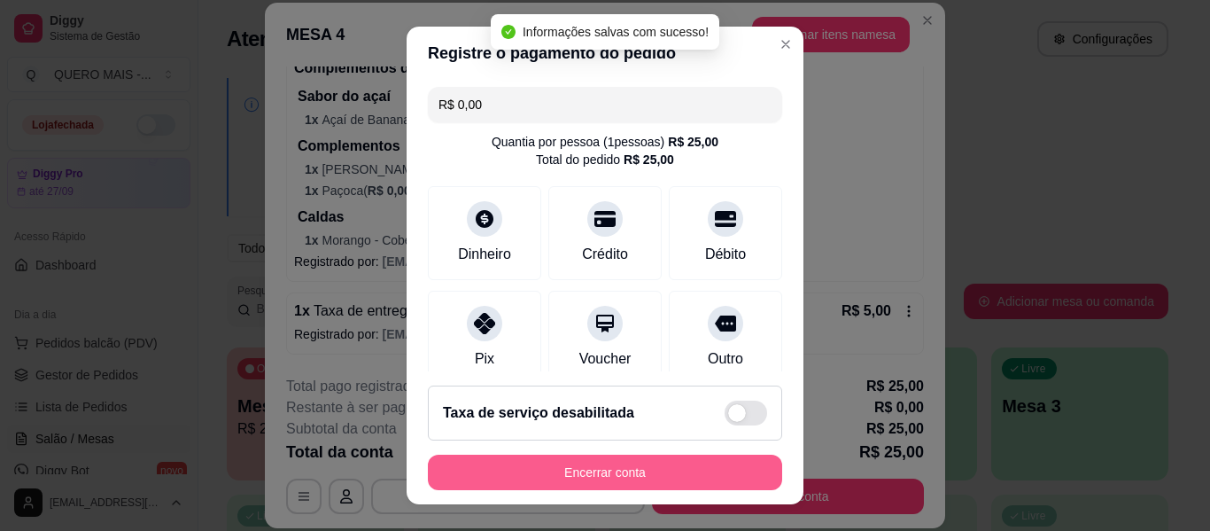
click at [598, 470] on button "Encerrar conta" at bounding box center [605, 471] width 354 height 35
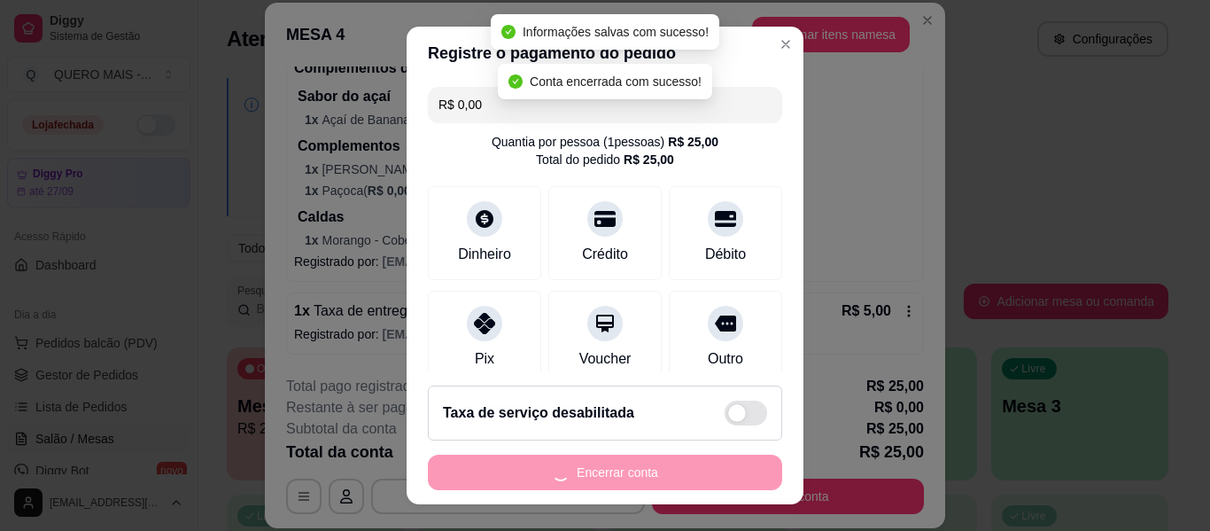
scroll to position [0, 0]
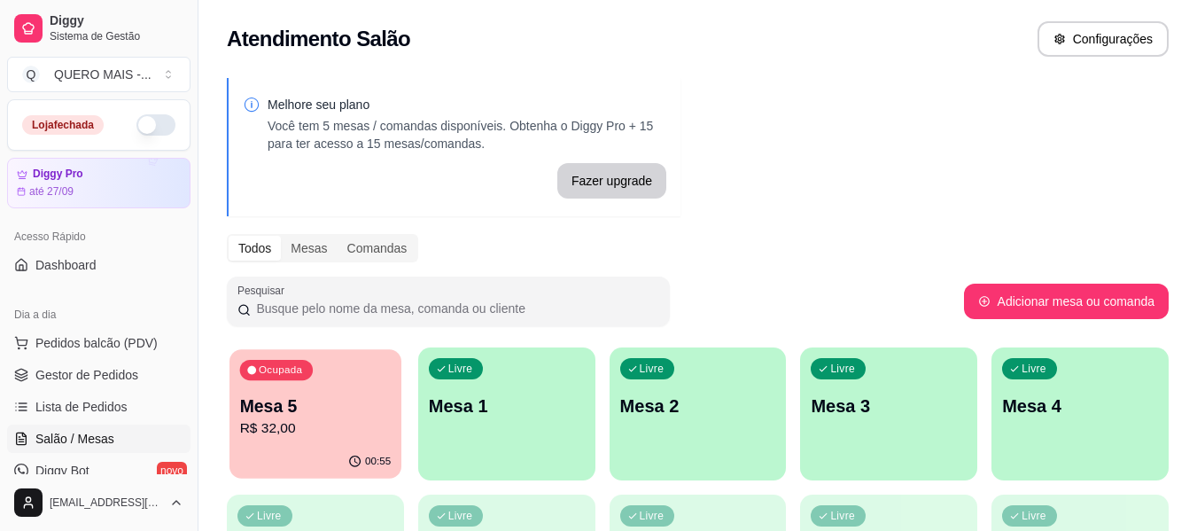
click at [346, 459] on div "00:55" at bounding box center [315, 462] width 172 height 34
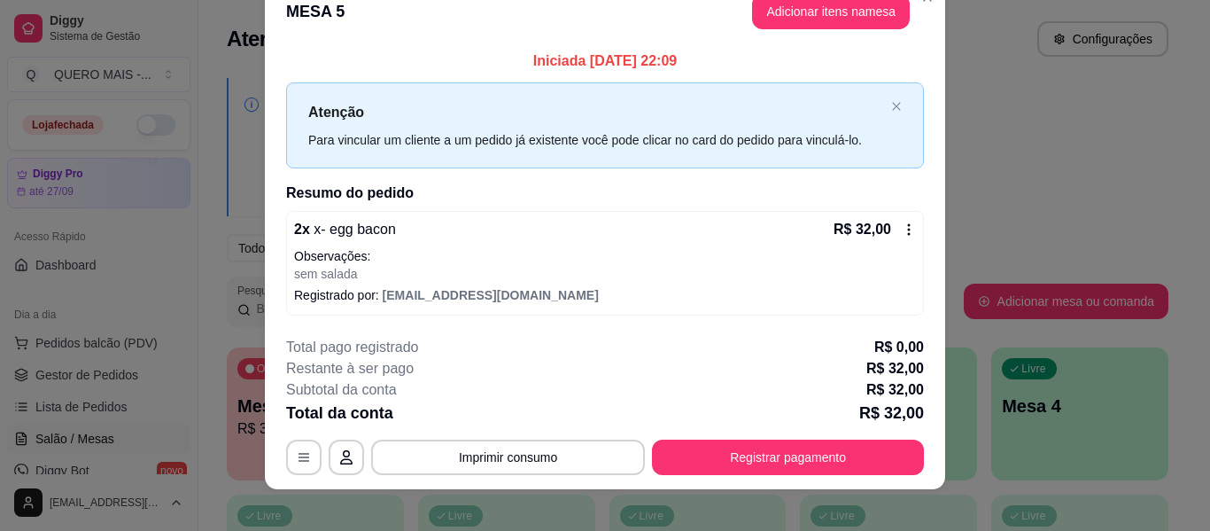
scroll to position [46, 0]
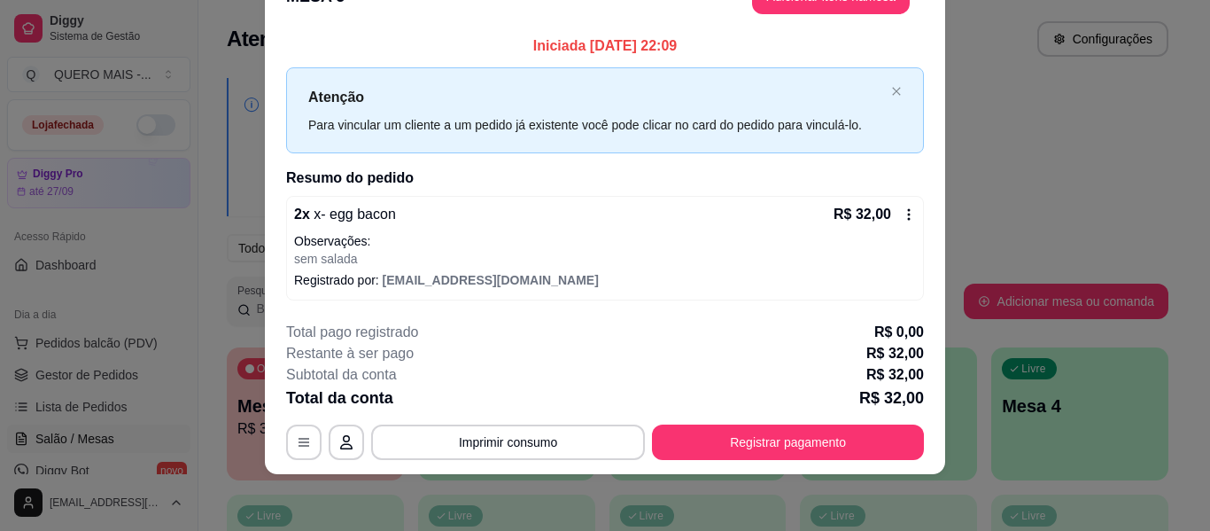
click at [752, 436] on button "Registrar pagamento" at bounding box center [788, 441] width 272 height 35
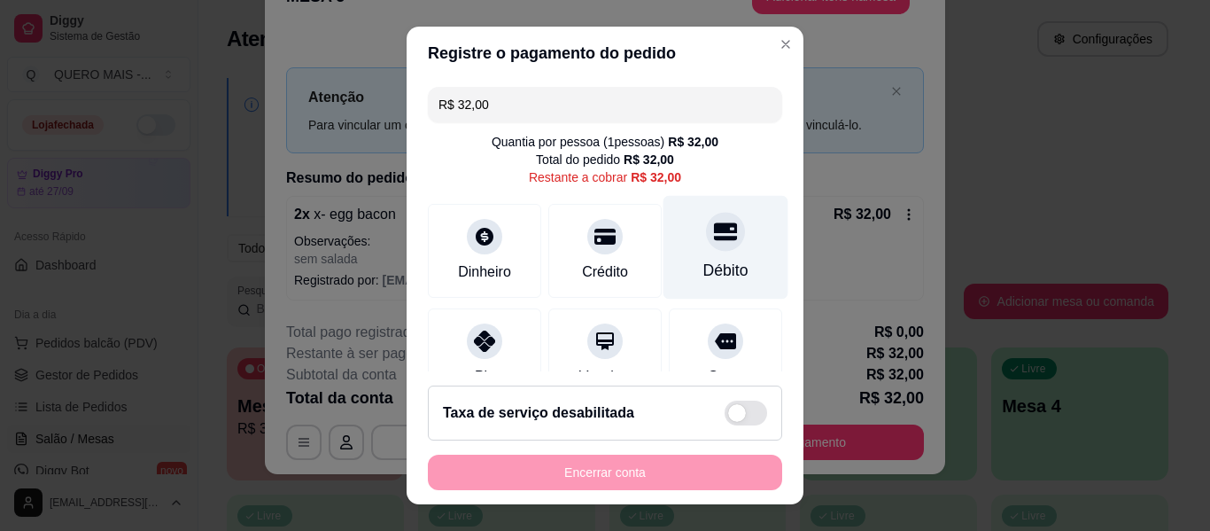
click at [714, 240] on icon at bounding box center [725, 231] width 23 height 23
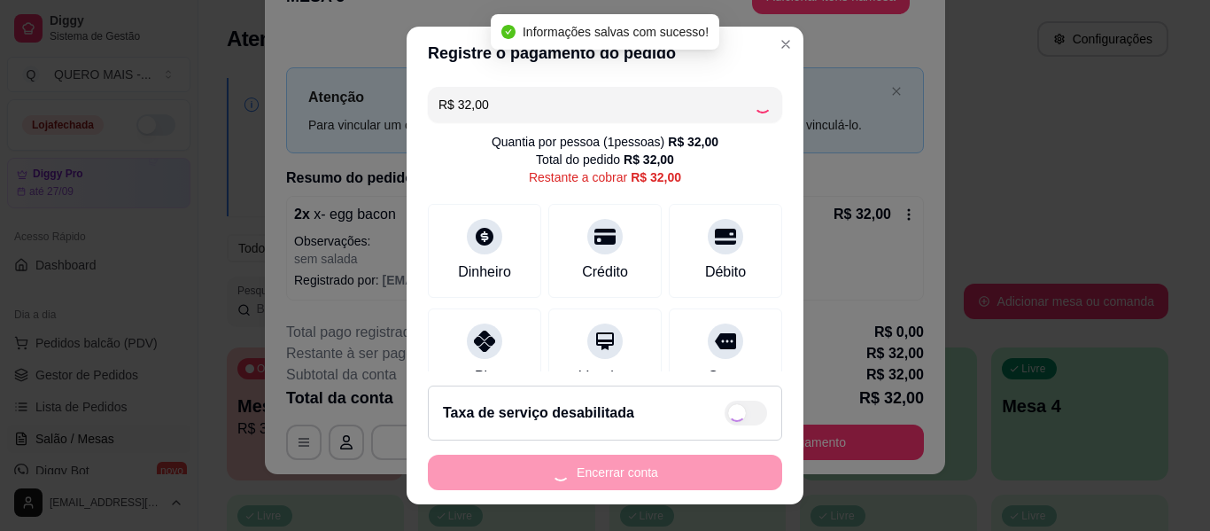
type input "R$ 0,00"
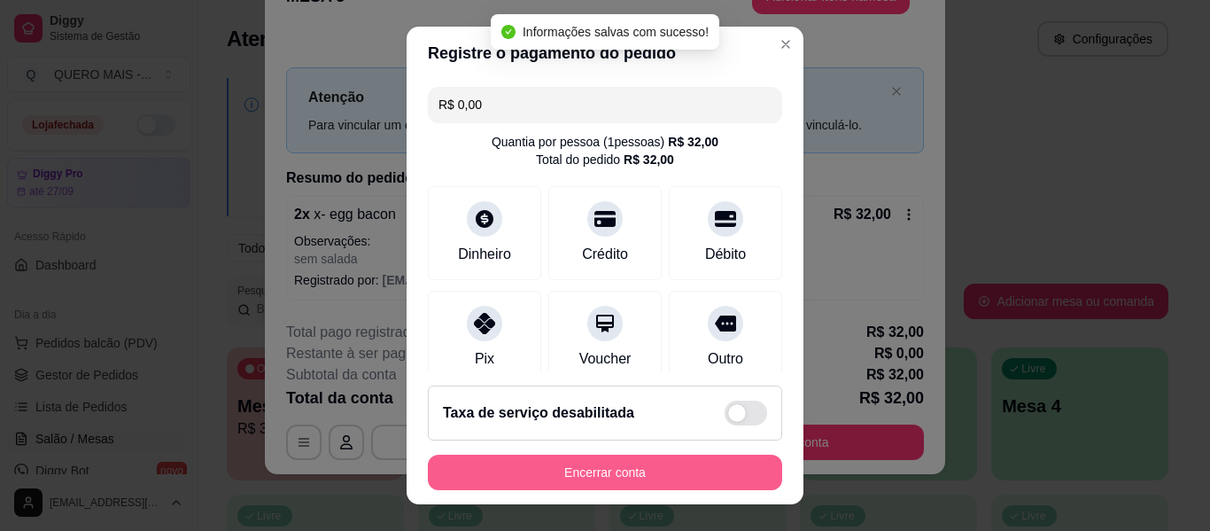
click at [549, 467] on button "Encerrar conta" at bounding box center [605, 471] width 354 height 35
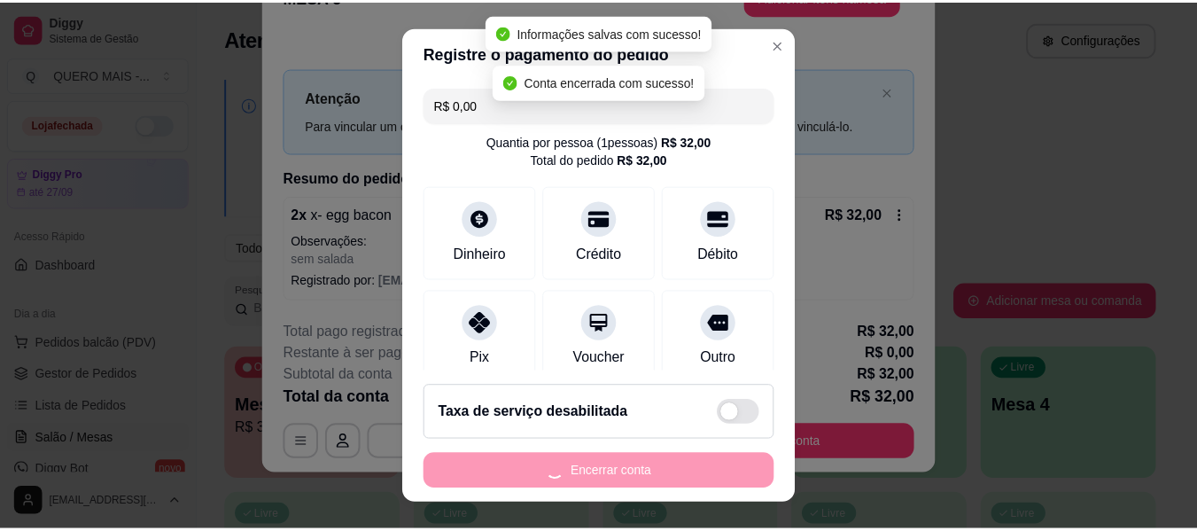
scroll to position [0, 0]
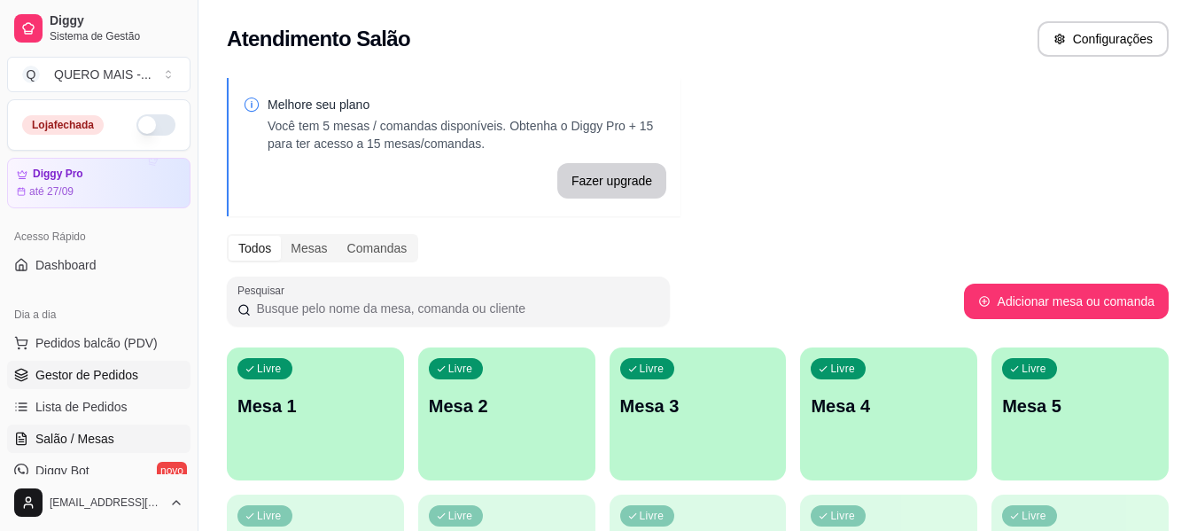
click at [94, 379] on span "Gestor de Pedidos" at bounding box center [86, 375] width 103 height 18
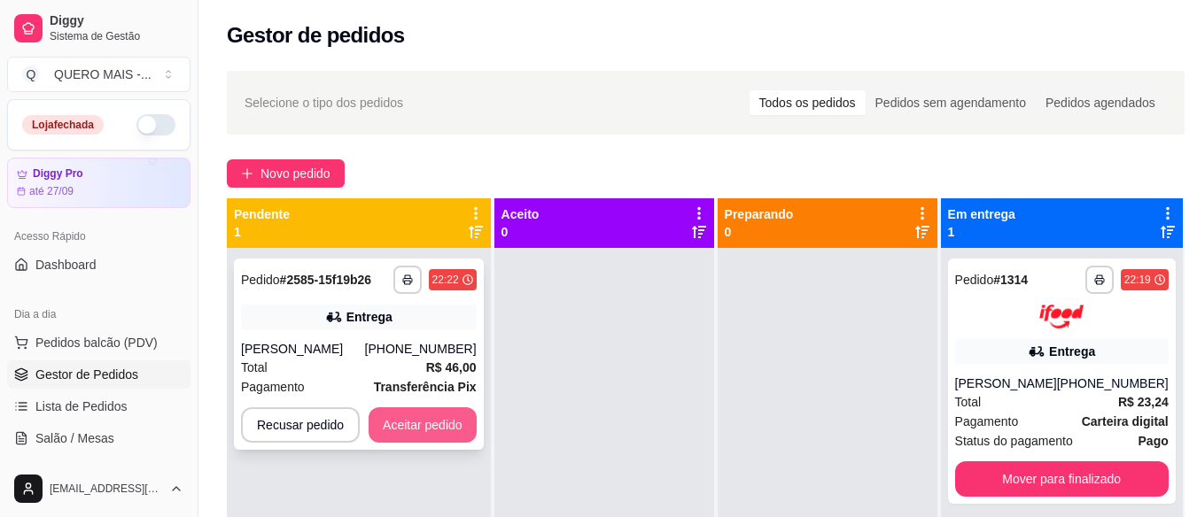
click at [417, 417] on button "Aceitar pedido" at bounding box center [423, 425] width 108 height 35
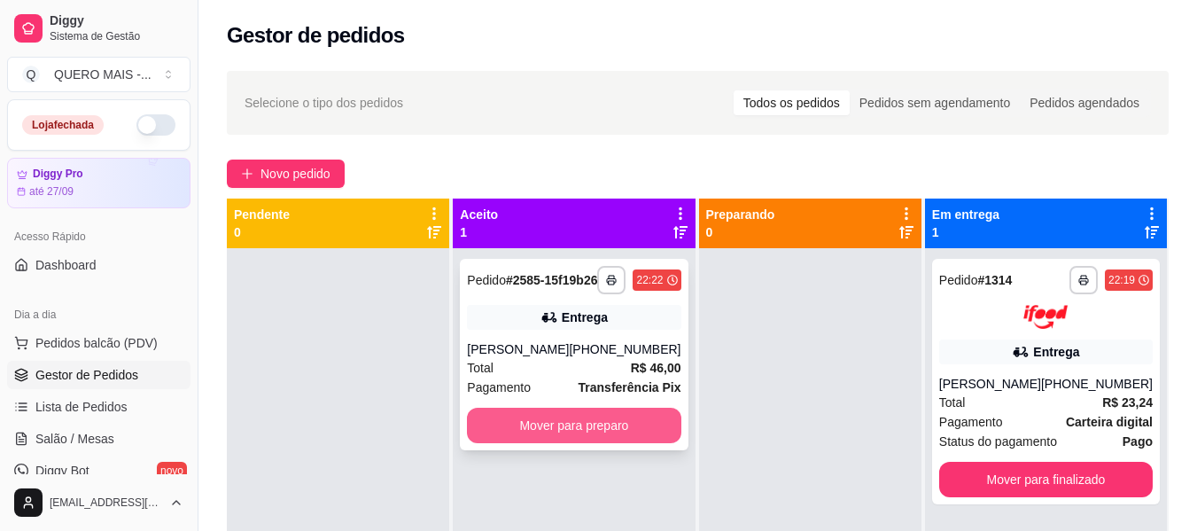
click at [659, 440] on button "Mover para preparo" at bounding box center [574, 425] width 214 height 35
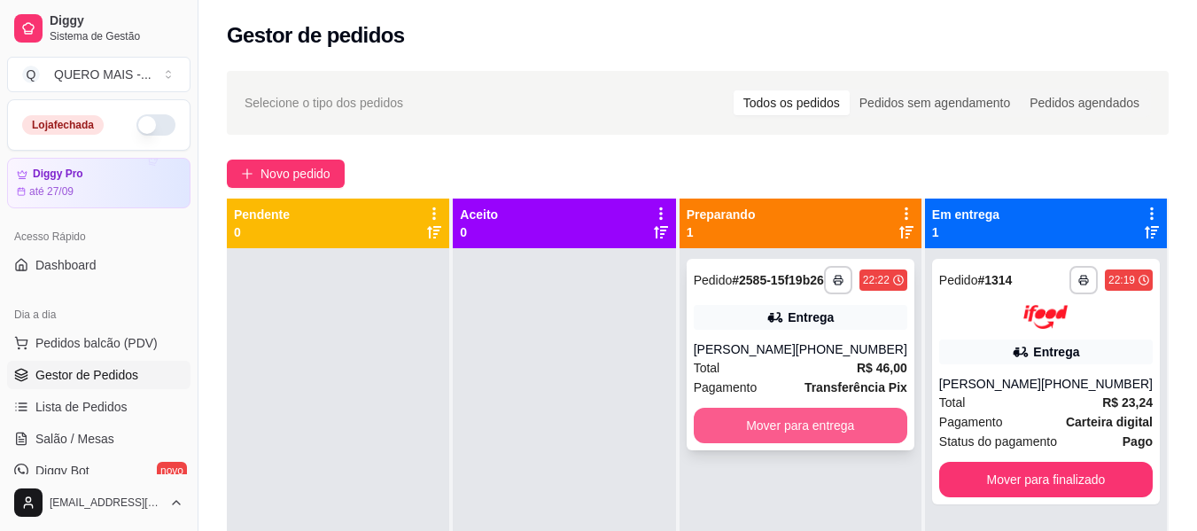
click at [798, 439] on button "Mover para entrega" at bounding box center [801, 425] width 214 height 35
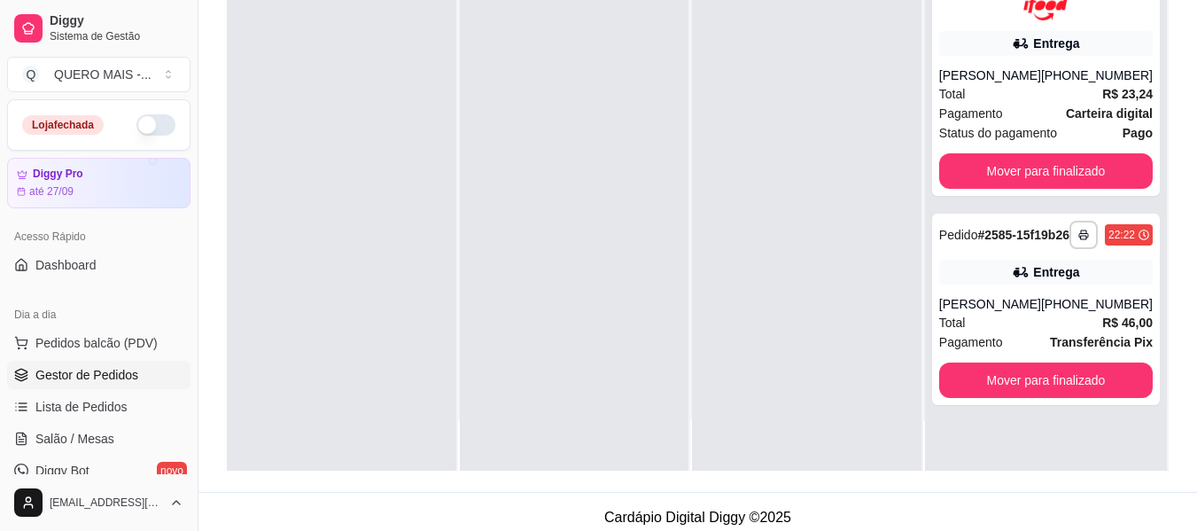
scroll to position [266, 0]
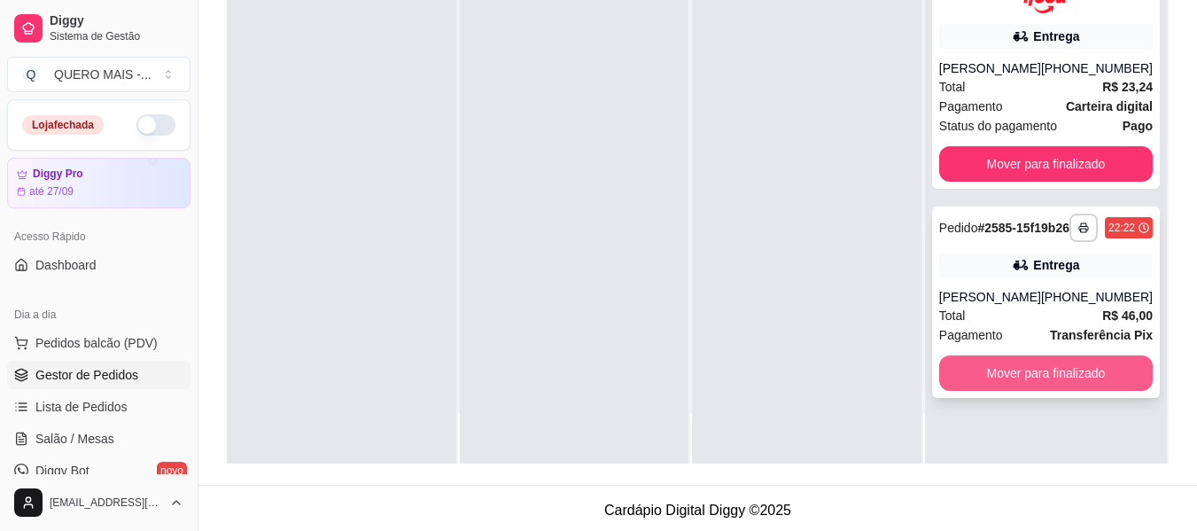
click at [1029, 391] on button "Mover para finalizado" at bounding box center [1046, 372] width 214 height 35
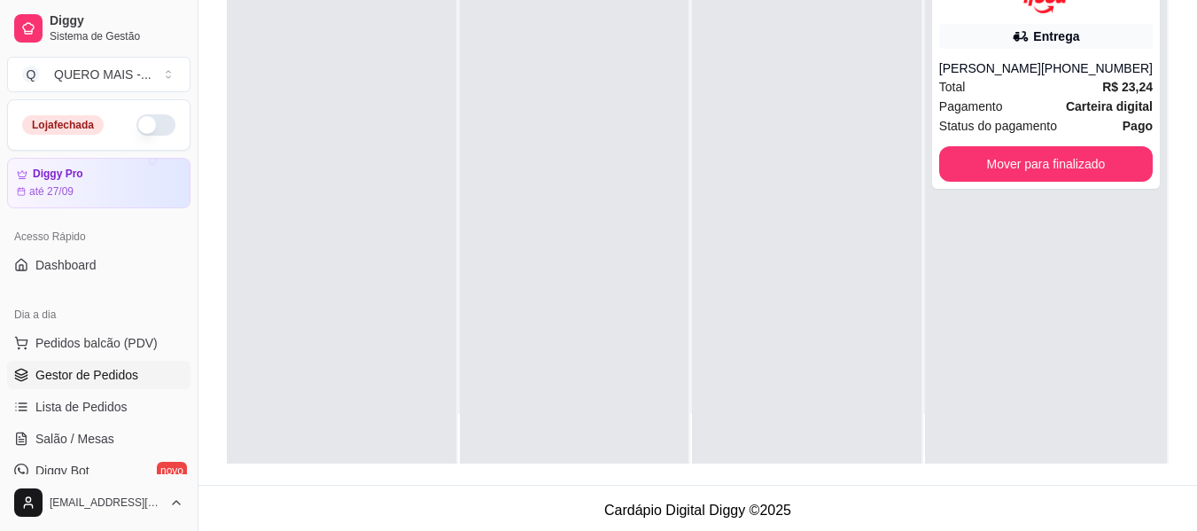
click at [683, 357] on div at bounding box center [574, 198] width 229 height 531
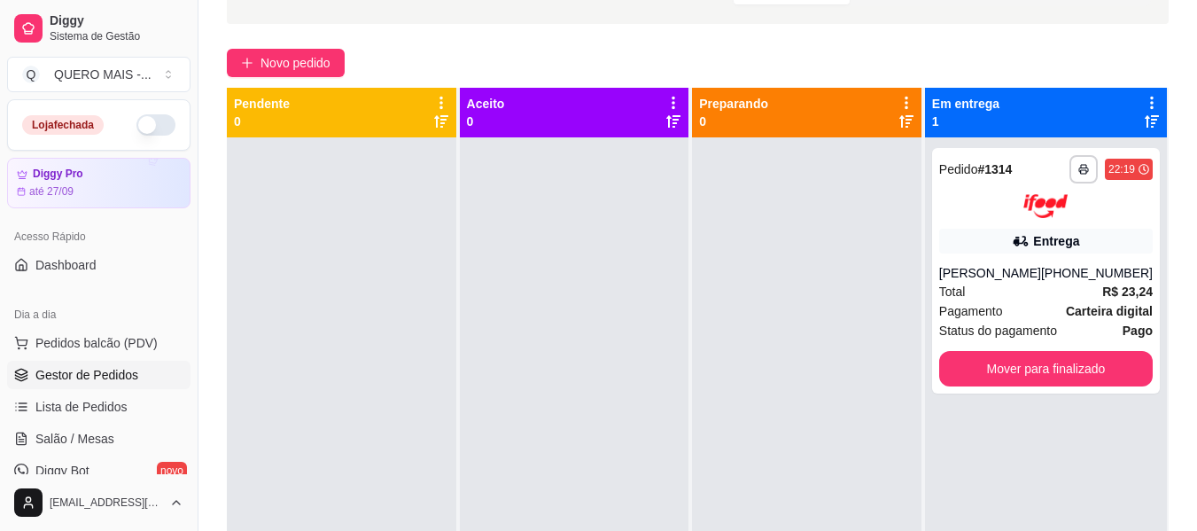
scroll to position [0, 0]
